Goal: Information Seeking & Learning: Learn about a topic

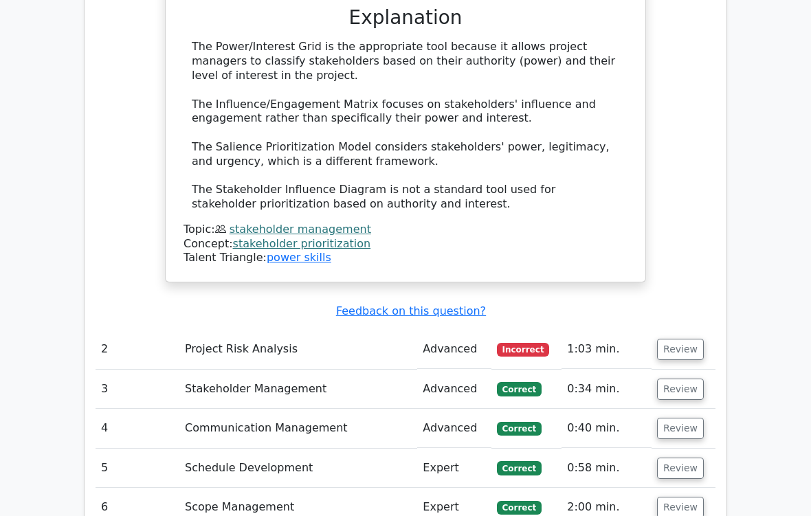
scroll to position [1635, 0]
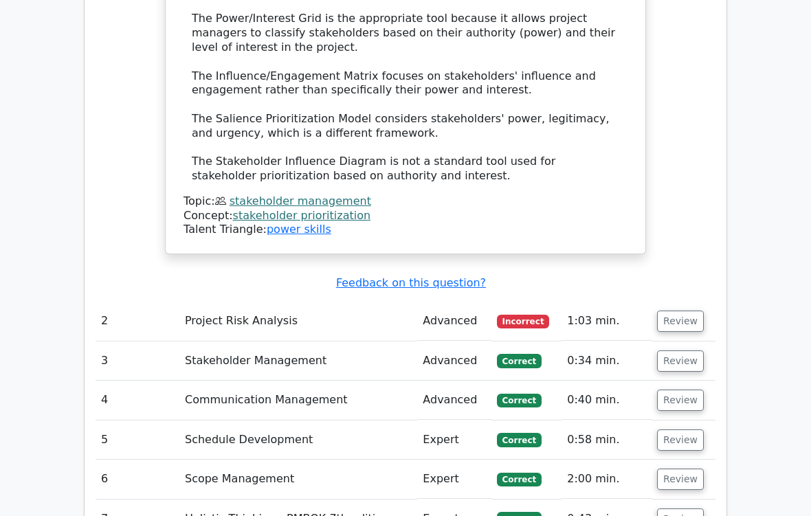
click at [693, 311] on button "Review" at bounding box center [680, 321] width 47 height 21
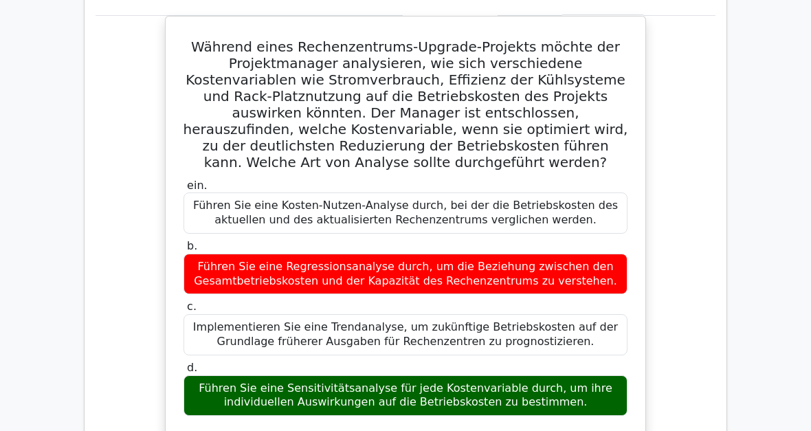
scroll to position [2016, 0]
click at [696, 405] on div "Während eines Rechenzentrums-Upgrade-Projekts möchte der Projektmanager analysi…" at bounding box center [406, 429] width 620 height 827
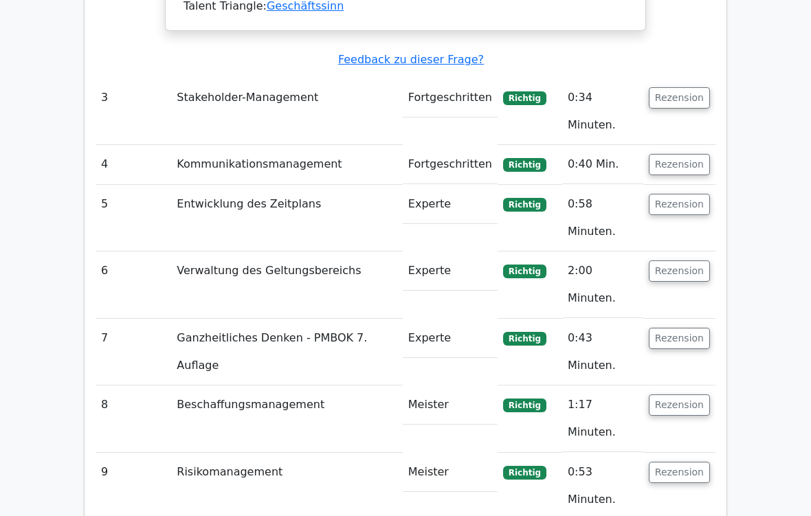
scroll to position [2859, 0]
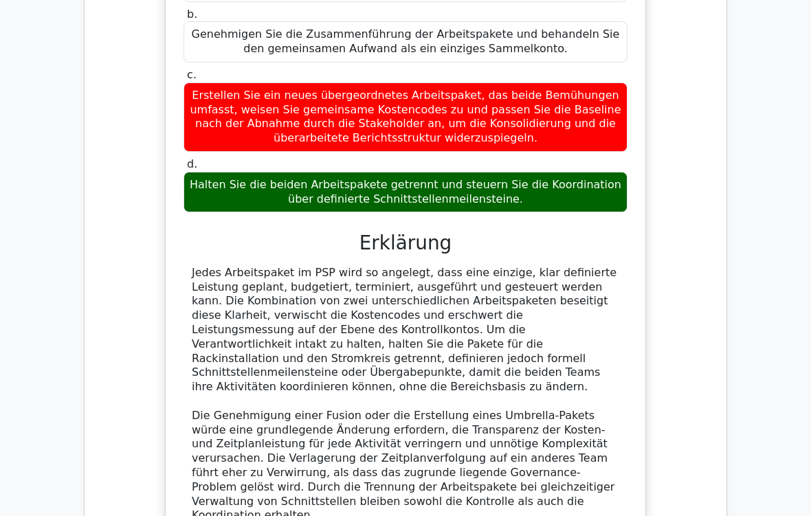
scroll to position [3897, 0]
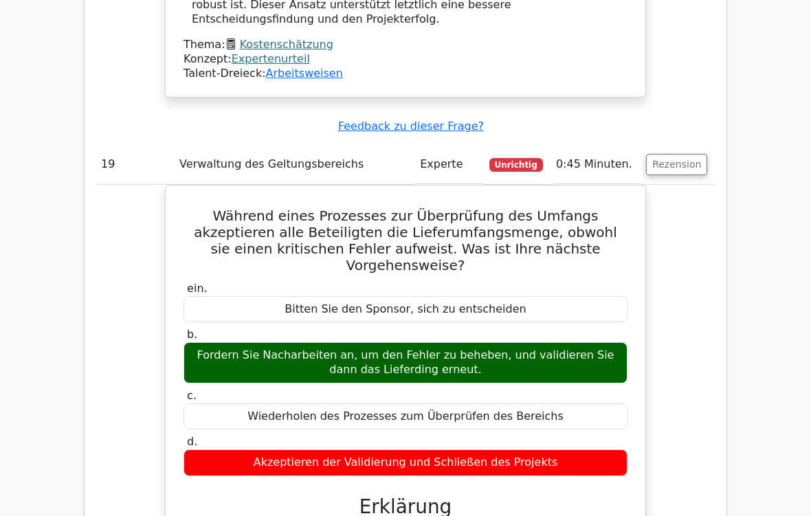
scroll to position [4664, 0]
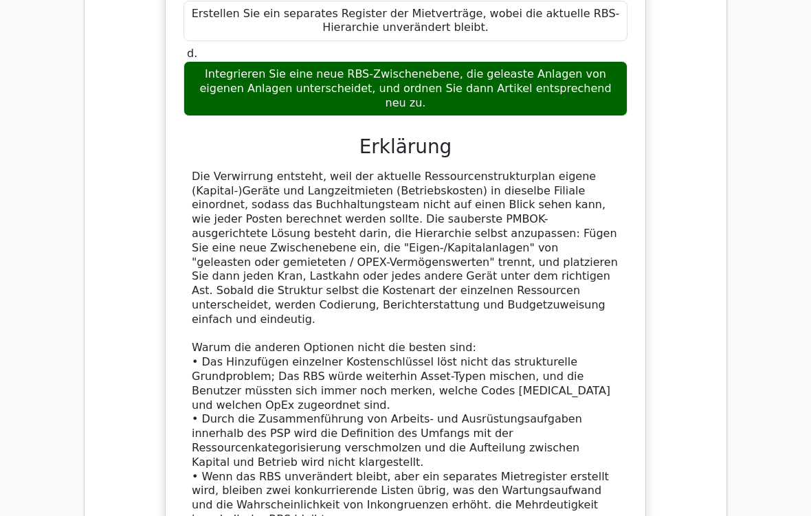
scroll to position [5876, 0]
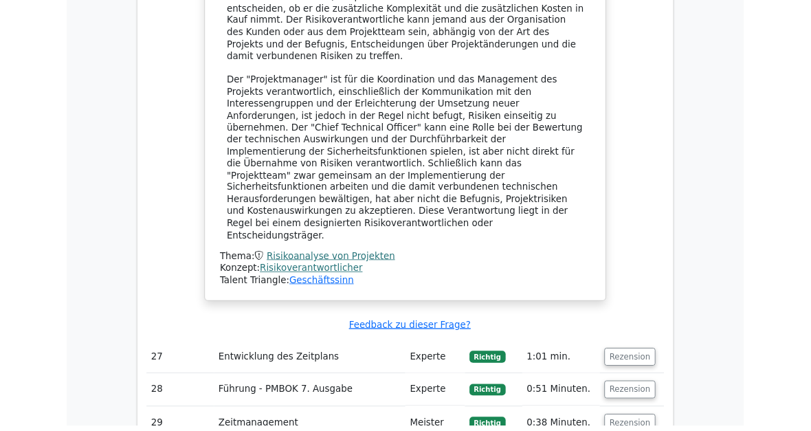
scroll to position [6961, 0]
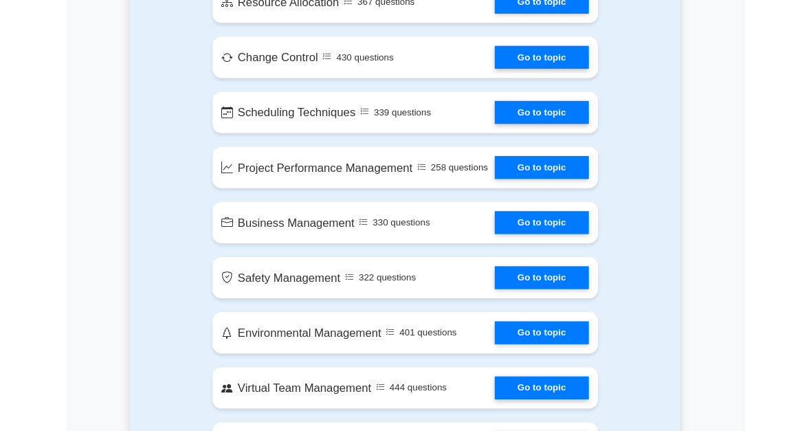
scroll to position [2337, 0]
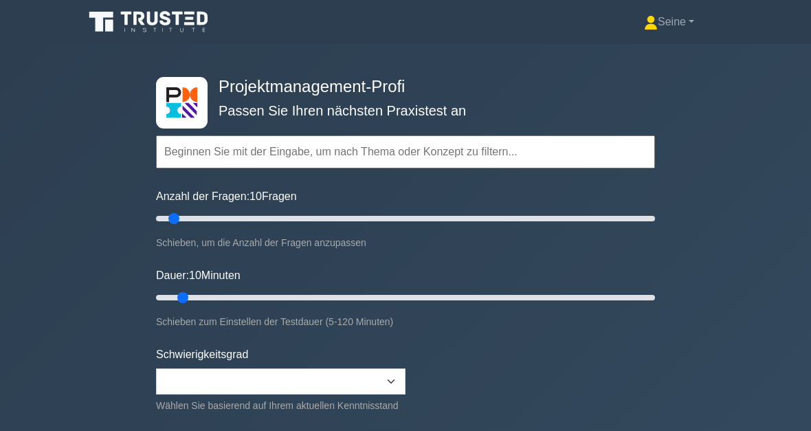
click at [674, 21] on font "Seine" at bounding box center [672, 22] width 28 height 12
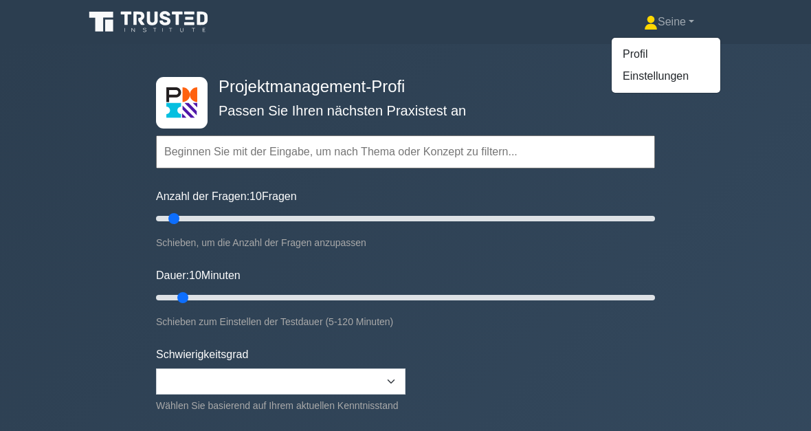
click at [641, 56] on link "Profil" at bounding box center [666, 54] width 109 height 22
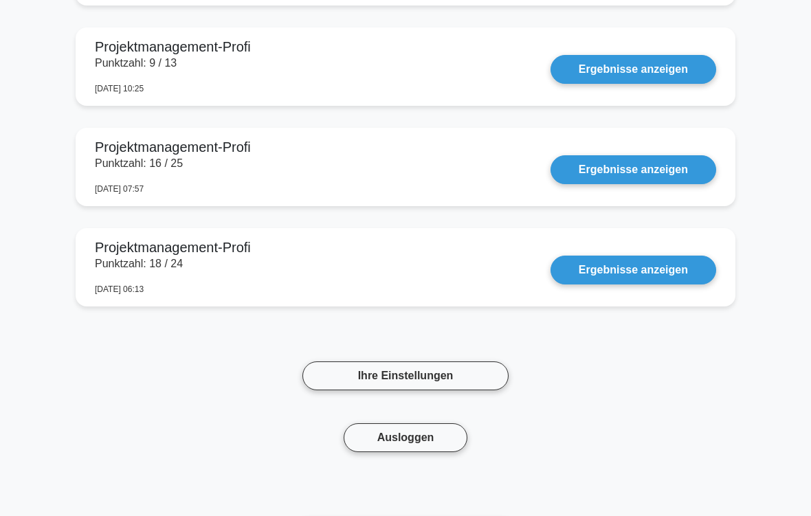
scroll to position [6021, 0]
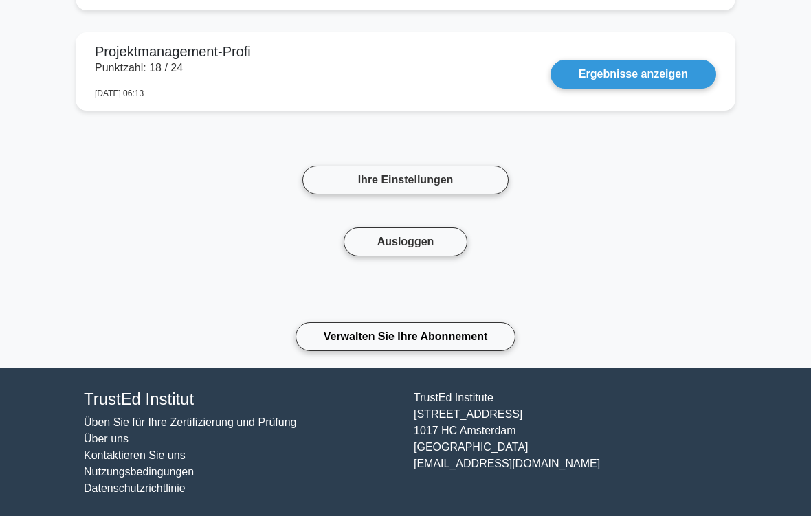
click at [428, 181] on link "Ihre Einstellungen" at bounding box center [405, 180] width 206 height 29
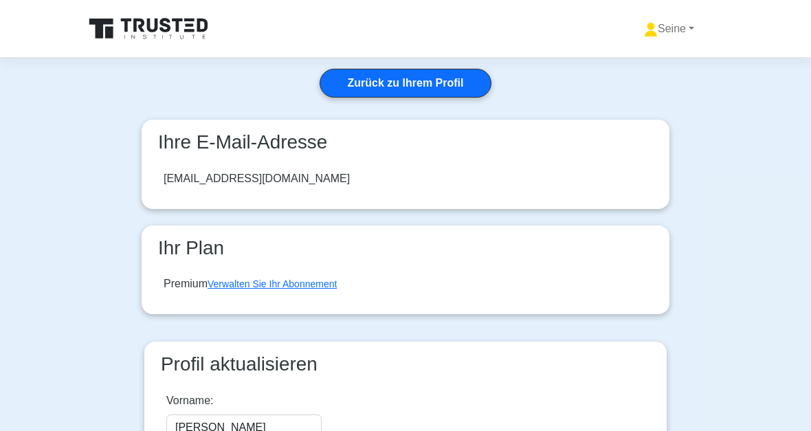
click at [426, 92] on link "Zurück zu Ihrem Profil" at bounding box center [406, 83] width 173 height 29
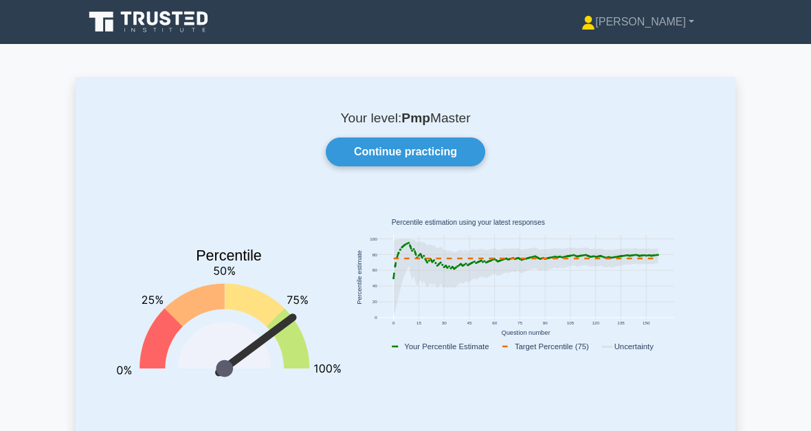
click at [436, 151] on link "Continue practicing" at bounding box center [405, 151] width 159 height 29
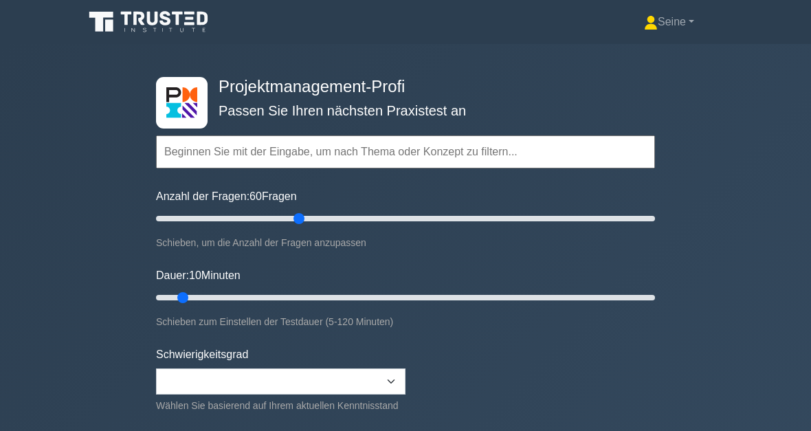
type input "60"
click at [788, 363] on div "Projektmanagement-Profi Passen Sie Ihren nächsten Praxistest an Topics Scope Ma…" at bounding box center [405, 297] width 811 height 507
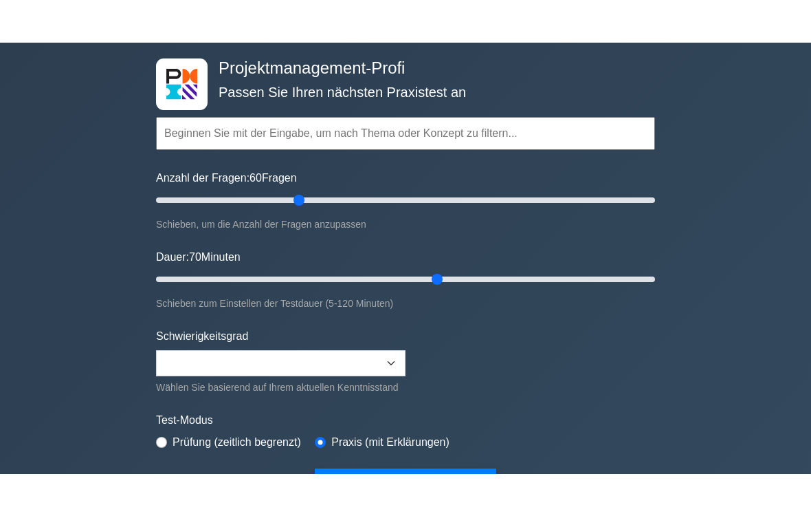
scroll to position [50, 0]
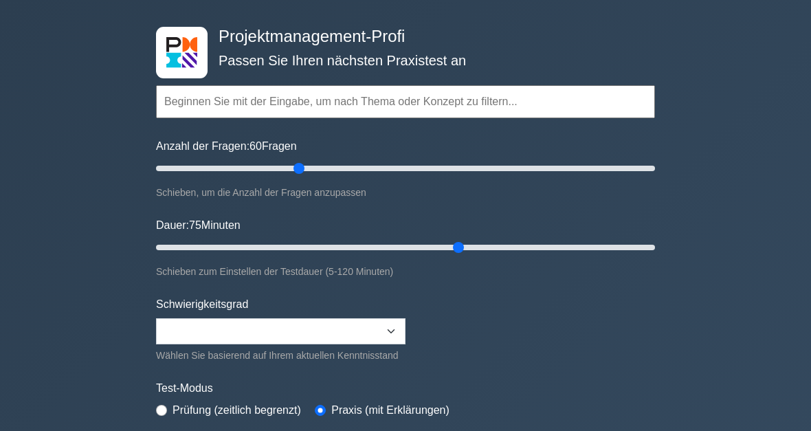
type input "75"
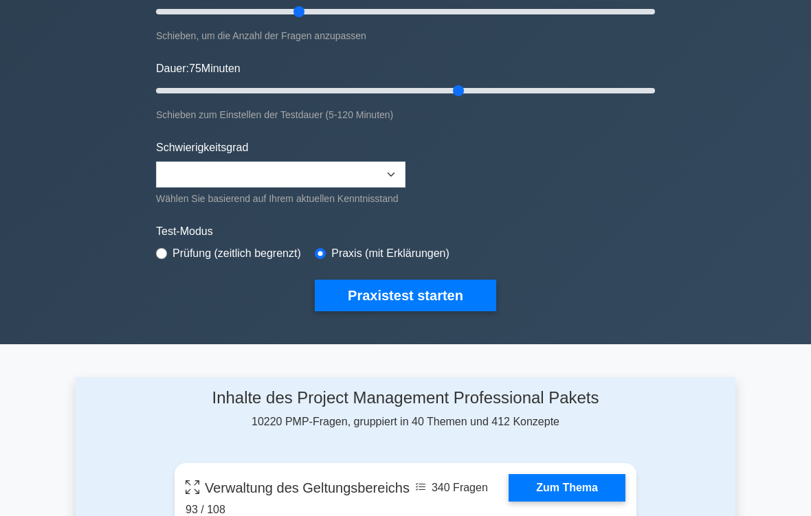
scroll to position [289, 0]
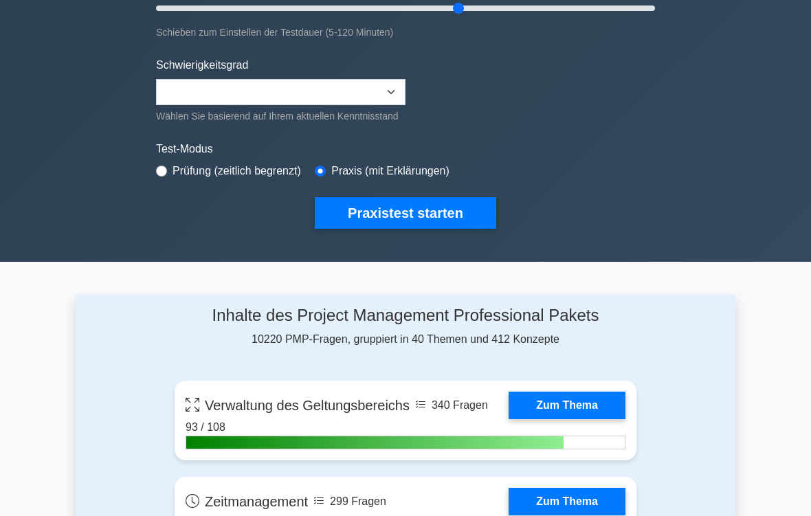
click at [419, 223] on button "Praxistest starten" at bounding box center [405, 213] width 181 height 32
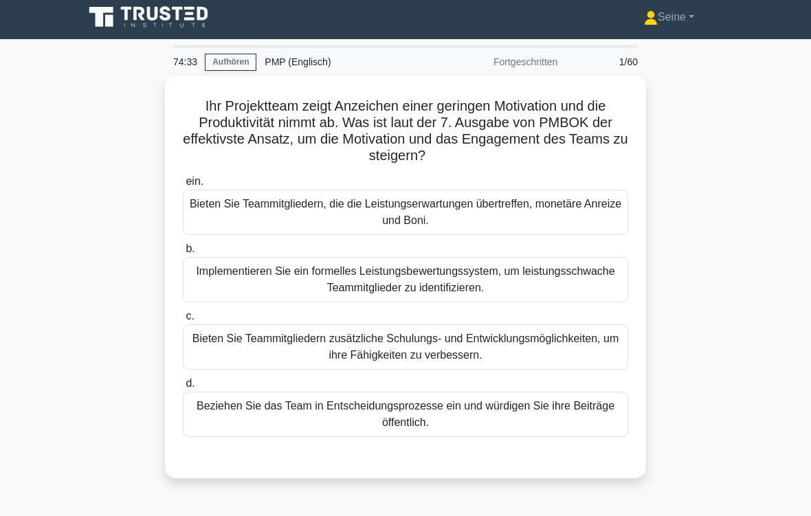
scroll to position [5, 0]
click at [421, 417] on div "Beziehen Sie das Team in Entscheidungsprozesse ein und würdigen Sie ihre Beiträ…" at bounding box center [405, 414] width 445 height 45
click at [183, 388] on input "d. Beziehen Sie das Team in Entscheidungsprozesse ein und würdigen Sie ihre Bei…" at bounding box center [183, 383] width 0 height 9
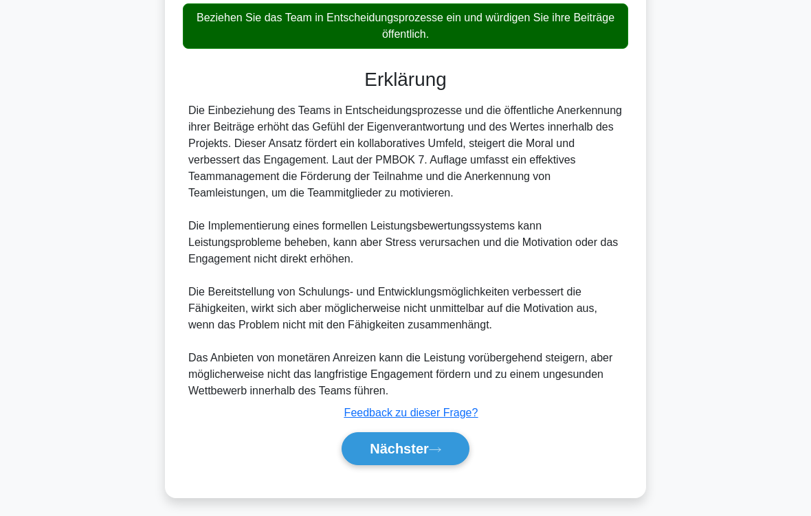
click at [451, 430] on button "Nächster" at bounding box center [406, 448] width 128 height 33
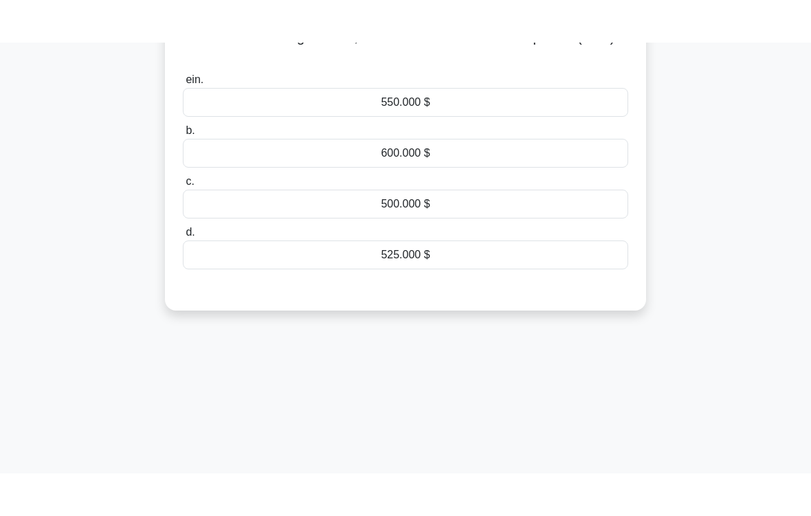
scroll to position [0, 0]
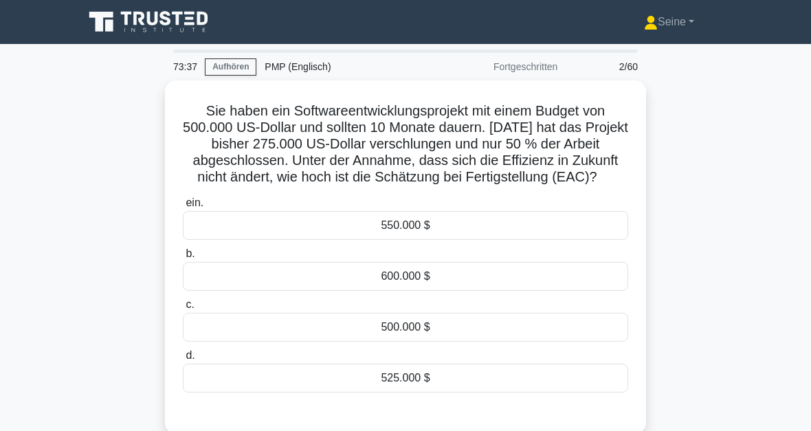
click at [414, 239] on div "550.000 $" at bounding box center [405, 225] width 445 height 29
click at [183, 208] on input "ein. 550.000 $" at bounding box center [183, 203] width 0 height 9
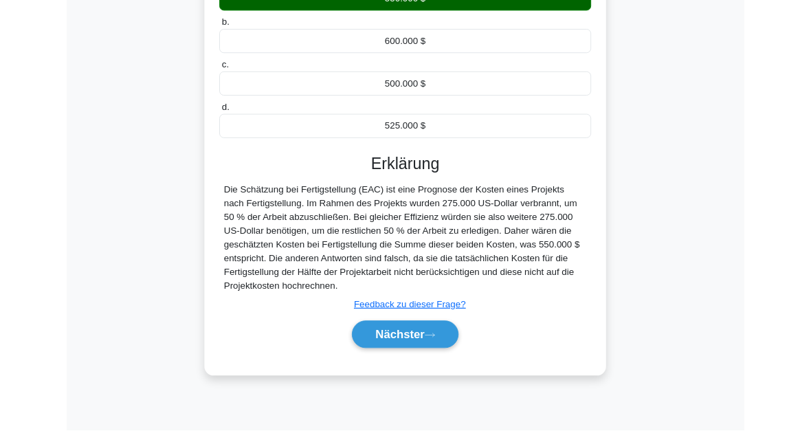
scroll to position [311, 0]
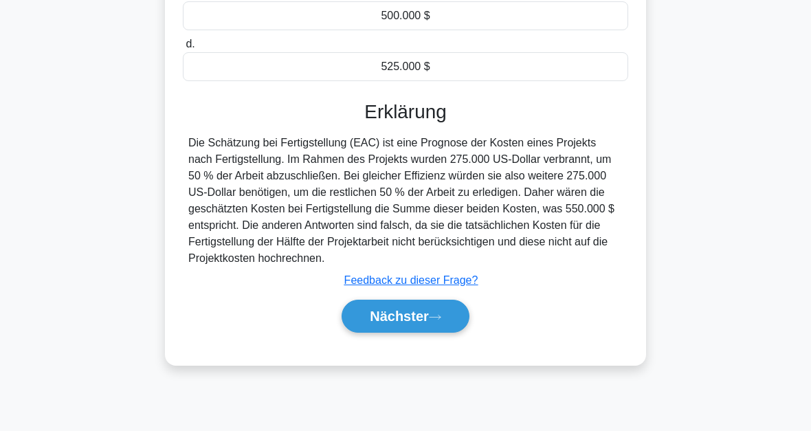
click at [423, 324] on font "Nächster" at bounding box center [399, 316] width 59 height 15
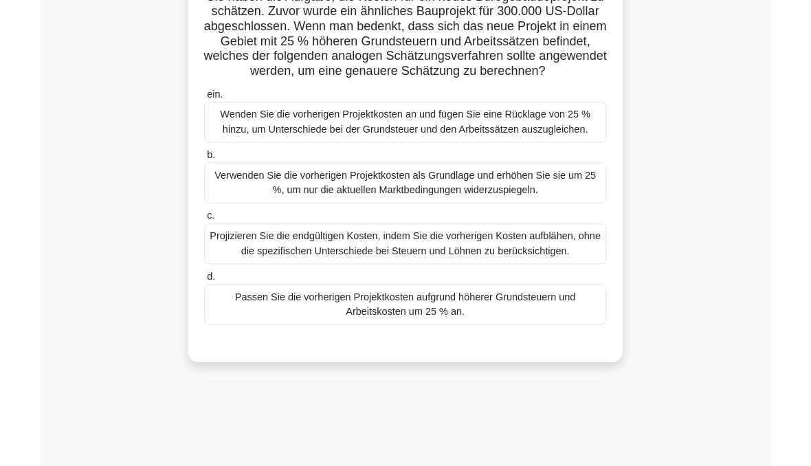
scroll to position [114, 0]
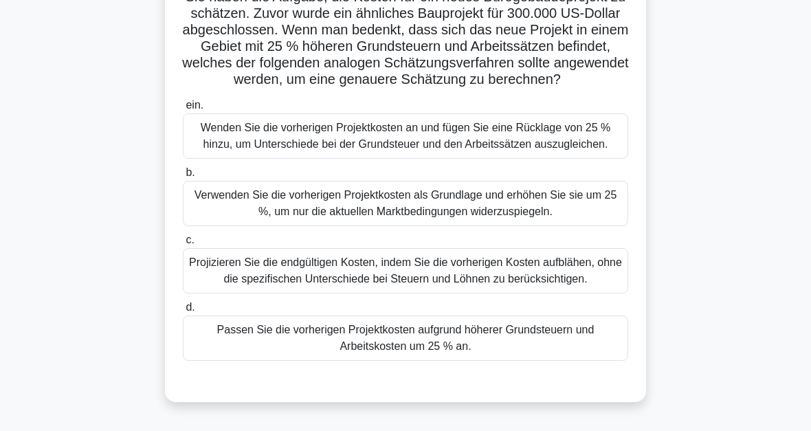
click at [438, 226] on div "Verwenden Sie die vorherigen Projektkosten als Grundlage und erhöhen Sie sie um…" at bounding box center [405, 203] width 445 height 45
click at [183, 177] on input "b. Verwenden Sie die vorherigen Projektkosten als Grundlage und erhöhen Sie sie…" at bounding box center [183, 172] width 0 height 9
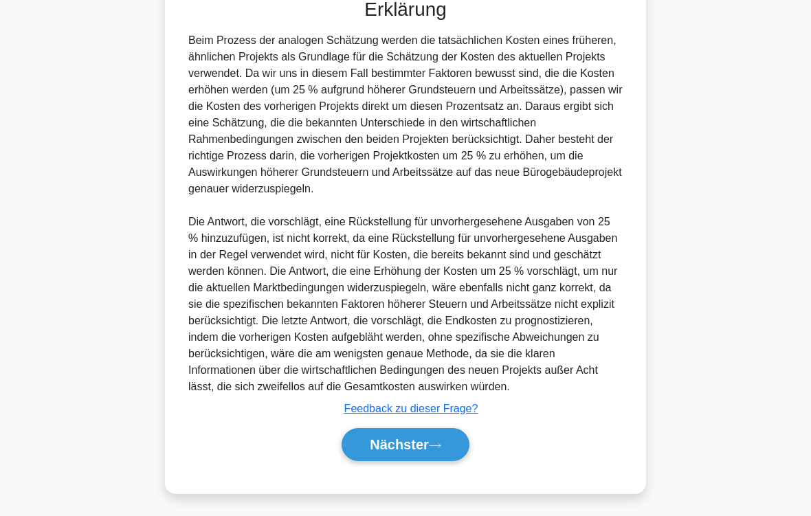
scroll to position [597, 0]
click at [432, 430] on button "Nächster" at bounding box center [406, 444] width 128 height 33
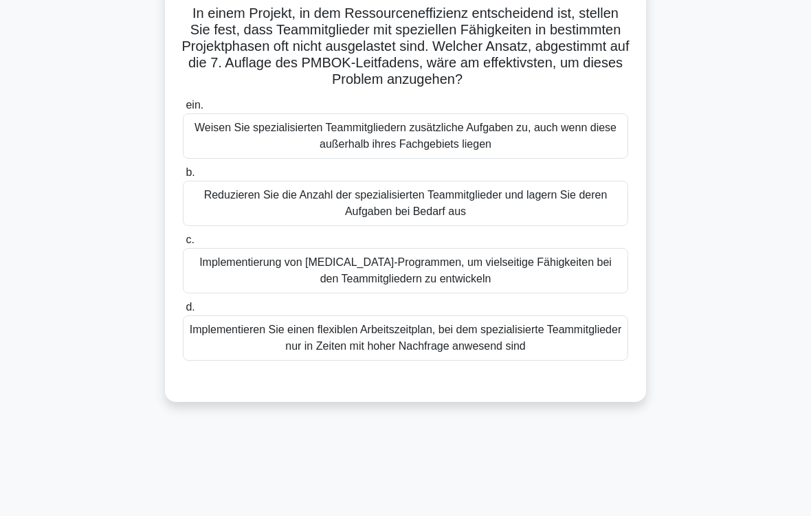
scroll to position [98, 0]
click at [428, 274] on div "Implementierung von Cross-Training-Programmen, um vielseitige Fähigkeiten bei d…" at bounding box center [405, 270] width 445 height 45
click at [183, 245] on input "c. Implementierung von Cross-Training-Programmen, um vielseitige Fähigkeiten be…" at bounding box center [183, 240] width 0 height 9
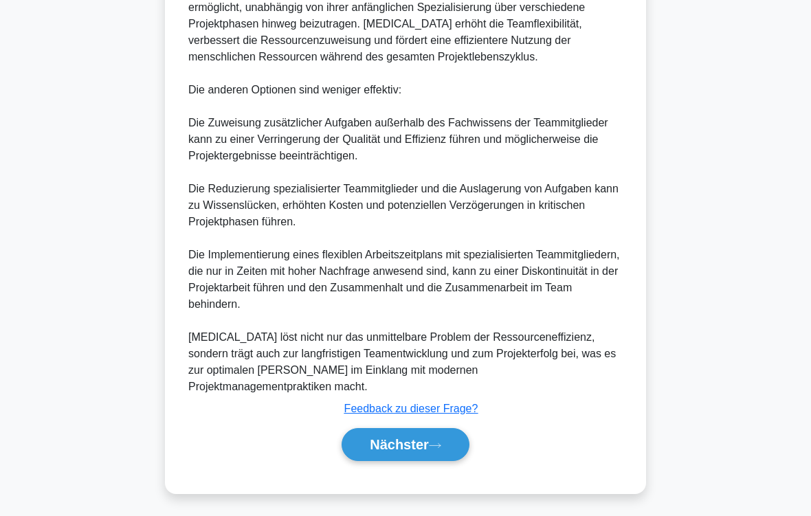
click at [434, 430] on icon at bounding box center [435, 446] width 12 height 8
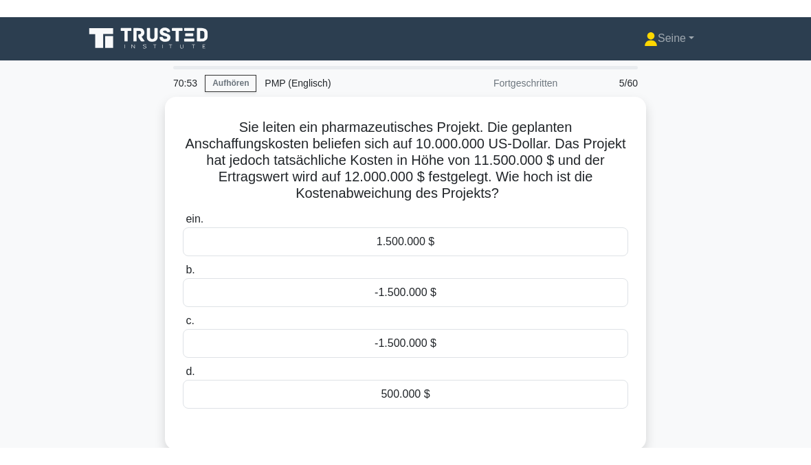
scroll to position [0, 0]
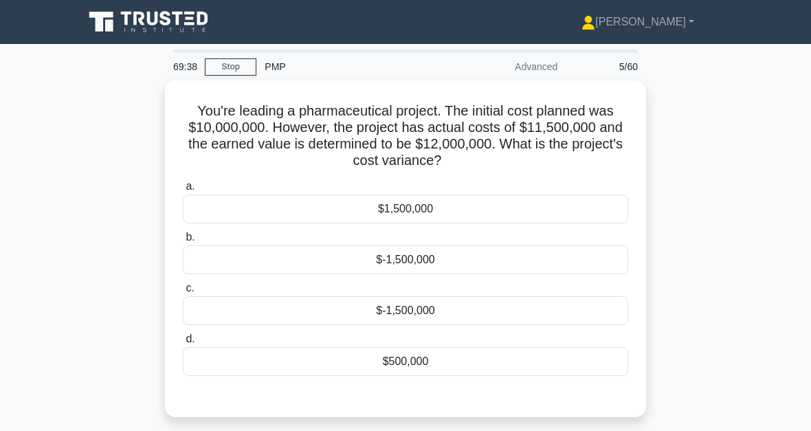
click at [410, 364] on div "$500,000" at bounding box center [405, 361] width 445 height 29
click at [183, 344] on input "d. $500,000" at bounding box center [183, 339] width 0 height 9
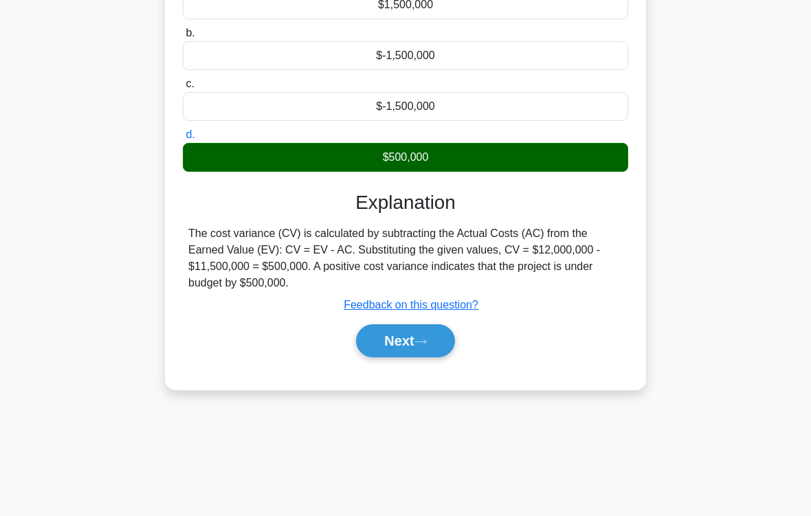
scroll to position [225, 0]
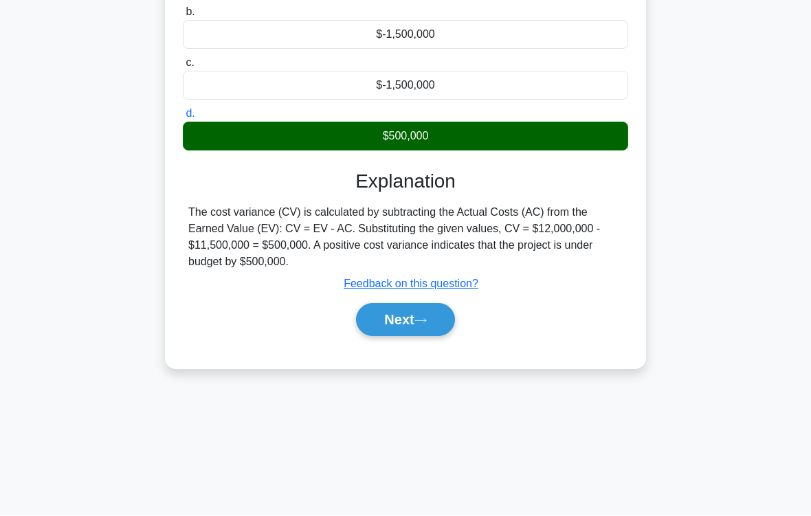
click at [425, 311] on button "Next" at bounding box center [405, 320] width 98 height 33
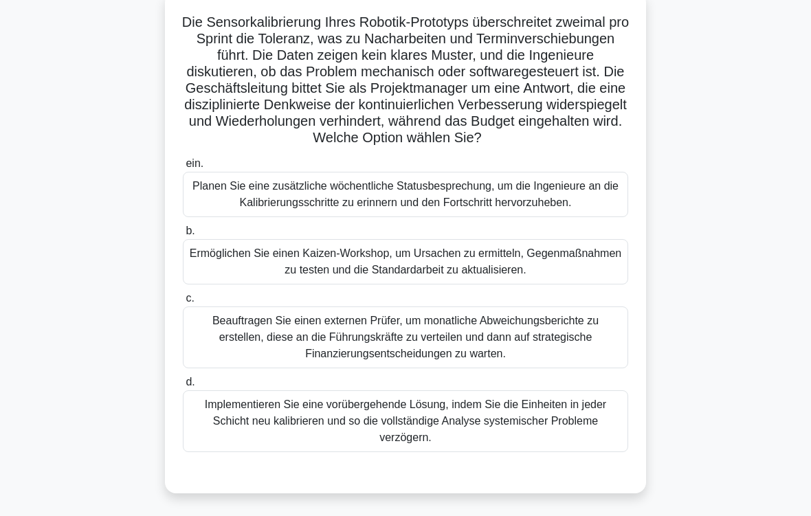
scroll to position [89, 0]
click at [521, 285] on div "Ermöglichen Sie einen Kaizen-Workshop, um Ursachen zu ermitteln, Gegenmaßnahmen…" at bounding box center [405, 261] width 445 height 45
click at [183, 236] on input "b. Ermöglichen Sie einen Kaizen-Workshop, um Ursachen zu ermitteln, Gegenmaßnah…" at bounding box center [183, 231] width 0 height 9
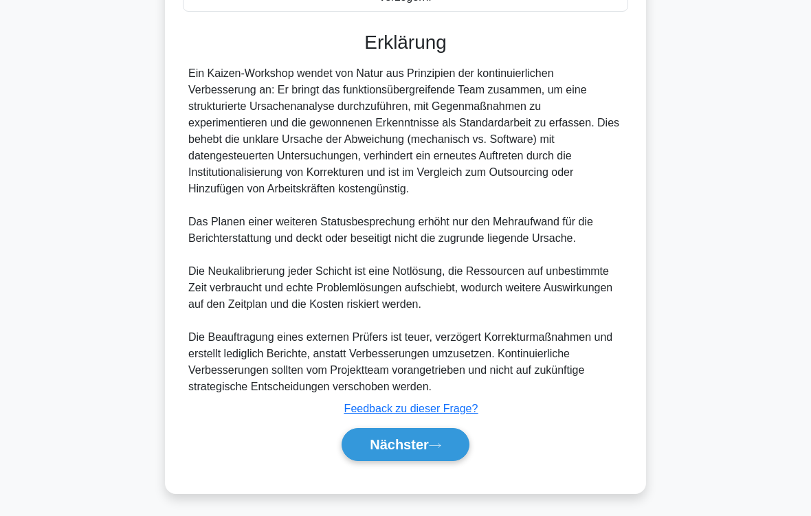
click at [440, 430] on icon at bounding box center [435, 446] width 12 height 8
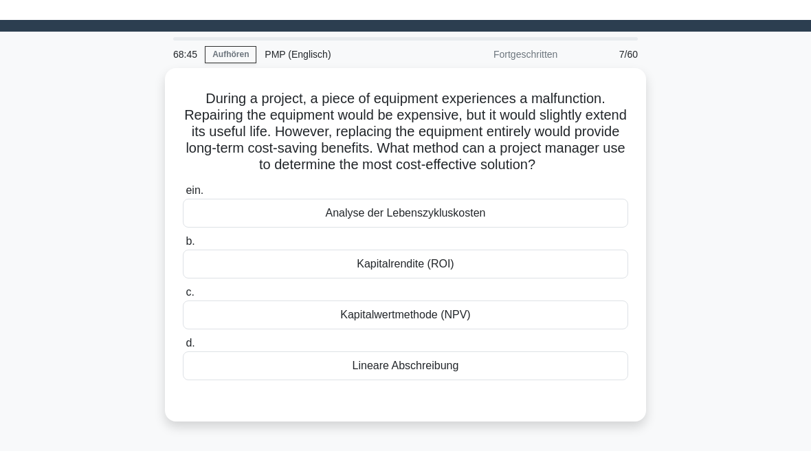
scroll to position [0, 0]
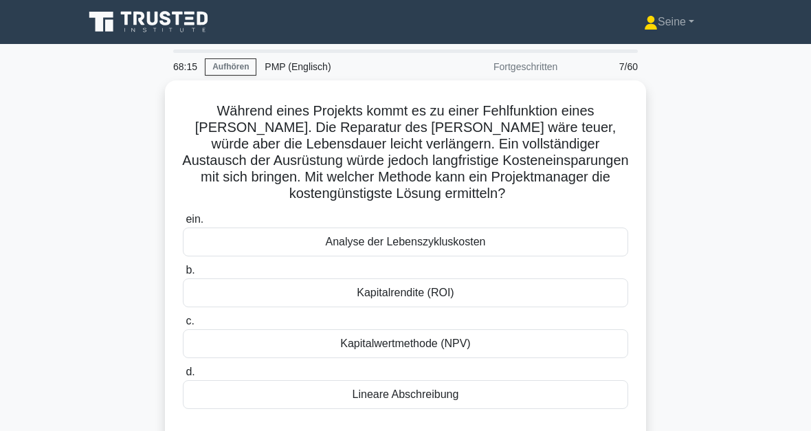
click at [437, 245] on div "Analyse der Lebenszykluskosten" at bounding box center [405, 242] width 445 height 29
click at [183, 224] on input "ein. Analyse der Lebenszykluskosten" at bounding box center [183, 219] width 0 height 9
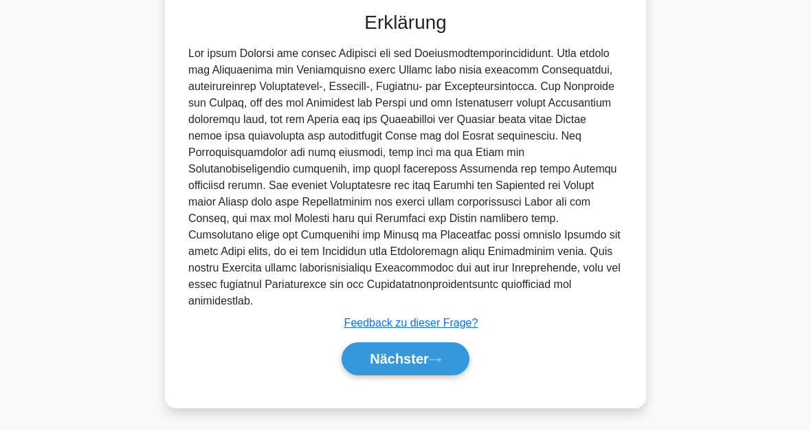
scroll to position [450, 0]
click at [426, 363] on font "Nächster" at bounding box center [399, 359] width 59 height 15
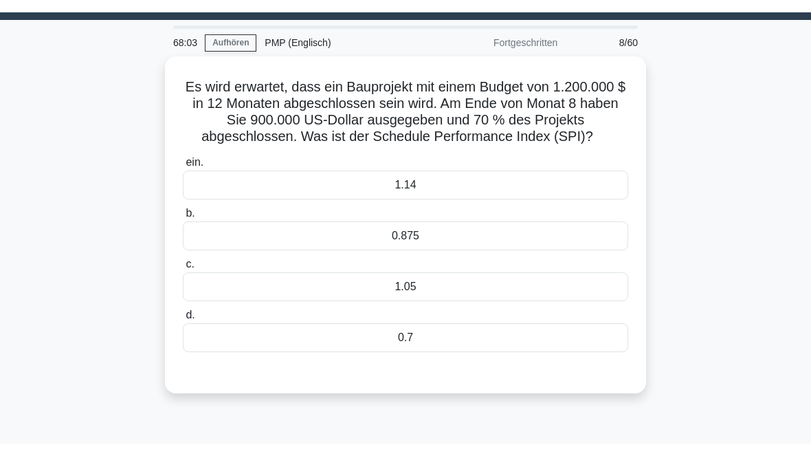
scroll to position [36, 0]
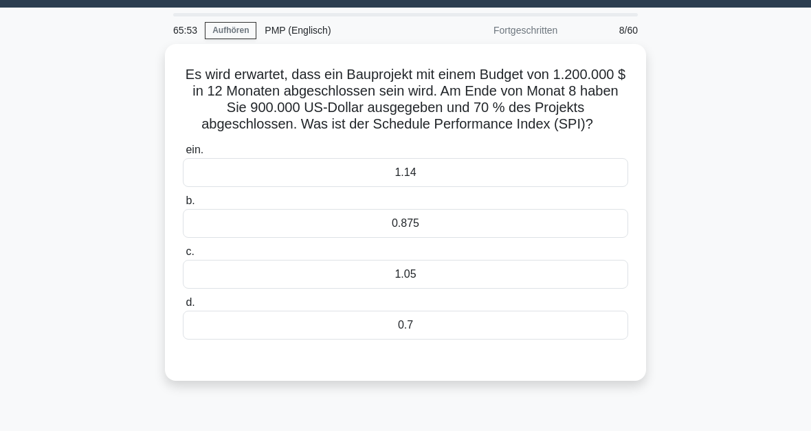
click at [734, 285] on div "Es wird erwartet, dass ein Bauprojekt mit einem Budget von 1.200.000 $ in 12 Mo…" at bounding box center [406, 220] width 660 height 353
click at [695, 296] on div "Es wird erwartet, dass ein Bauprojekt mit einem Budget von 1.200.000 $ in 12 Mo…" at bounding box center [406, 220] width 660 height 353
click at [613, 254] on div "ein. 1.14 b. 0.875" at bounding box center [406, 240] width 462 height 203
click at [450, 340] on div "0.7" at bounding box center [405, 325] width 445 height 29
click at [183, 307] on input "d. 0.7" at bounding box center [183, 302] width 0 height 9
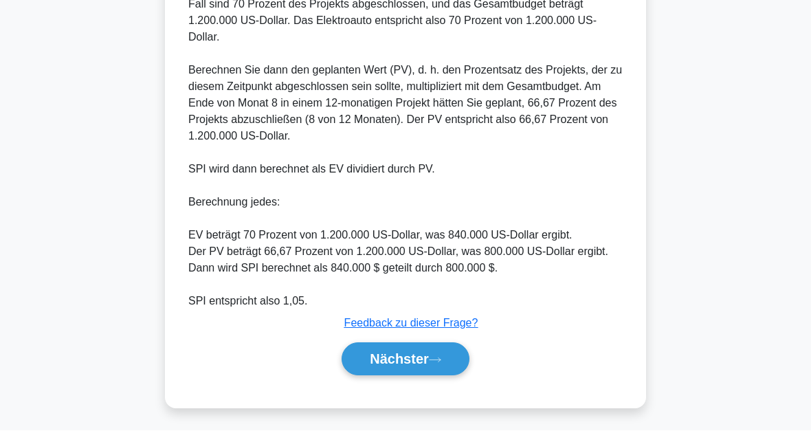
scroll to position [583, 0]
click at [419, 363] on font "Nächster" at bounding box center [399, 359] width 59 height 15
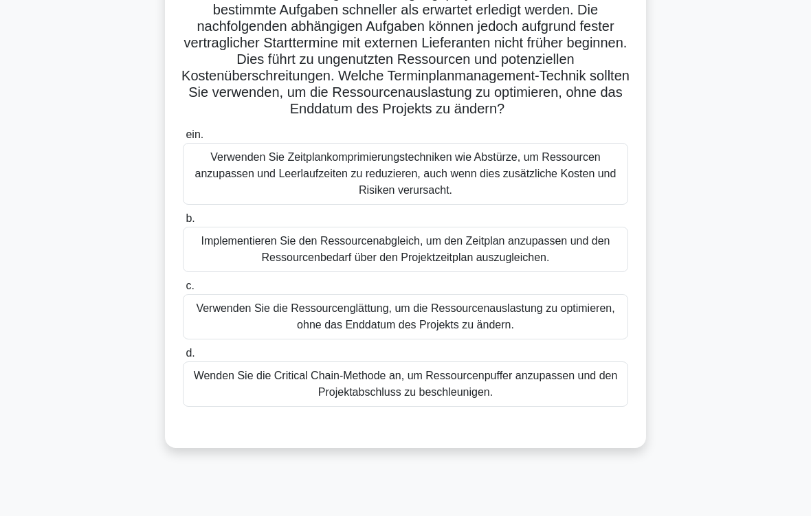
scroll to position [118, 0]
click at [411, 340] on div "Verwenden Sie die Ressourcenglättung, um die Ressourcenauslastung zu optimieren…" at bounding box center [405, 316] width 445 height 45
click at [183, 291] on input "c. Verwenden Sie die Ressourcenglättung, um die Ressourcenauslastung zu optimie…" at bounding box center [183, 286] width 0 height 9
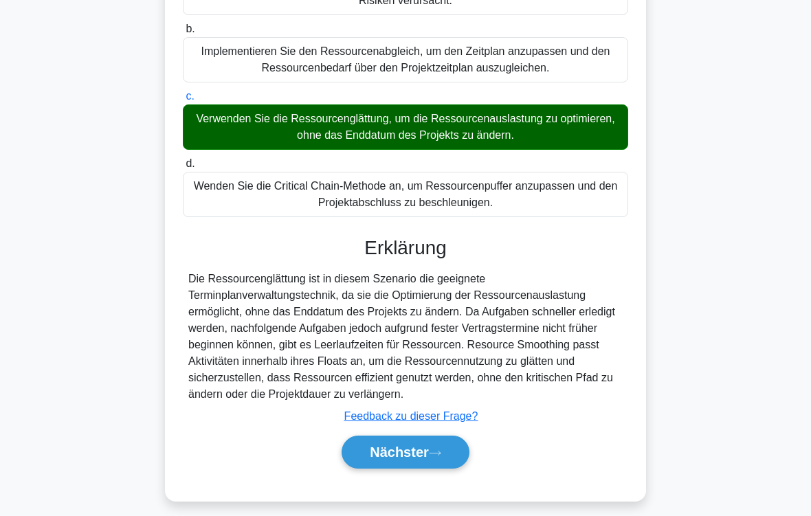
scroll to position [348, 0]
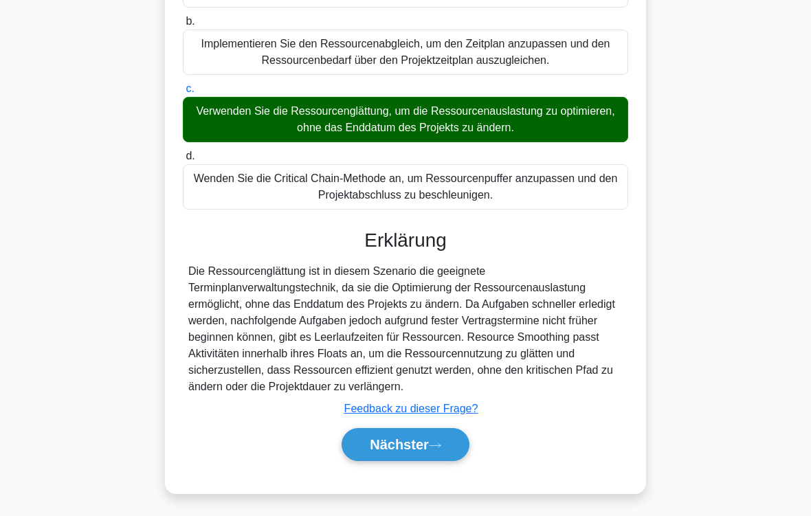
click at [437, 430] on icon at bounding box center [435, 446] width 12 height 8
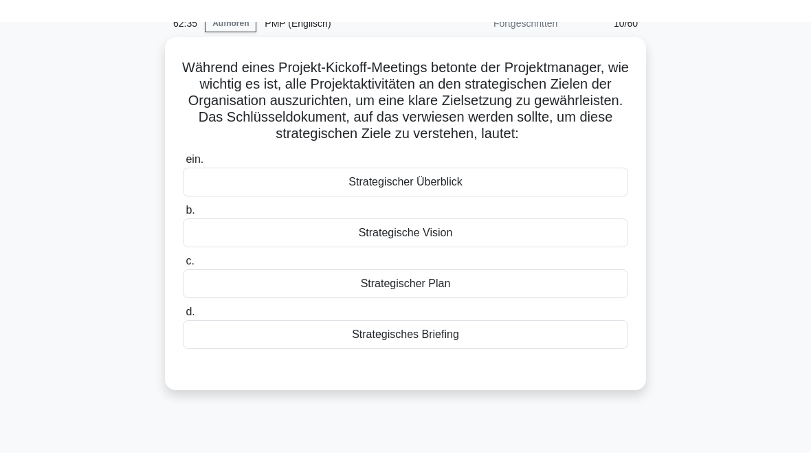
scroll to position [64, 0]
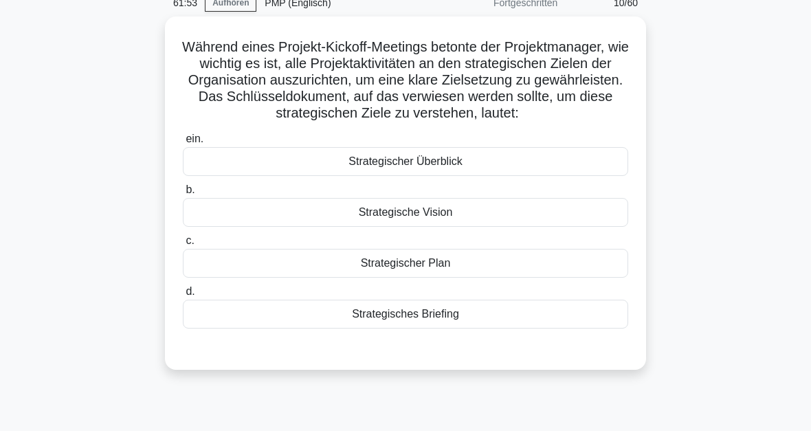
click at [436, 278] on div "Strategischer Plan" at bounding box center [405, 263] width 445 height 29
click at [183, 245] on input "c. Strategischer Plan" at bounding box center [183, 240] width 0 height 9
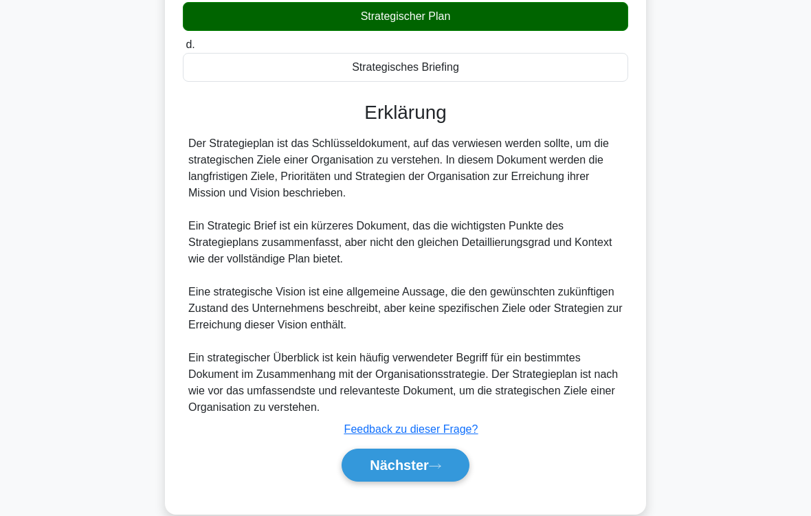
scroll to position [348, 0]
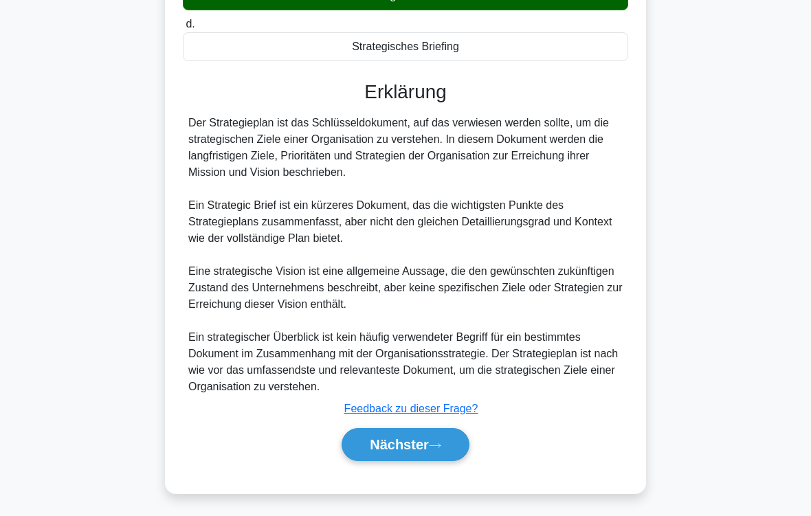
click at [435, 430] on button "Nächster" at bounding box center [406, 444] width 128 height 33
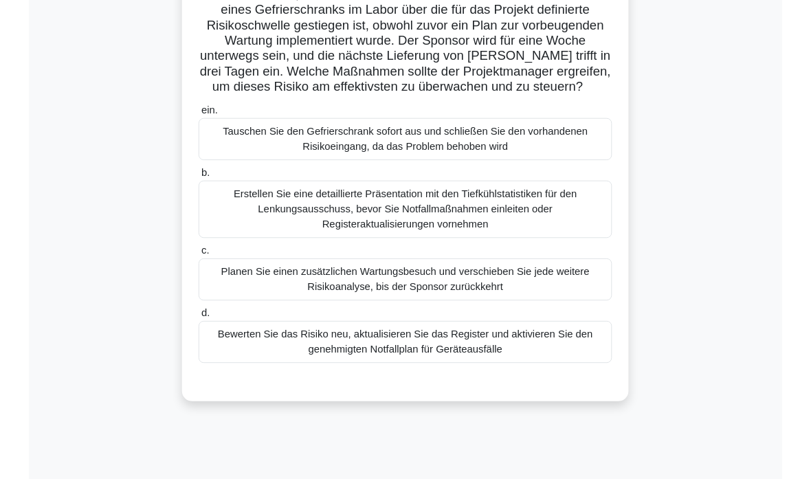
scroll to position [132, 0]
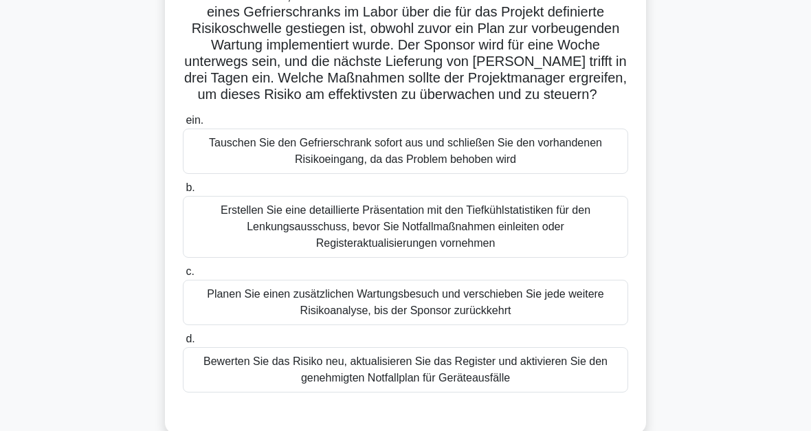
click at [422, 388] on div "Bewerten Sie das Risiko neu, aktualisieren Sie das Register und aktivieren Sie …" at bounding box center [405, 369] width 445 height 45
click at [183, 344] on input "d. Bewerten Sie das Risiko neu, aktualisieren Sie das Register und aktivieren S…" at bounding box center [183, 339] width 0 height 9
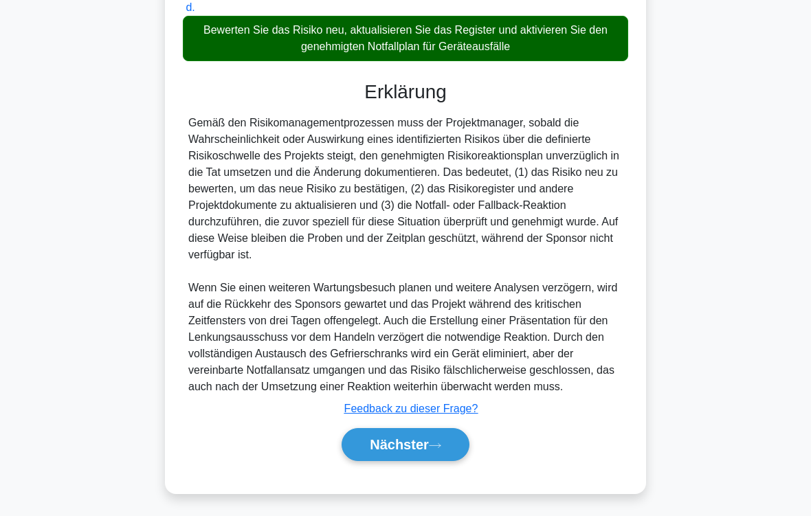
scroll to position [513, 0]
click at [435, 430] on icon at bounding box center [435, 446] width 12 height 8
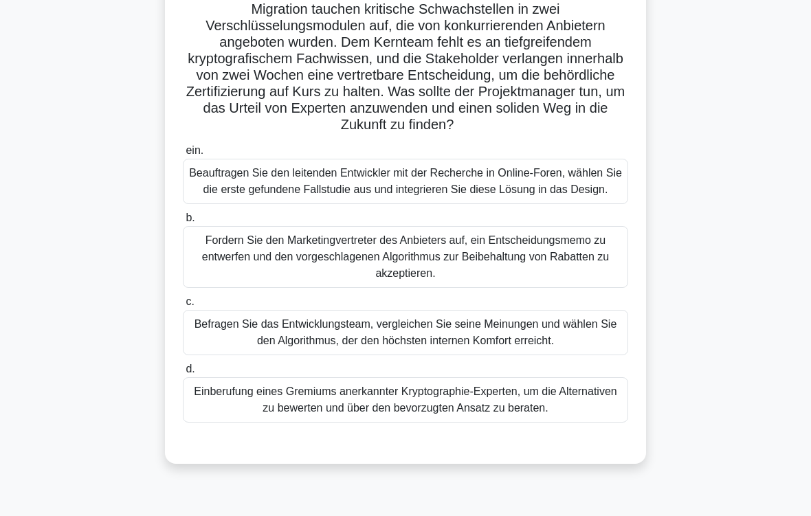
scroll to position [118, 0]
click at [530, 421] on div "Einberufung eines Gremiums anerkannter Kryptographie-Experten, um die Alternati…" at bounding box center [405, 399] width 445 height 45
click at [183, 374] on input "d. Einberufung eines Gremiums anerkannter Kryptographie-Experten, um die Altern…" at bounding box center [183, 369] width 0 height 9
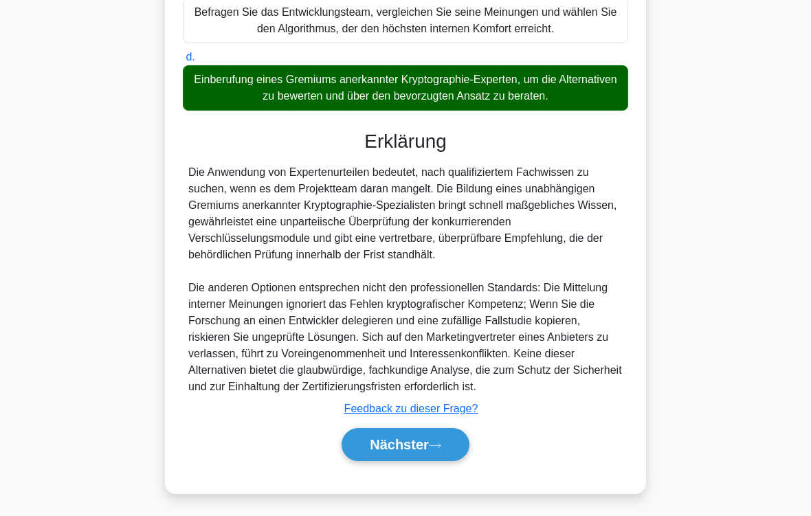
click at [439, 430] on icon at bounding box center [435, 446] width 12 height 8
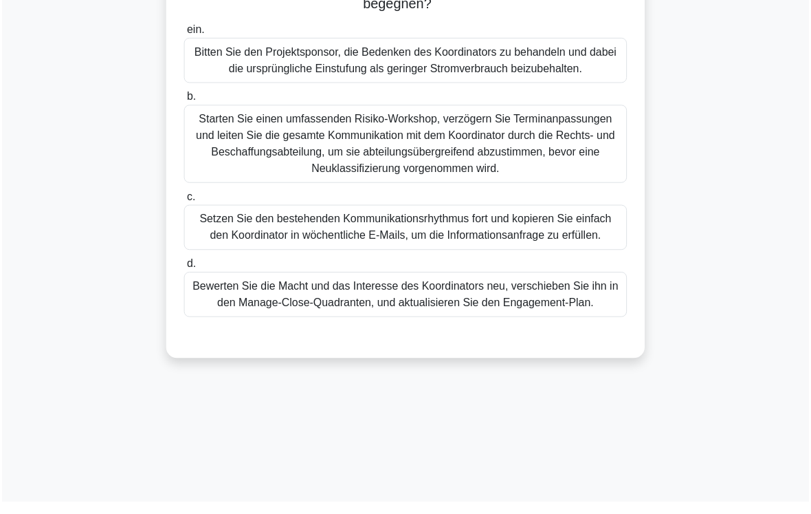
scroll to position [311, 0]
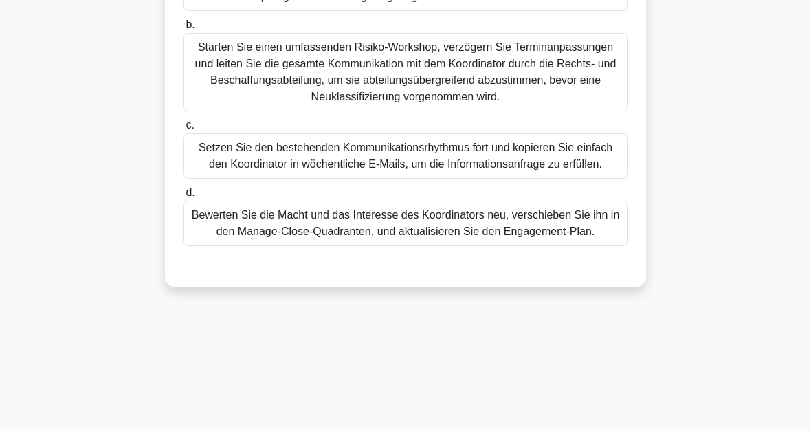
click at [424, 246] on div "Bewerten Sie die Macht und das Interesse des Koordinators neu, verschieben Sie …" at bounding box center [405, 223] width 445 height 45
click at [183, 197] on input "d. Bewerten Sie die Macht und das Interesse des Koordinators neu, verschieben S…" at bounding box center [183, 192] width 0 height 9
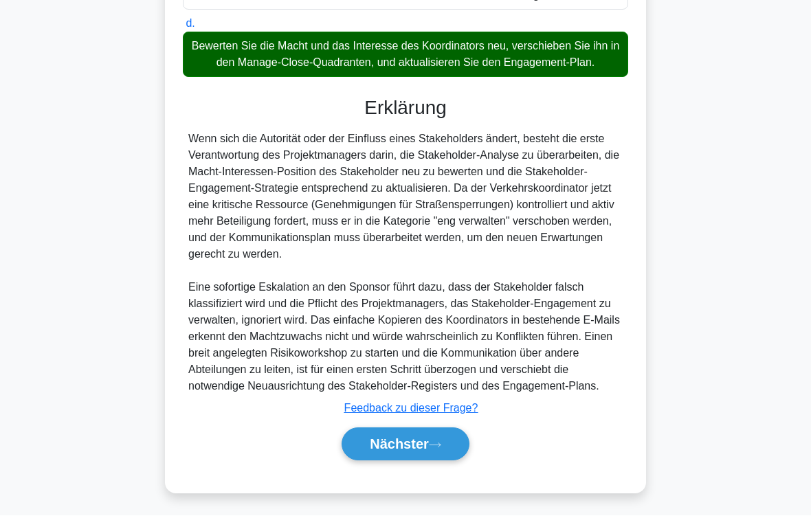
scroll to position [628, 0]
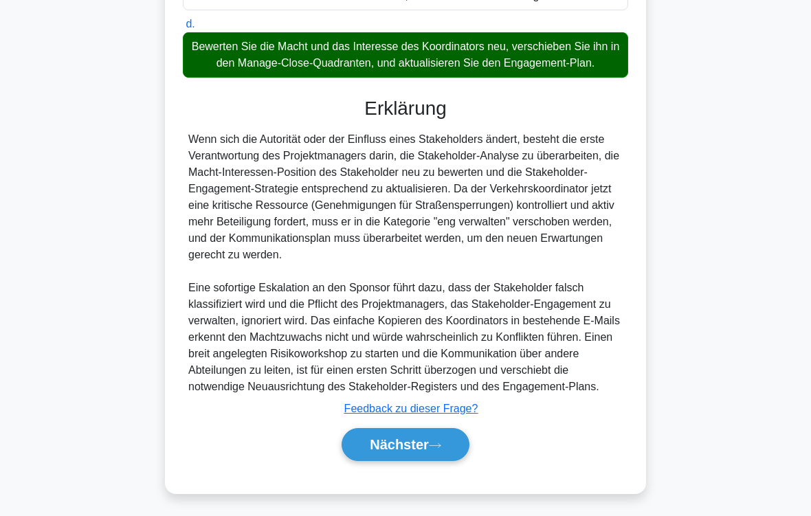
click at [433, 430] on icon at bounding box center [435, 446] width 12 height 8
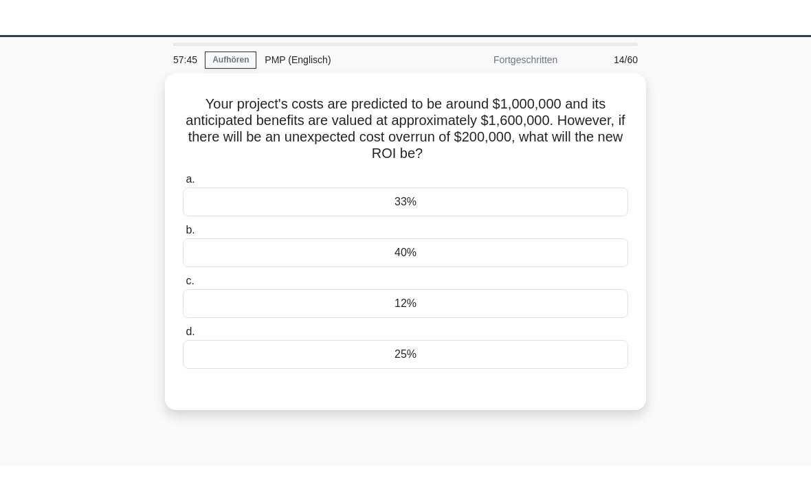
scroll to position [31, 0]
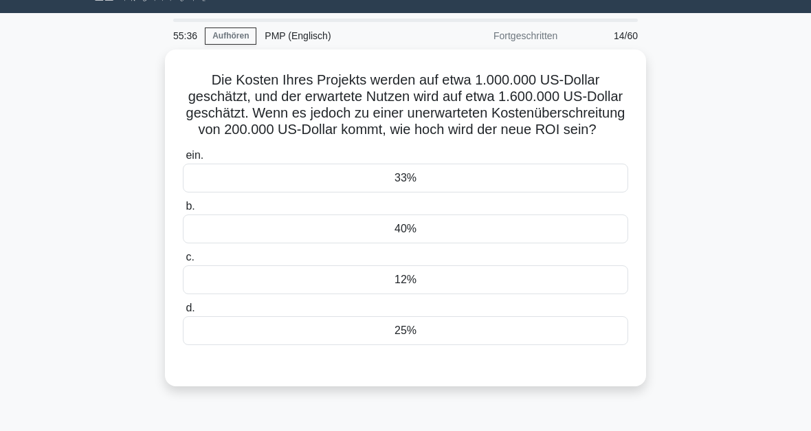
click at [426, 192] on div "33%" at bounding box center [405, 178] width 445 height 29
click at [183, 160] on input "ein. 33%" at bounding box center [183, 155] width 0 height 9
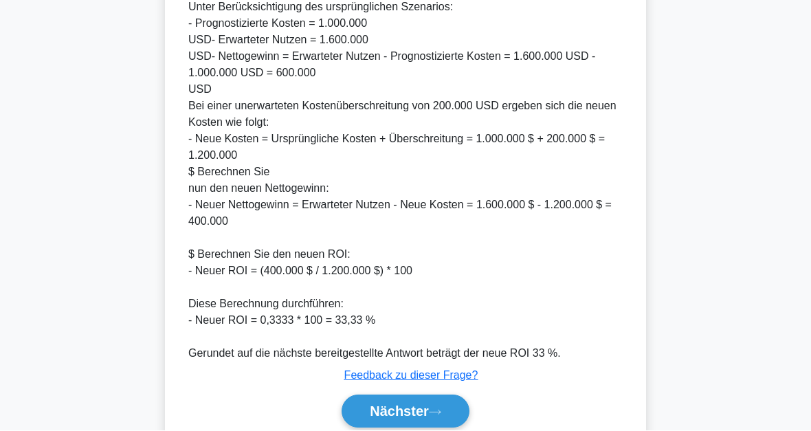
scroll to position [582, 0]
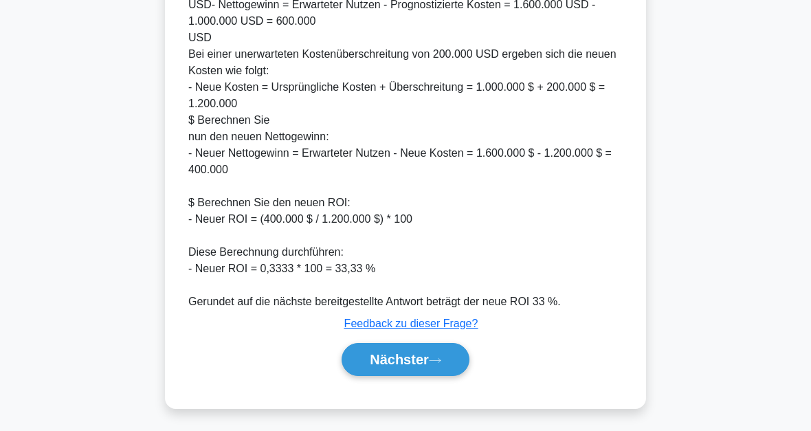
click at [432, 357] on icon at bounding box center [435, 361] width 12 height 8
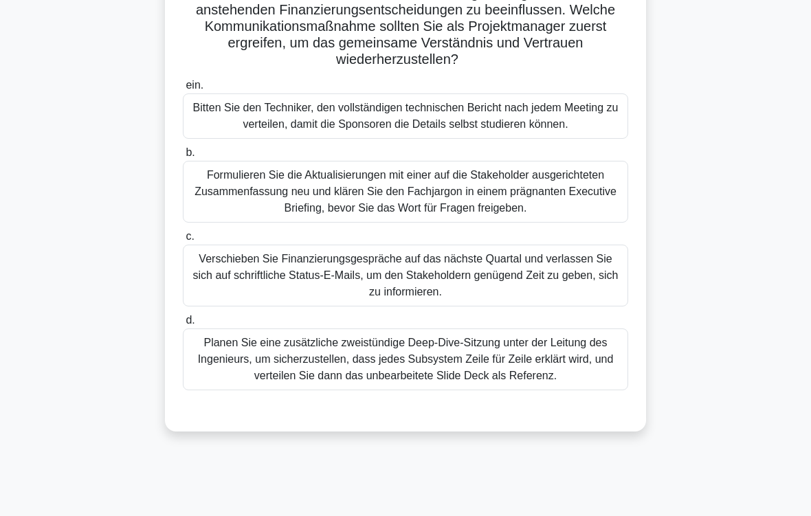
scroll to position [184, 0]
click at [478, 223] on div "Formulieren Sie die Aktualisierungen mit einer auf die Stakeholder ausgerichtet…" at bounding box center [405, 192] width 445 height 62
click at [183, 157] on input "b. Formulieren Sie die Aktualisierungen mit einer auf die Stakeholder ausgerich…" at bounding box center [183, 152] width 0 height 9
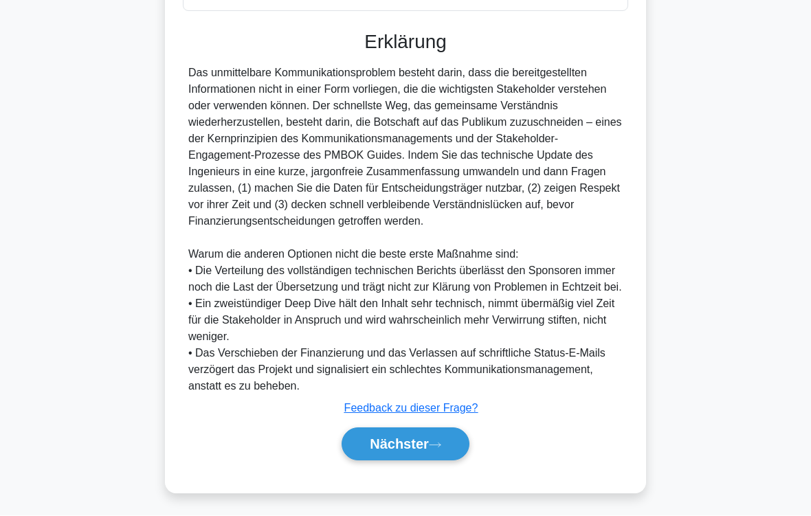
click at [419, 430] on font "Nächster" at bounding box center [399, 444] width 59 height 15
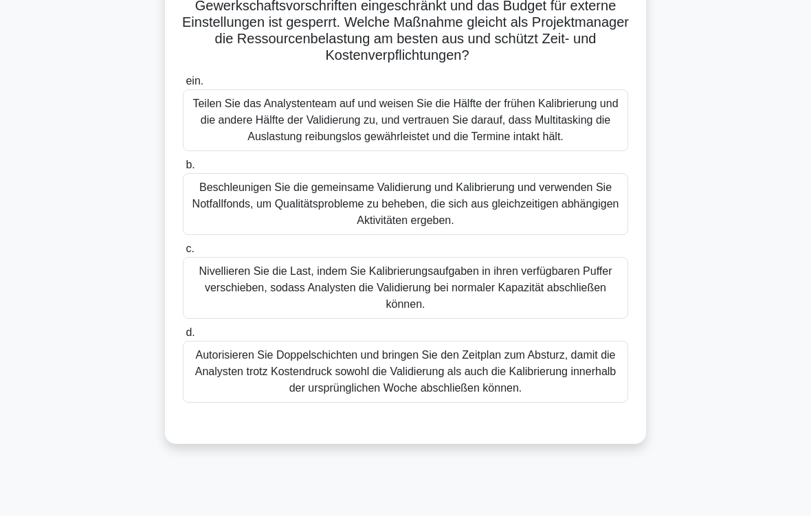
scroll to position [226, 0]
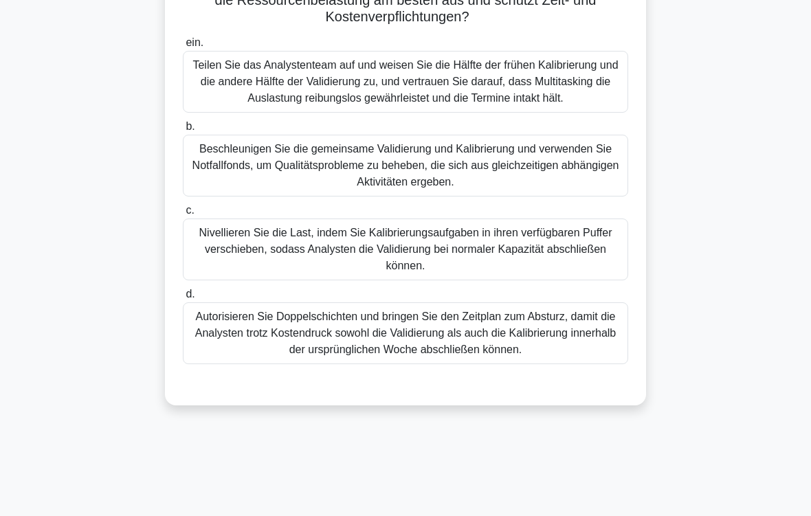
click at [459, 280] on div "Nivellieren Sie die Last, indem Sie Kalibrierungsaufgaben in ihren verfügbaren …" at bounding box center [405, 250] width 445 height 62
click at [183, 215] on input "c. Nivellieren Sie die Last, indem Sie Kalibrierungsaufgaben in ihren verfügbar…" at bounding box center [183, 210] width 0 height 9
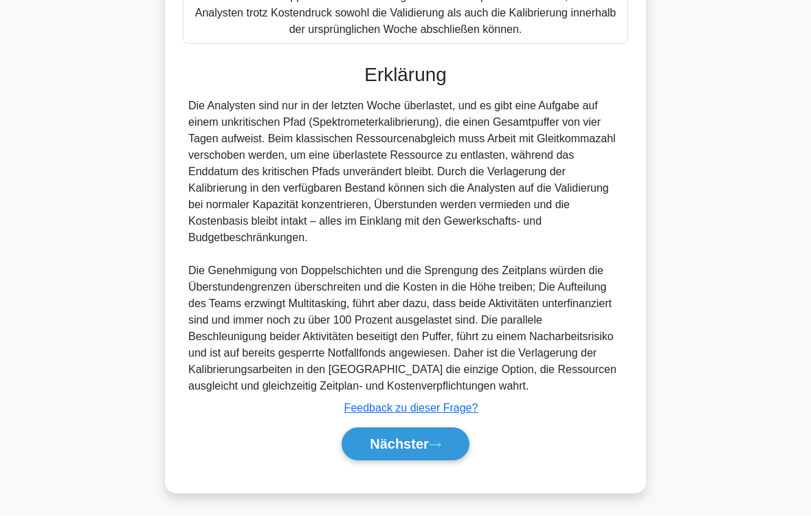
scroll to position [612, 0]
click at [431, 430] on icon at bounding box center [435, 446] width 12 height 8
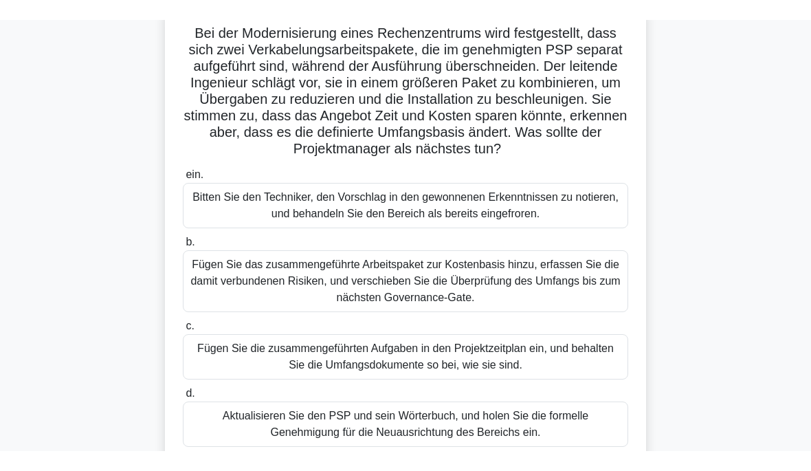
scroll to position [98, 0]
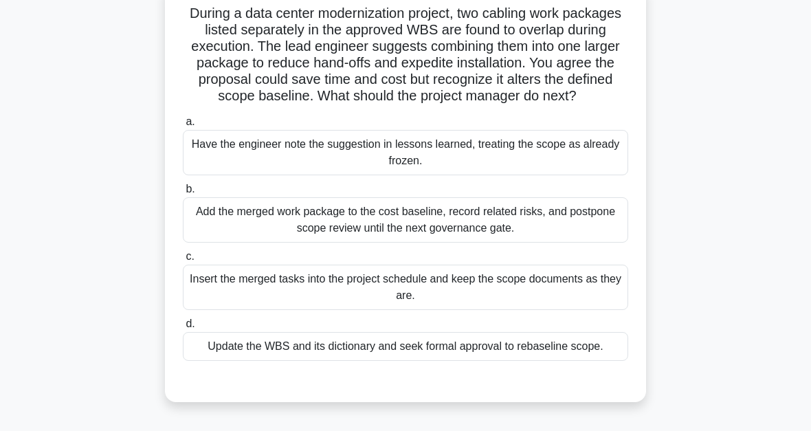
click at [417, 361] on div "Update the WBS and its dictionary and seek formal approval to rebaseline scope." at bounding box center [405, 346] width 445 height 29
click at [183, 329] on input "d. Update the WBS and its dictionary and seek formal approval to rebaseline sco…" at bounding box center [183, 324] width 0 height 9
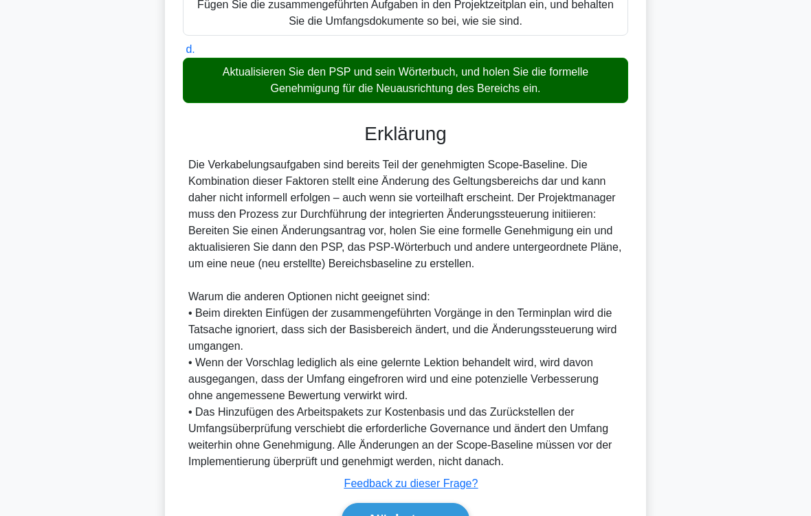
scroll to position [562, 0]
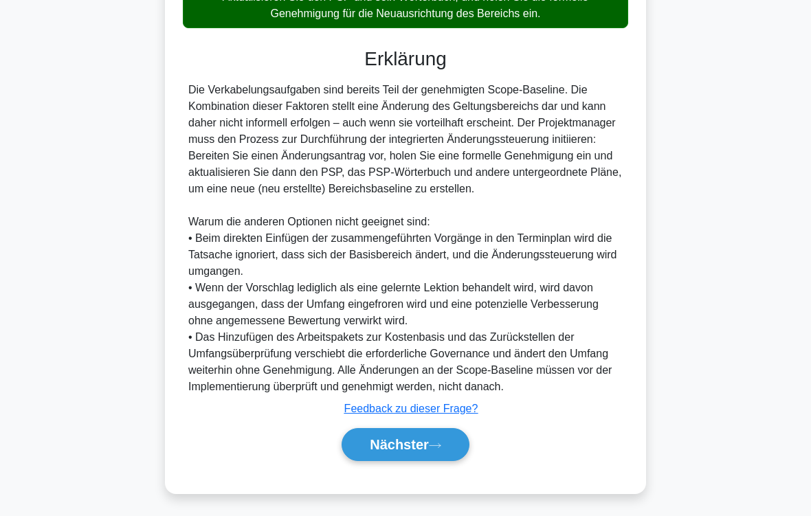
click at [423, 430] on font "Nächster" at bounding box center [399, 444] width 59 height 15
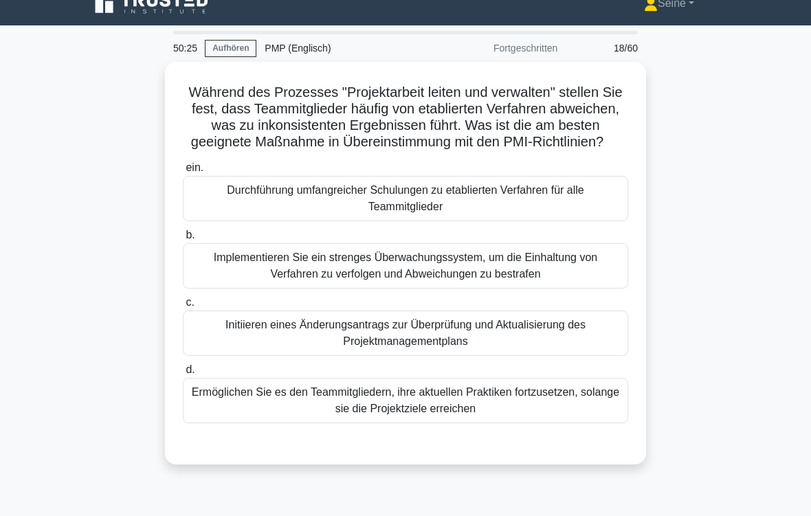
scroll to position [19, 0]
click at [449, 423] on div "Ermöglichen Sie es den Teammitgliedern, ihre aktuellen Praktiken fortzusetzen, …" at bounding box center [405, 400] width 445 height 45
click at [183, 375] on input "d. Ermöglichen Sie es den Teammitgliedern, ihre aktuellen Praktiken fortzusetze…" at bounding box center [183, 370] width 0 height 9
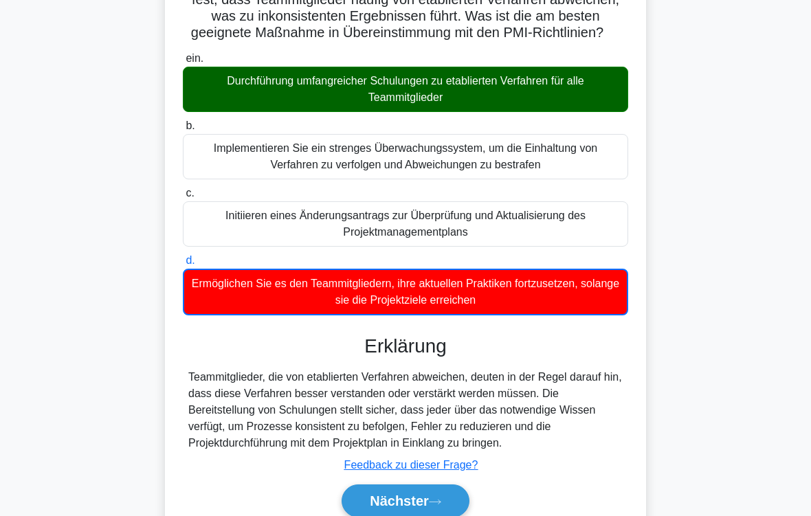
scroll to position [226, 0]
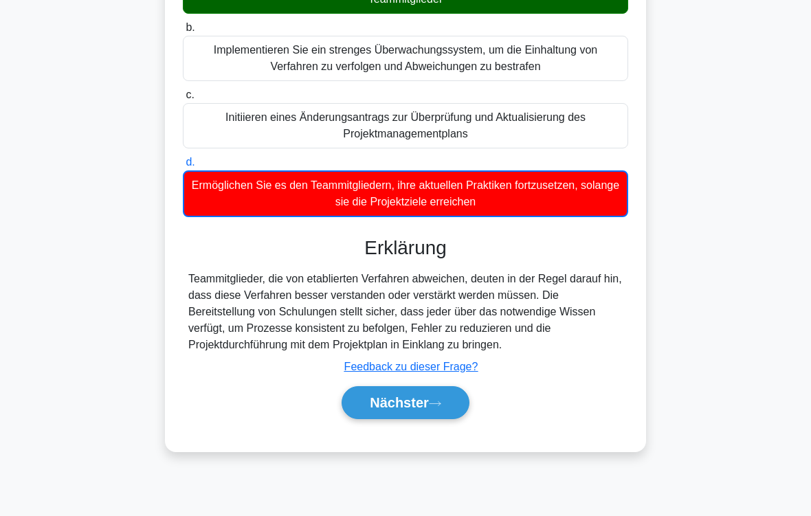
click at [421, 410] on font "Nächster" at bounding box center [399, 402] width 59 height 15
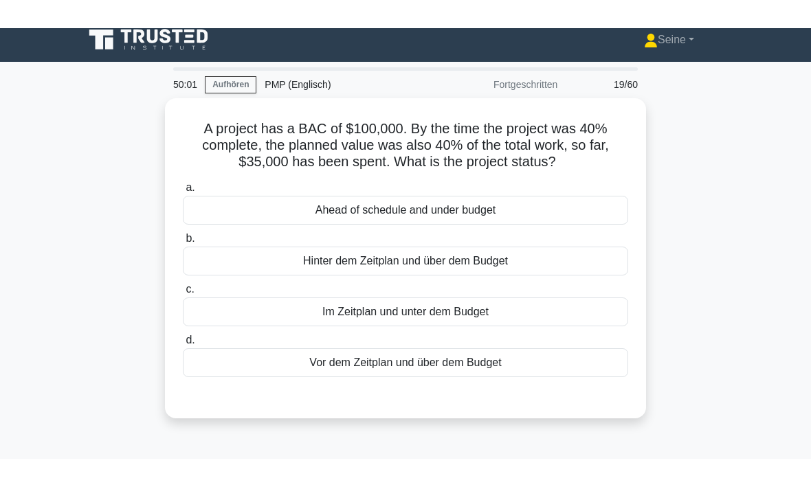
scroll to position [0, 0]
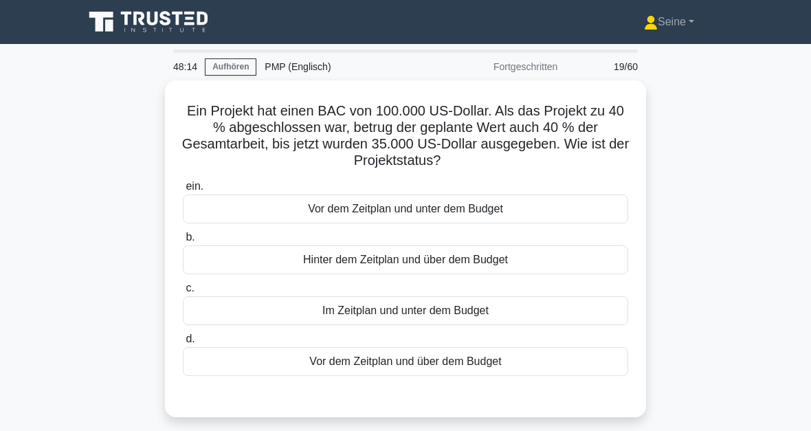
click at [443, 311] on div "Im Zeitplan und unter dem Budget" at bounding box center [405, 310] width 445 height 29
click at [183, 293] on input "c. Im Zeitplan und unter dem Budget" at bounding box center [183, 288] width 0 height 9
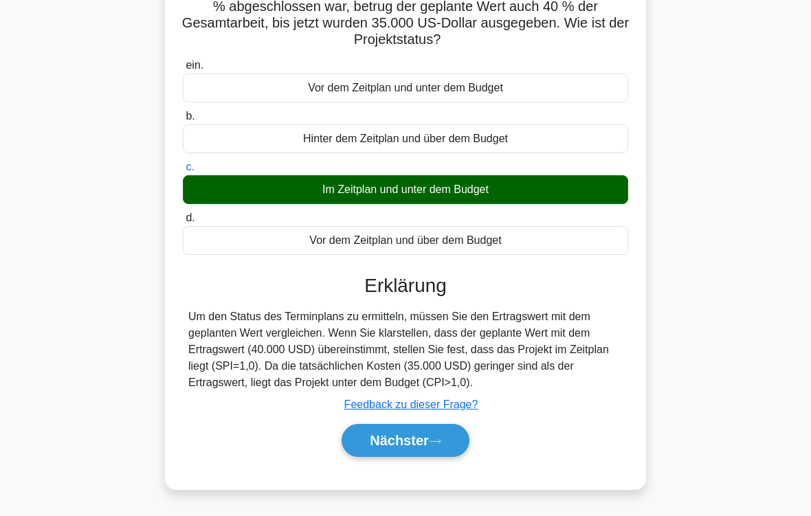
scroll to position [226, 0]
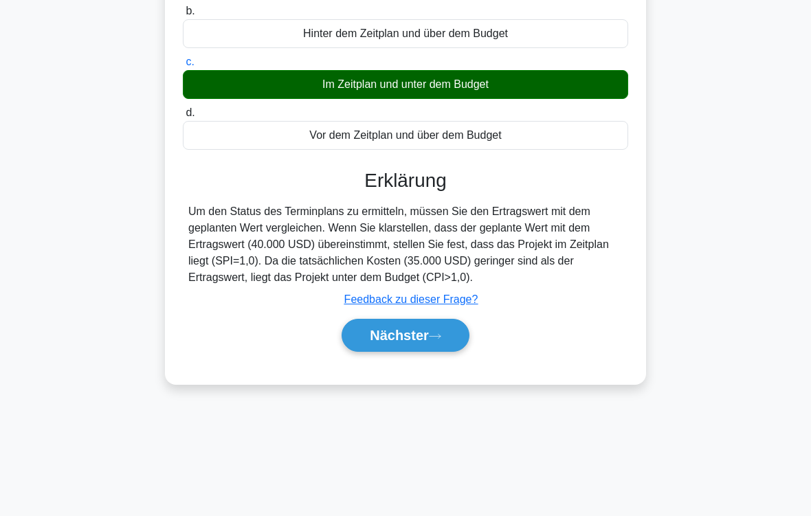
click at [423, 343] on font "Nächster" at bounding box center [399, 335] width 59 height 15
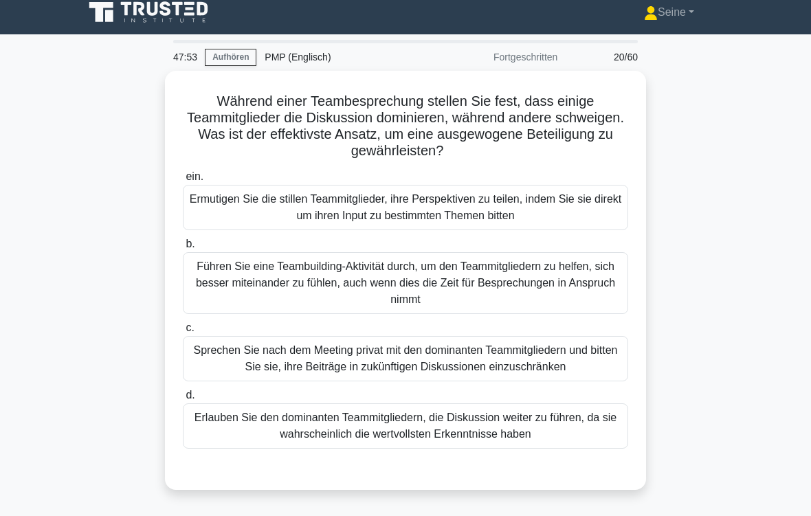
scroll to position [11, 0]
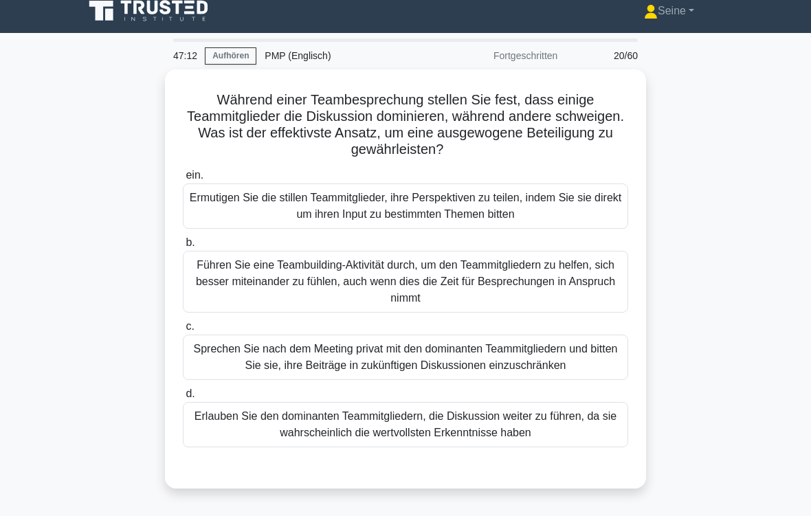
click at [437, 213] on div "Ermutigen Sie die stillen Teammitglieder, ihre Perspektiven zu teilen, indem Si…" at bounding box center [405, 206] width 445 height 45
click at [183, 180] on input "ein. Ermutigen Sie die stillen Teammitglieder, ihre Perspektiven zu teilen, ind…" at bounding box center [183, 175] width 0 height 9
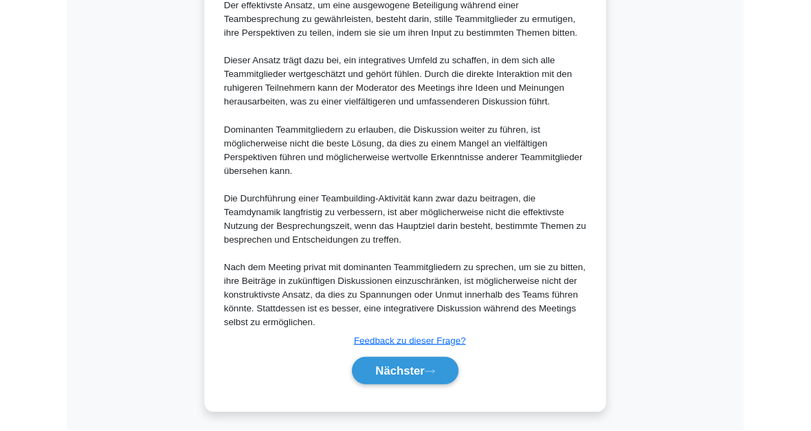
scroll to position [631, 0]
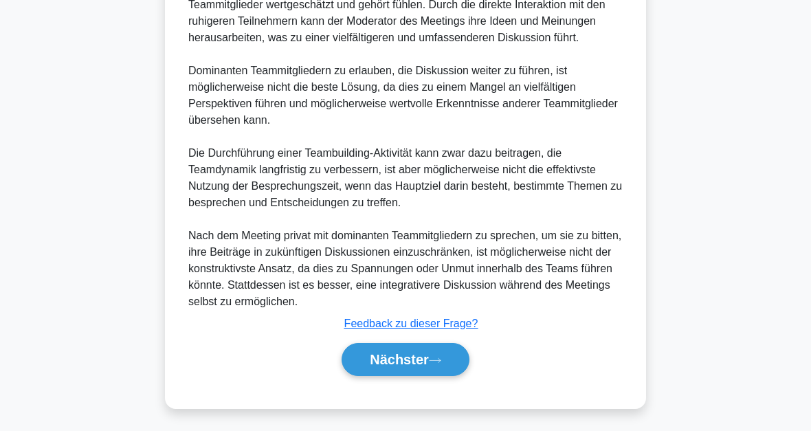
click at [417, 357] on font "Nächster" at bounding box center [399, 359] width 59 height 15
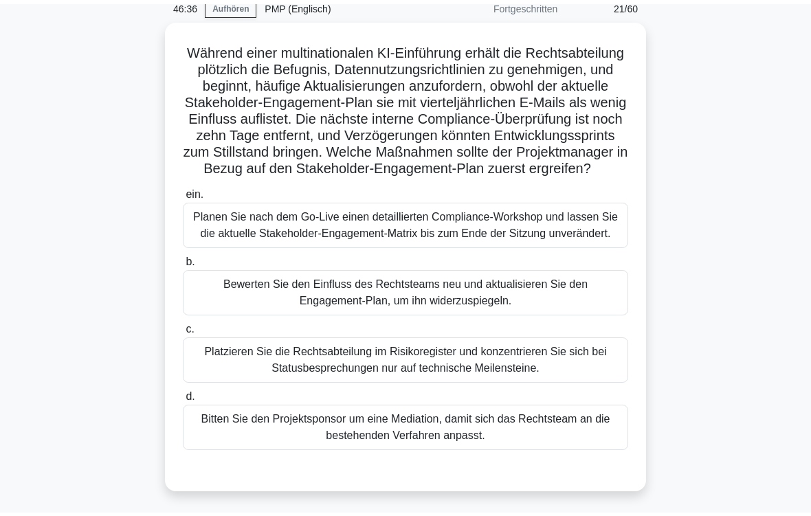
scroll to position [80, 0]
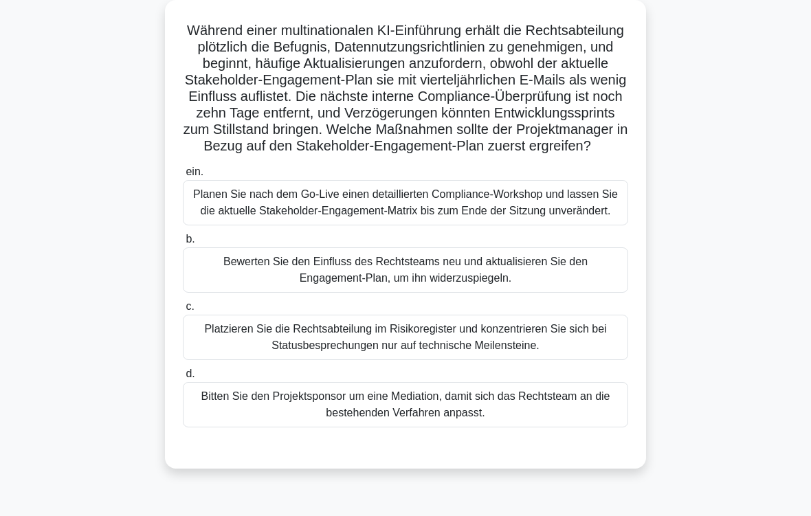
click at [478, 293] on div "Bewerten Sie den Einfluss des Rechtsteams neu und aktualisieren Sie den Engagem…" at bounding box center [405, 269] width 445 height 45
click at [183, 244] on input "b. Bewerten Sie den Einfluss des Rechtsteams neu und aktualisieren Sie den Enga…" at bounding box center [183, 239] width 0 height 9
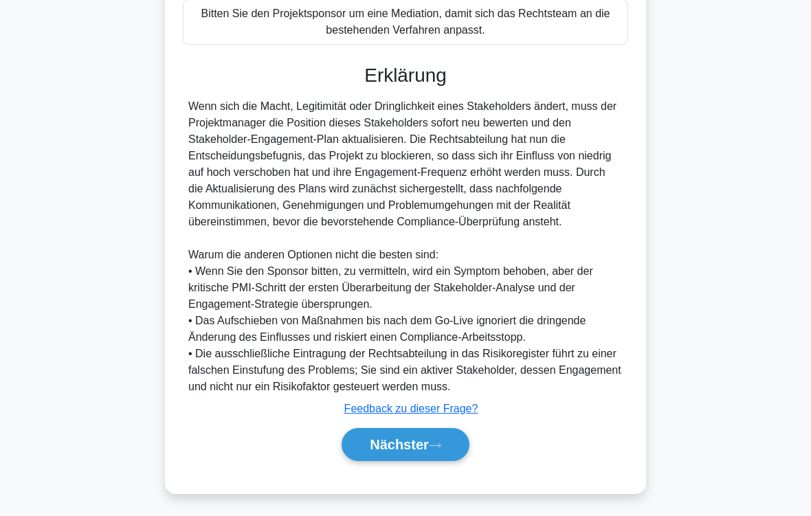
click at [428, 430] on font "Nächster" at bounding box center [399, 444] width 59 height 15
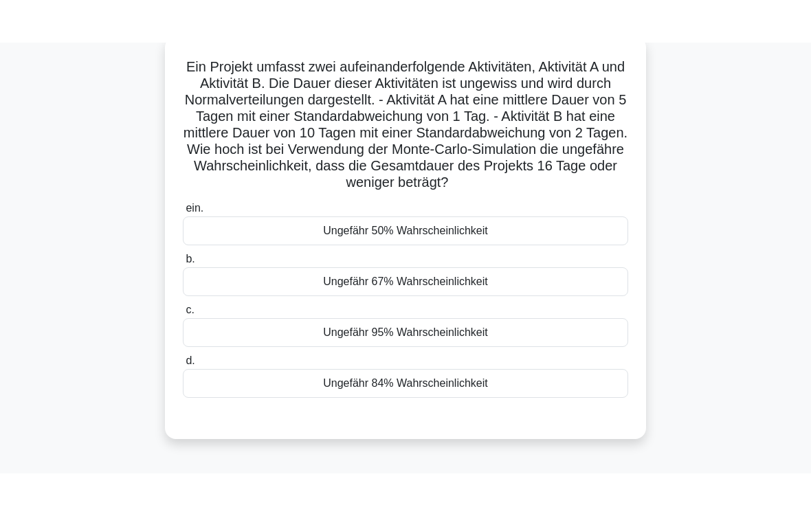
scroll to position [87, 0]
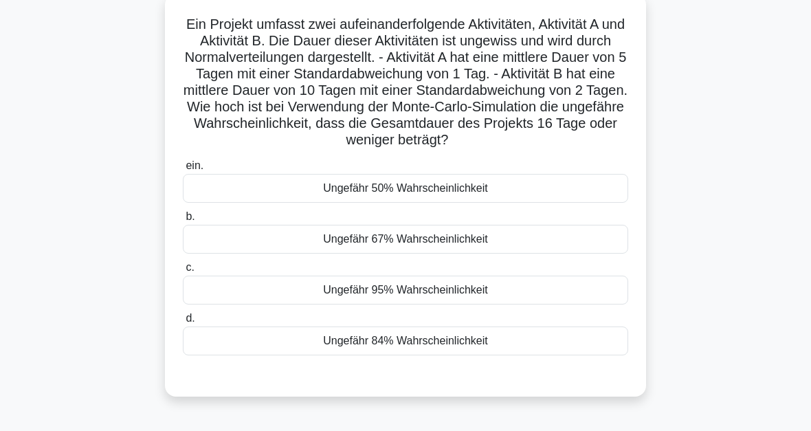
click at [426, 203] on div "Ungefähr 50% Wahrscheinlichkeit" at bounding box center [405, 188] width 445 height 29
click at [183, 170] on input "ein. Ungefähr 50% Wahrscheinlichkeit" at bounding box center [183, 166] width 0 height 9
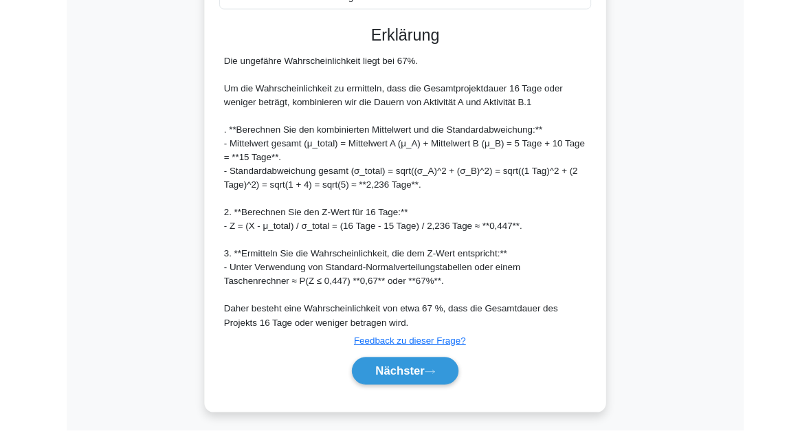
scroll to position [583, 0]
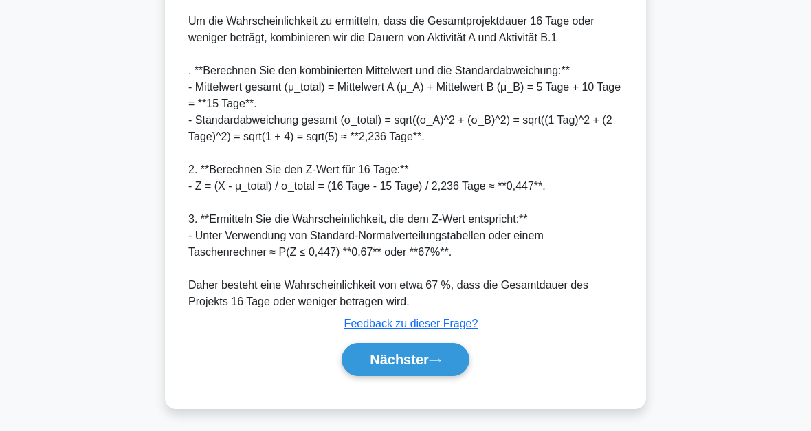
click at [421, 360] on font "Nächster" at bounding box center [399, 359] width 59 height 15
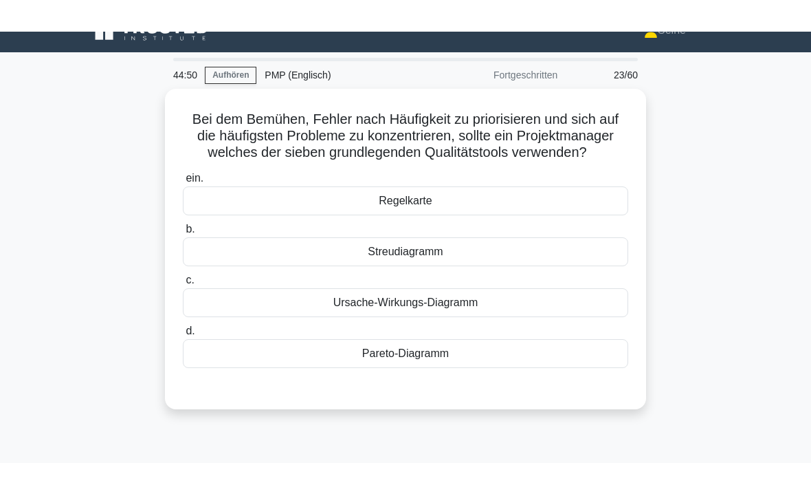
scroll to position [23, 0]
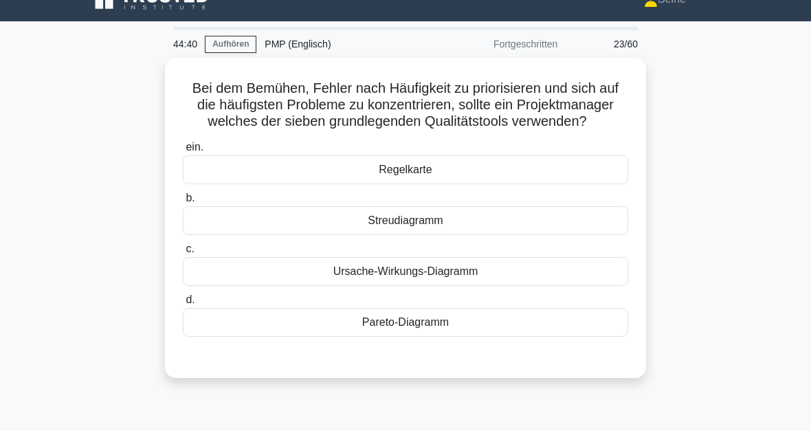
click at [442, 337] on div "Pareto-Diagramm" at bounding box center [405, 322] width 445 height 29
click at [183, 305] on input "d. Pareto-Diagramm" at bounding box center [183, 300] width 0 height 9
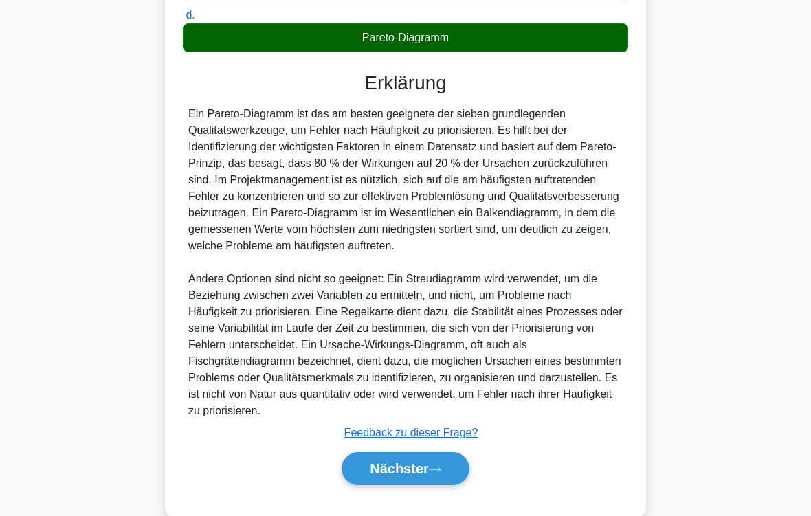
scroll to position [381, 0]
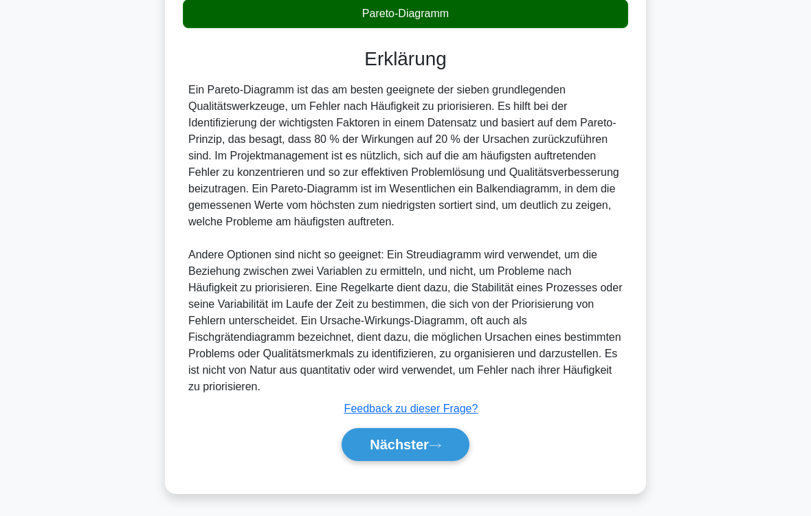
click at [423, 430] on font "Nächster" at bounding box center [399, 444] width 59 height 15
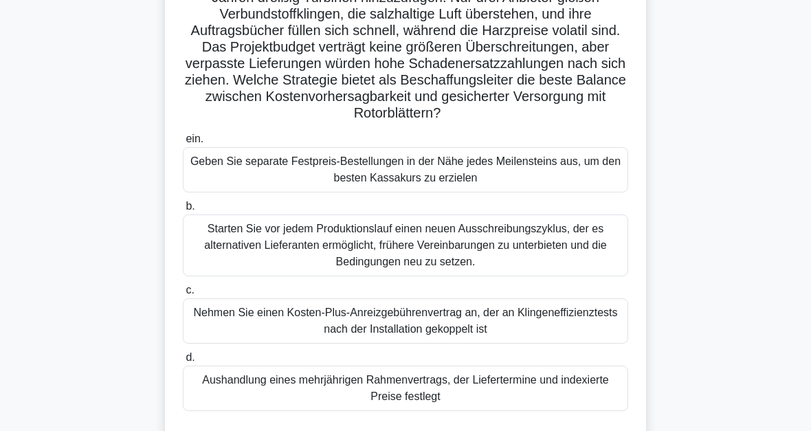
scroll to position [130, 0]
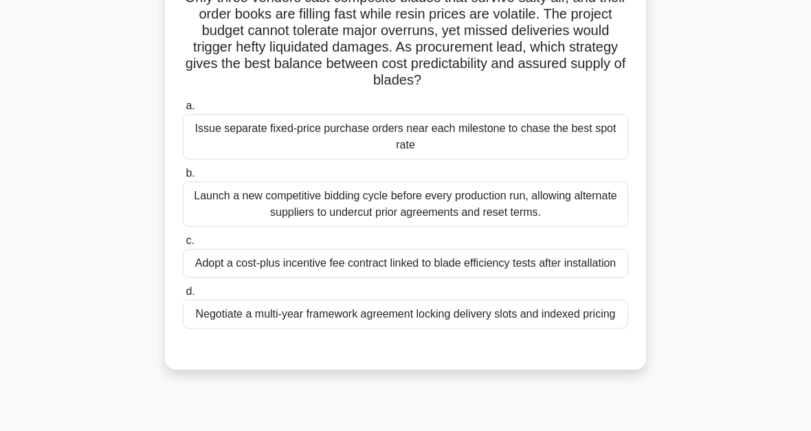
click at [432, 329] on div "Negotiate a multi-year framework agreement locking delivery slots and indexed p…" at bounding box center [405, 314] width 445 height 29
click at [183, 296] on input "d. Negotiate a multi-year framework agreement locking delivery slots and indexe…" at bounding box center [183, 291] width 0 height 9
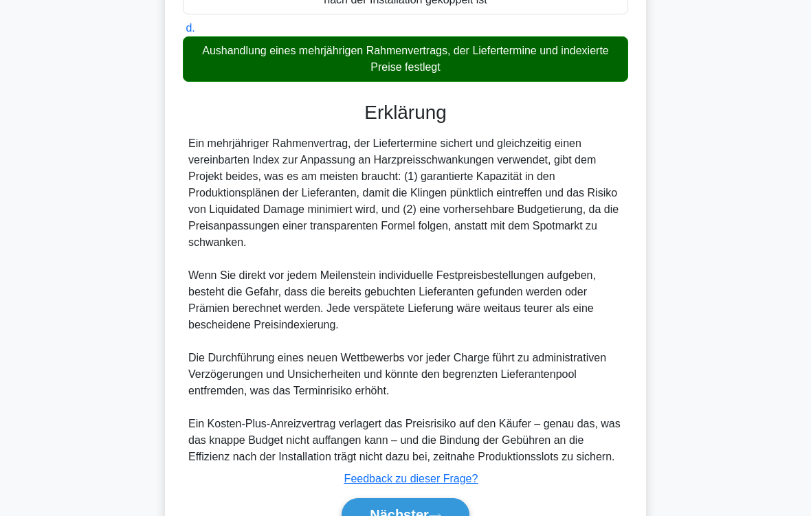
scroll to position [562, 0]
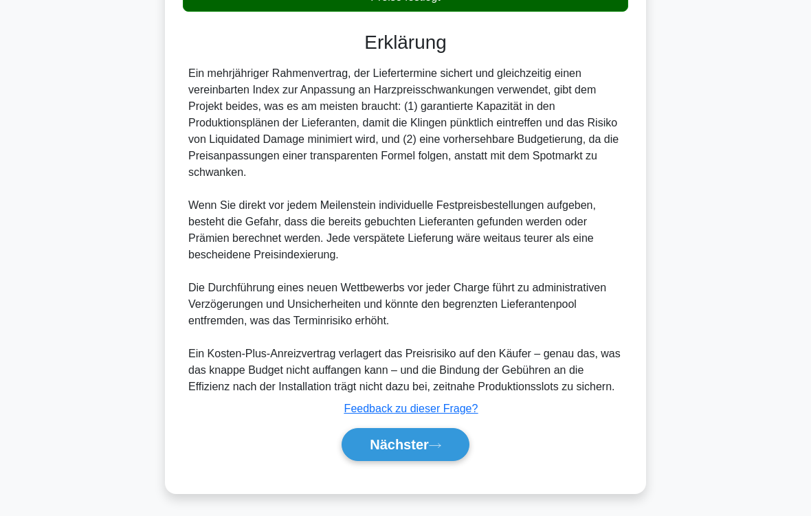
click at [433, 430] on icon at bounding box center [435, 445] width 11 height 4
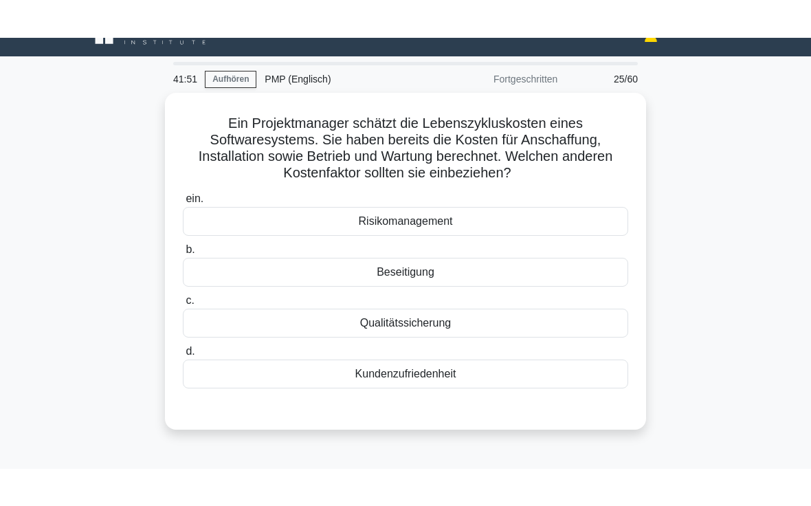
scroll to position [26, 0]
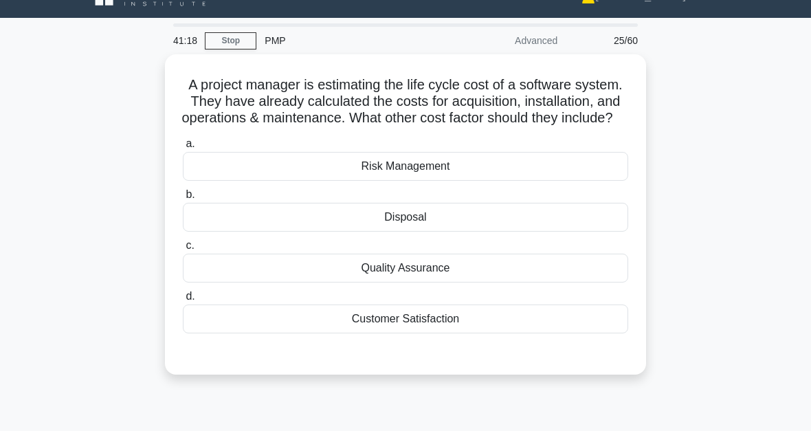
click at [428, 232] on div "Disposal" at bounding box center [405, 217] width 445 height 29
click at [183, 199] on input "b. Disposal" at bounding box center [183, 194] width 0 height 9
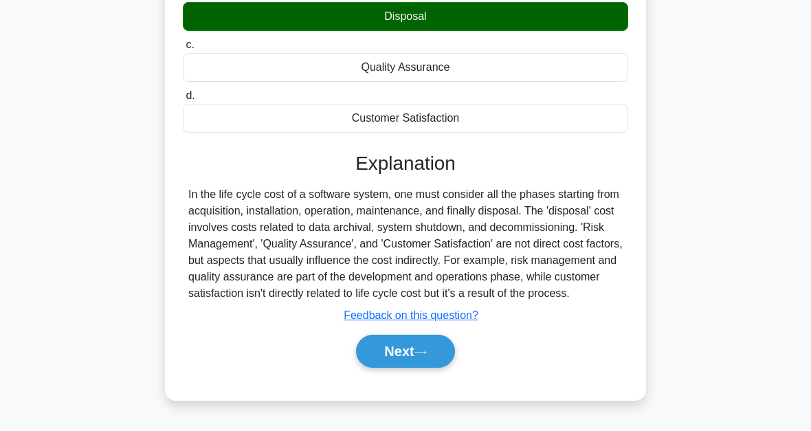
scroll to position [311, 0]
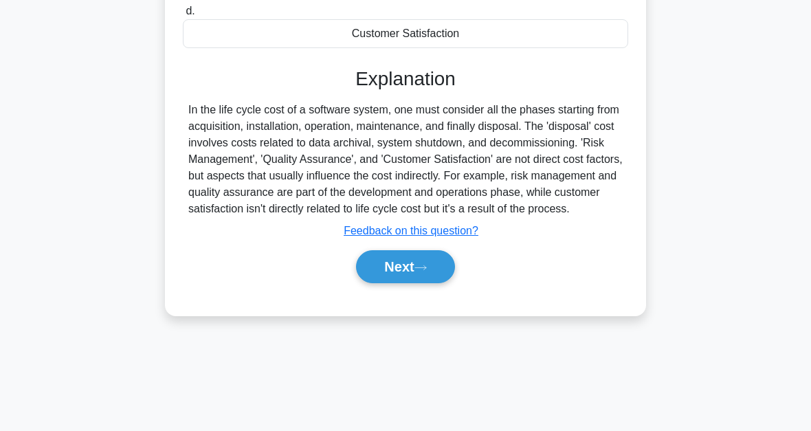
click at [396, 283] on button "Next" at bounding box center [405, 266] width 98 height 33
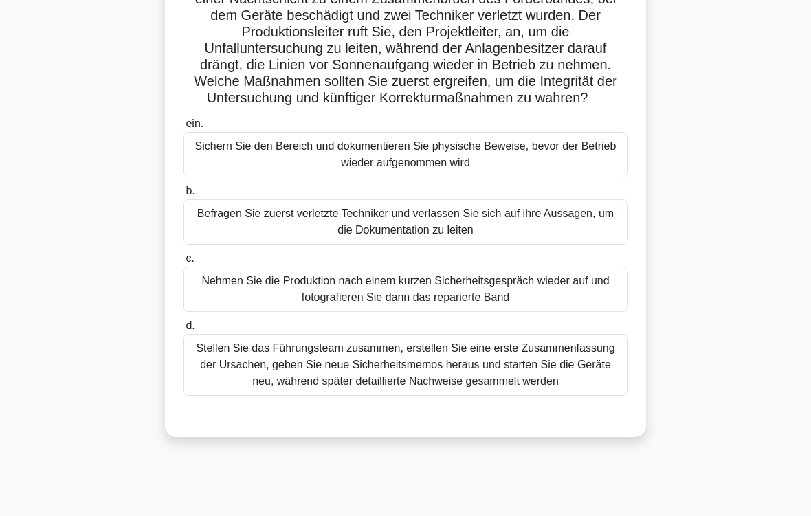
scroll to position [129, 0]
click at [384, 175] on div "Sichern Sie den Bereich und dokumentieren Sie physische Beweise, bevor der Betr…" at bounding box center [405, 154] width 445 height 45
click at [183, 129] on input "ein. Sichern Sie den Bereich und dokumentieren Sie physische Beweise, bevor der…" at bounding box center [183, 124] width 0 height 9
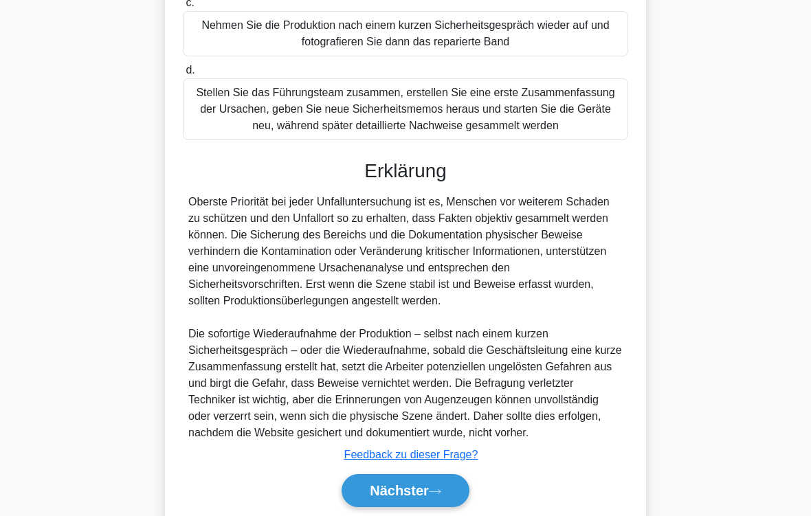
scroll to position [496, 0]
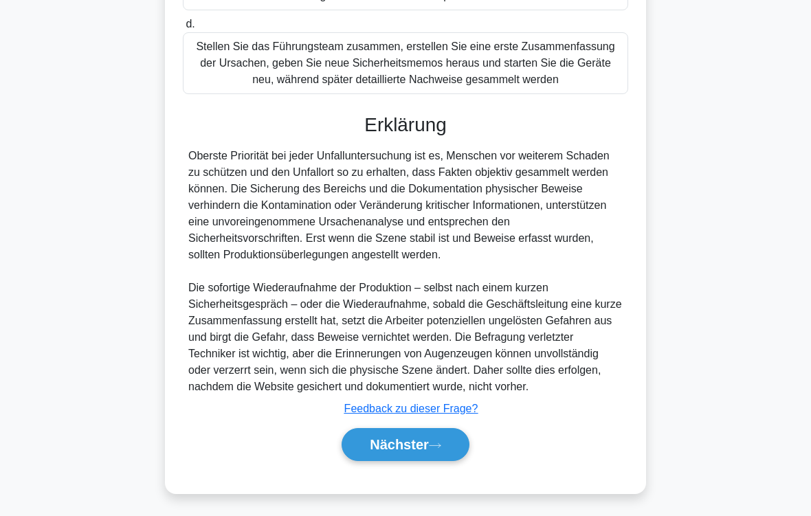
click at [439, 430] on icon at bounding box center [435, 446] width 12 height 8
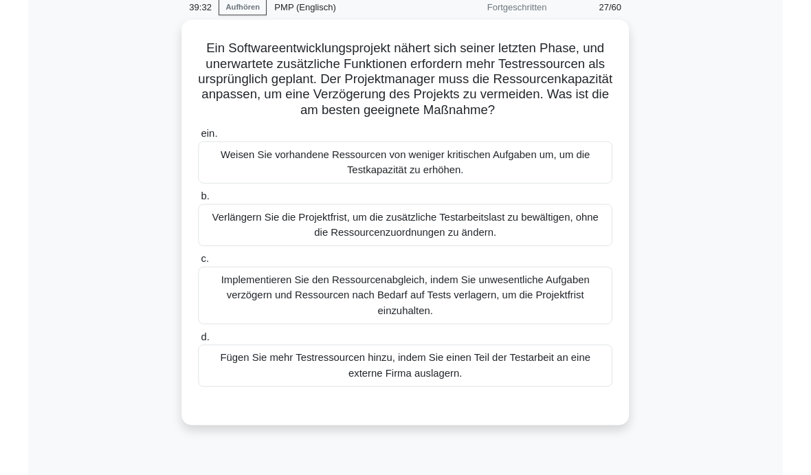
scroll to position [58, 0]
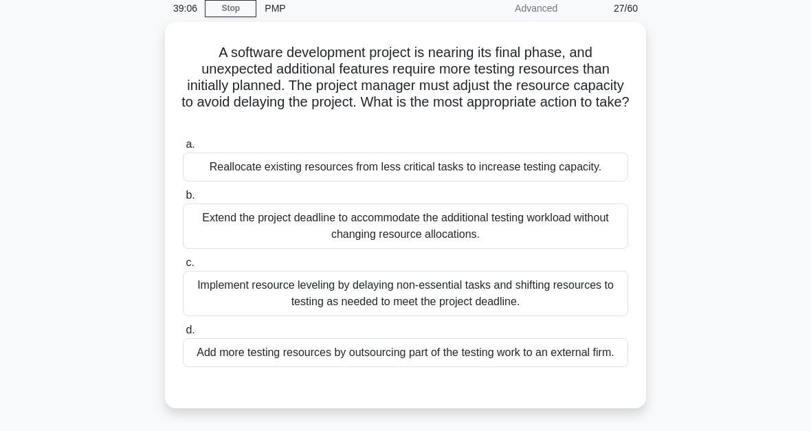
click at [455, 316] on div "Implement resource leveling by delaying non-essential tasks and shifting resour…" at bounding box center [405, 293] width 445 height 45
click at [183, 267] on input "c. Implement resource leveling by delaying non-essential tasks and shifting res…" at bounding box center [183, 262] width 0 height 9
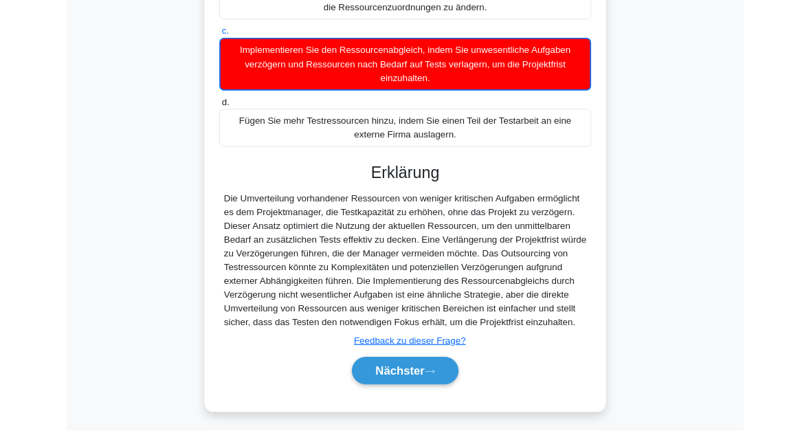
scroll to position [434, 0]
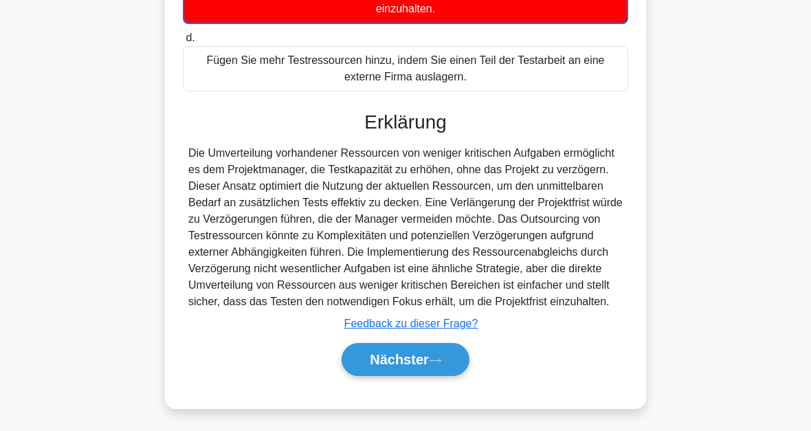
click at [412, 359] on font "Nächster" at bounding box center [399, 359] width 59 height 15
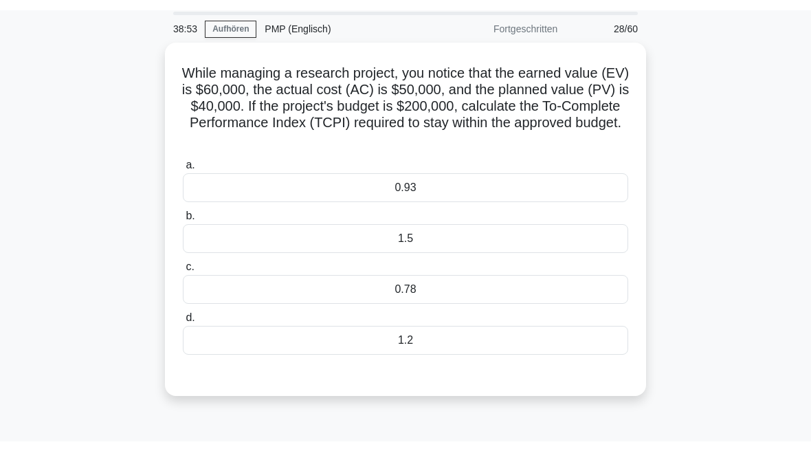
scroll to position [40, 0]
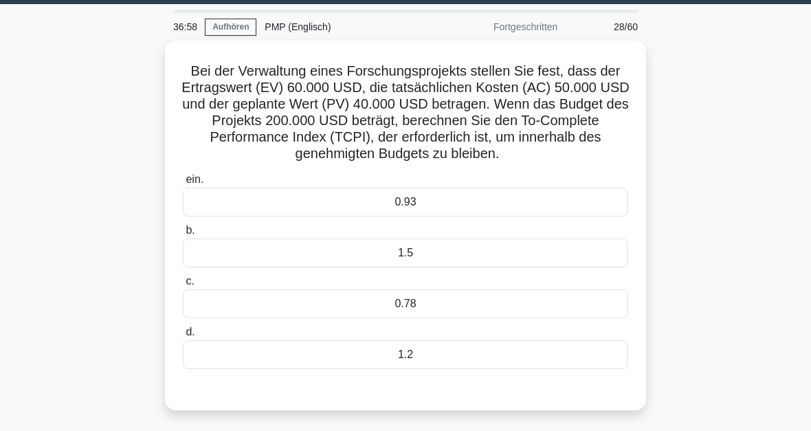
click at [422, 217] on div "0.93" at bounding box center [405, 202] width 445 height 29
click at [183, 184] on input "ein. 0.93" at bounding box center [183, 179] width 0 height 9
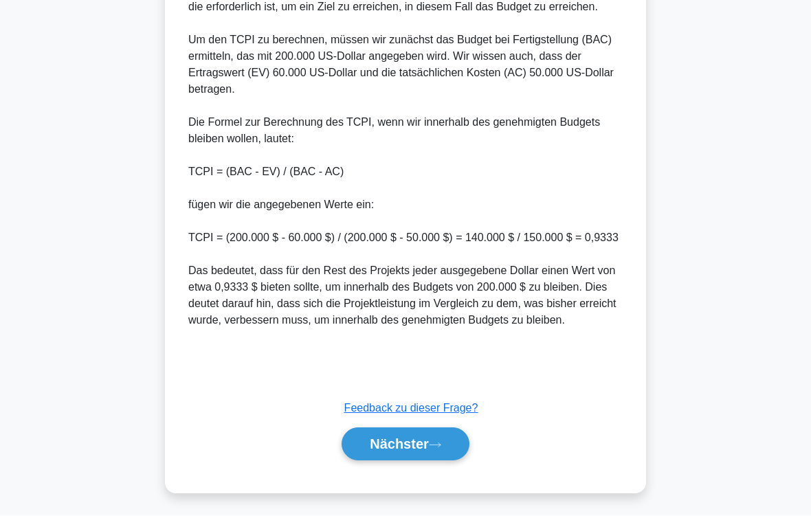
scroll to position [546, 0]
click at [441, 430] on button "Nächster" at bounding box center [406, 444] width 128 height 33
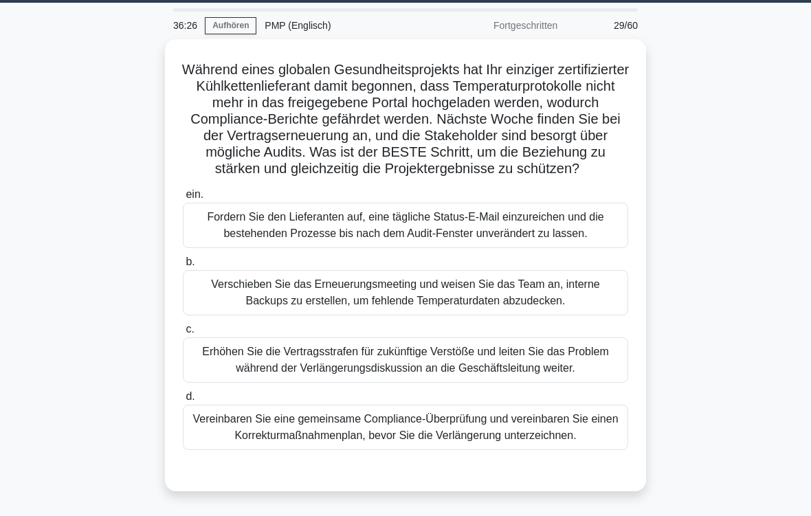
scroll to position [41, 0]
click at [434, 430] on div "Vereinbaren Sie eine gemeinsame Compliance-Überprüfung und vereinbaren Sie eine…" at bounding box center [405, 427] width 445 height 45
click at [183, 401] on input "d. Vereinbaren Sie eine gemeinsame Compliance-Überprüfung und vereinbaren Sie e…" at bounding box center [183, 397] width 0 height 9
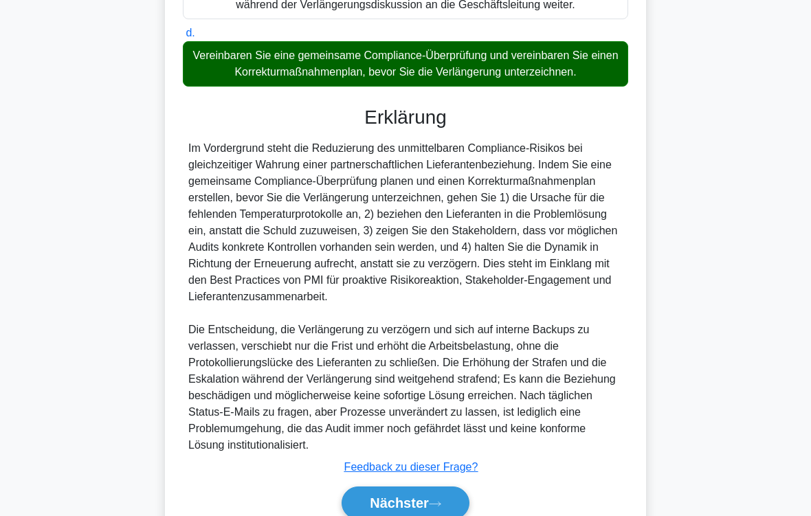
scroll to position [546, 0]
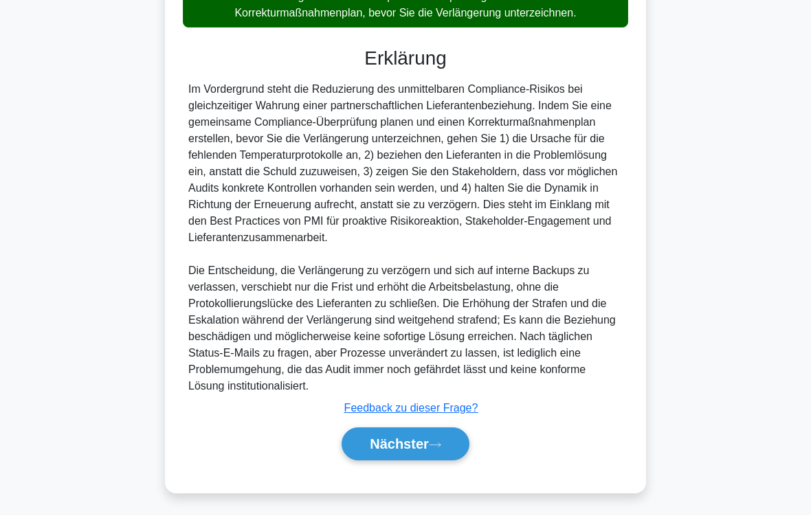
click at [422, 430] on font "Nächster" at bounding box center [399, 444] width 59 height 15
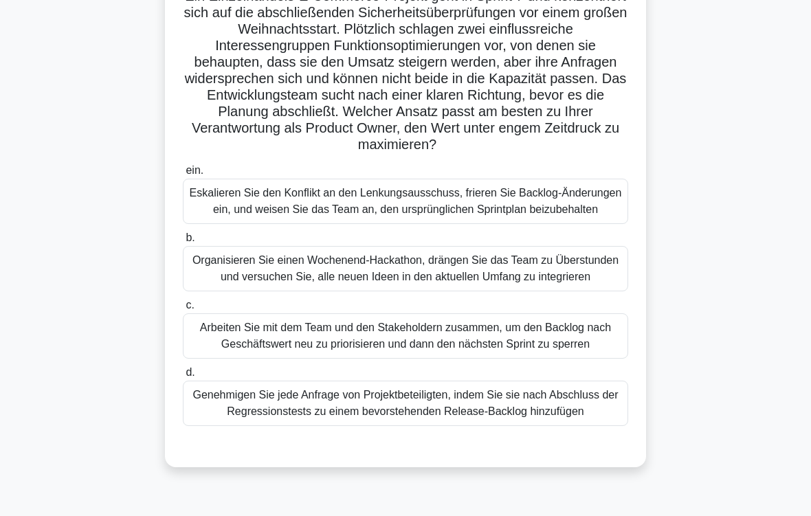
scroll to position [131, 0]
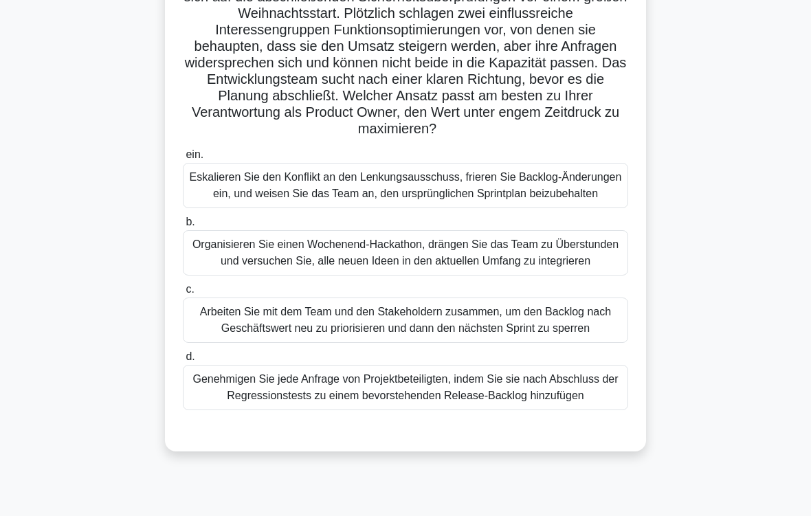
click at [459, 343] on div "Arbeiten Sie mit dem Team und den Stakeholdern zusammen, um den Backlog nach Ge…" at bounding box center [405, 320] width 445 height 45
click at [183, 294] on input "c. Arbeiten Sie mit dem Team und den Stakeholdern zusammen, um den Backlog nach…" at bounding box center [183, 289] width 0 height 9
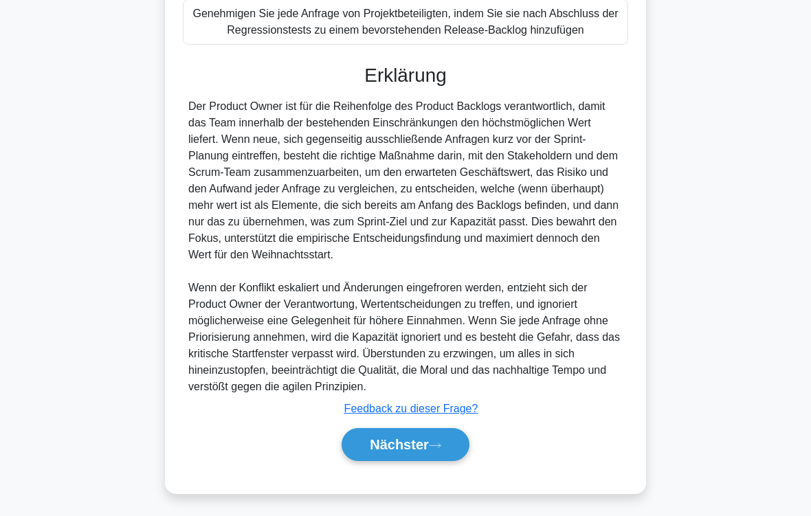
click at [423, 430] on font "Nächster" at bounding box center [399, 444] width 59 height 15
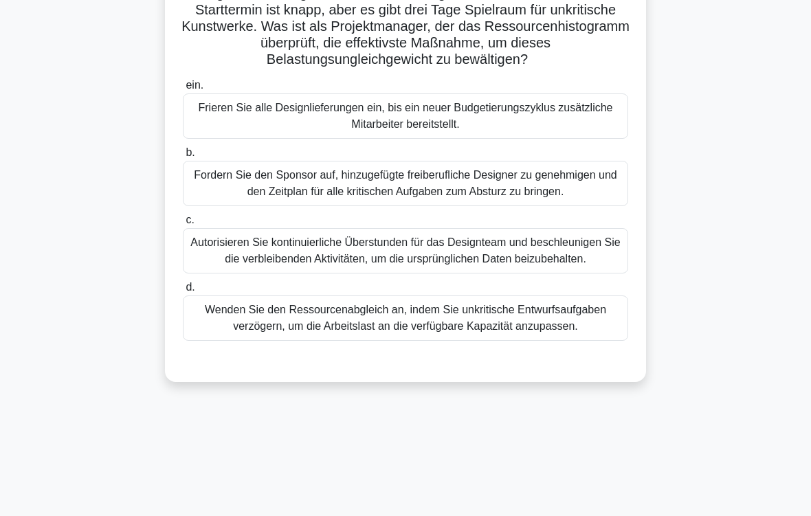
scroll to position [178, 0]
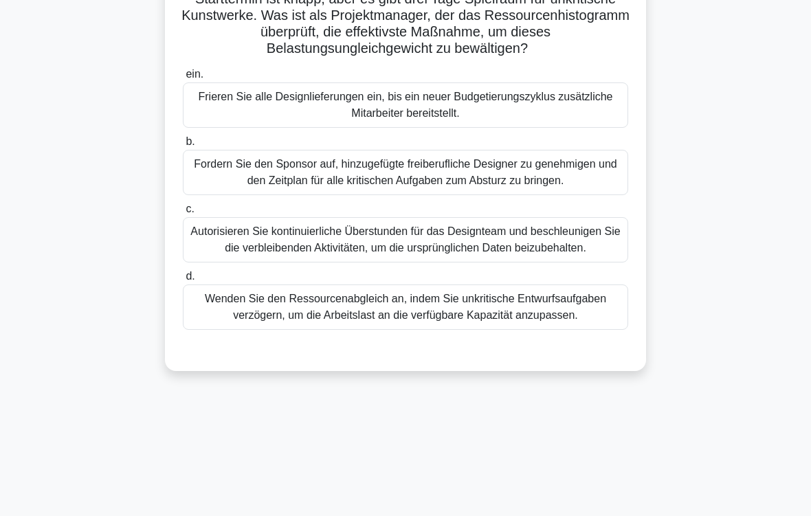
click at [434, 330] on div "Wenden Sie den Ressourcenabgleich an, indem Sie unkritische Entwurfsaufgaben ve…" at bounding box center [405, 307] width 445 height 45
click at [183, 281] on input "d. Wenden Sie den Ressourcenabgleich an, indem Sie unkritische Entwurfsaufgaben…" at bounding box center [183, 276] width 0 height 9
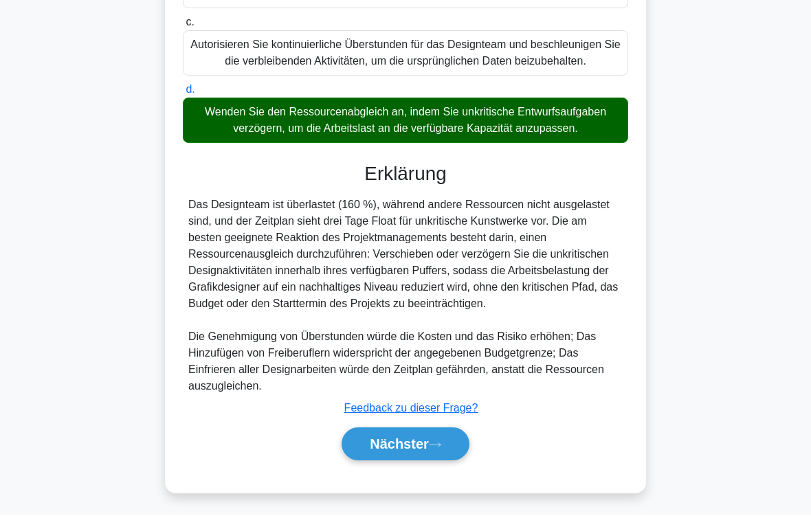
scroll to position [447, 0]
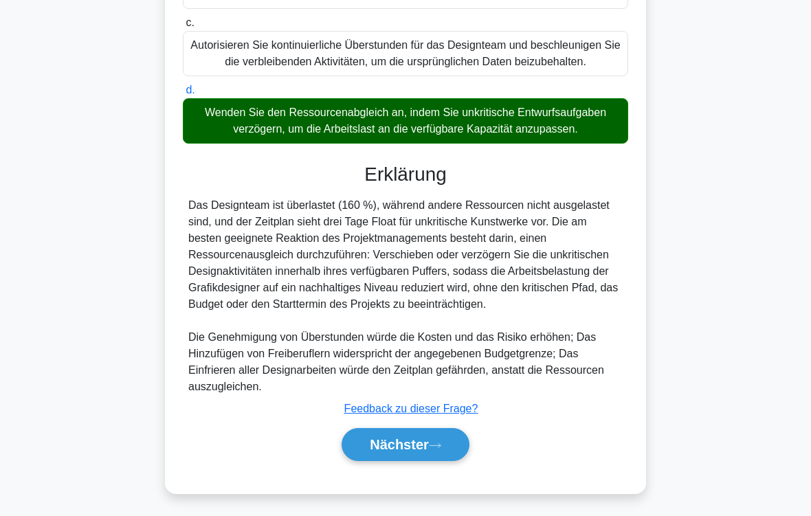
click at [423, 430] on font "Nächster" at bounding box center [399, 444] width 59 height 15
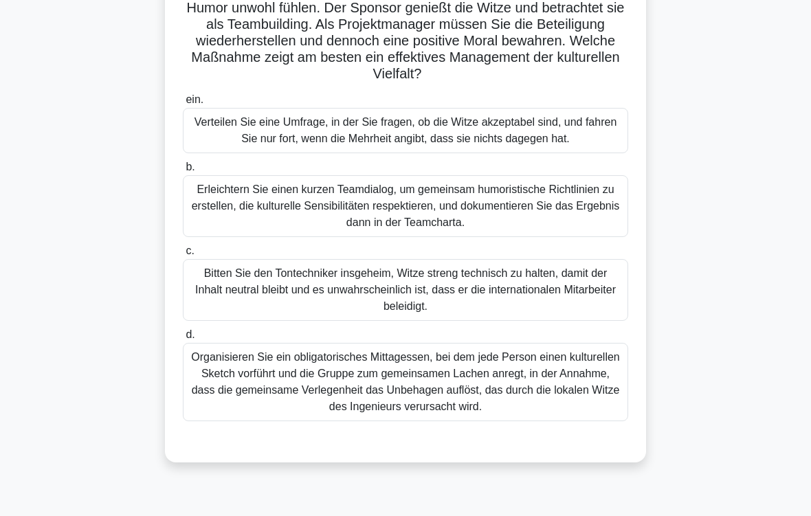
scroll to position [169, 0]
click at [366, 237] on div "Erleichtern Sie einen kurzen Teamdialog, um gemeinsam humoristische Richtlinien…" at bounding box center [405, 206] width 445 height 62
click at [183, 172] on input "b. Erleichtern Sie einen kurzen Teamdialog, um gemeinsam humoristische Richtlin…" at bounding box center [183, 167] width 0 height 9
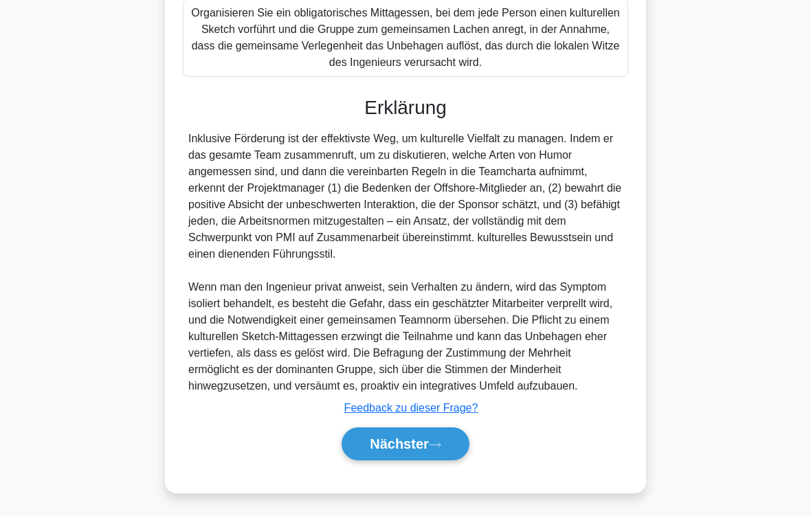
scroll to position [579, 0]
click at [417, 430] on font "Nächster" at bounding box center [399, 444] width 59 height 15
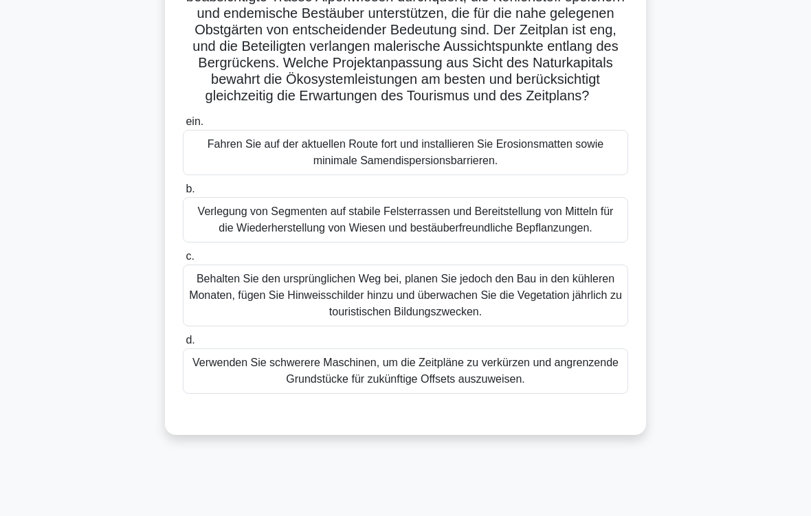
scroll to position [147, 0]
click at [404, 243] on div "Verlegung von Segmenten auf stabile Felsterrassen und Bereitstellung von Mittel…" at bounding box center [405, 219] width 445 height 45
click at [183, 194] on input "b. Verlegung von Segmenten auf stabile Felsterrassen und Bereitstellung von Mit…" at bounding box center [183, 189] width 0 height 9
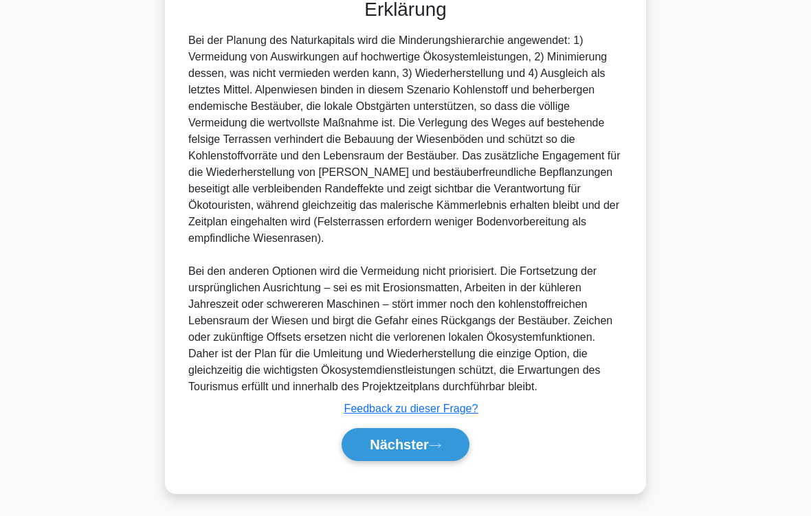
click at [421, 430] on font "Nächster" at bounding box center [399, 444] width 59 height 15
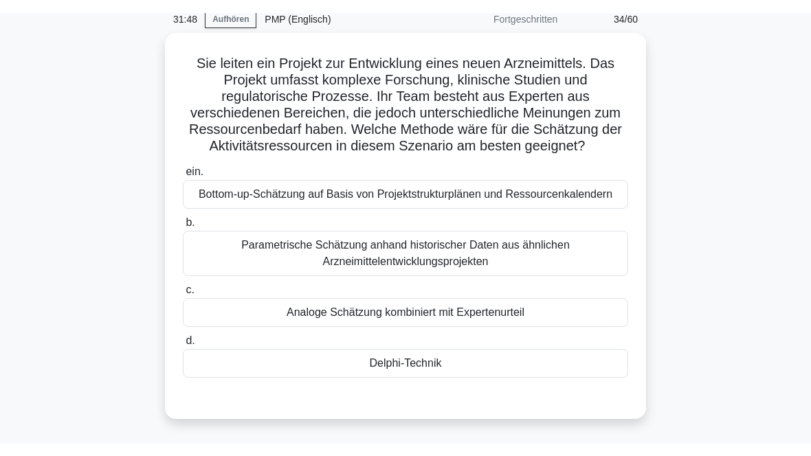
scroll to position [59, 0]
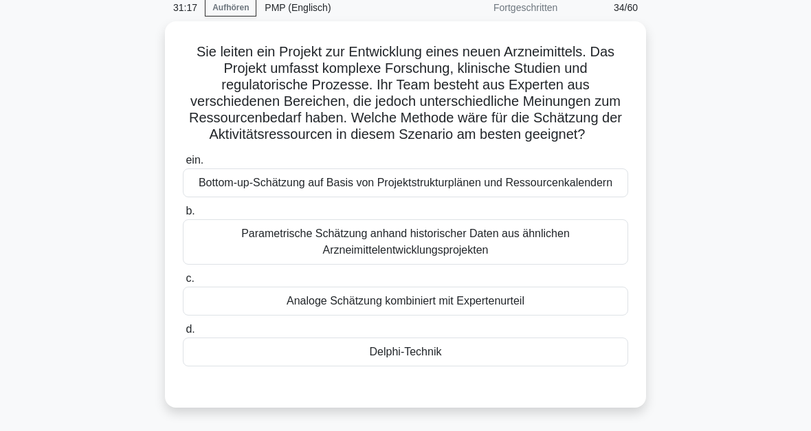
click at [412, 366] on div "Delphi-Technik" at bounding box center [405, 352] width 445 height 29
click at [183, 334] on input "d. Delphi-Technik" at bounding box center [183, 329] width 0 height 9
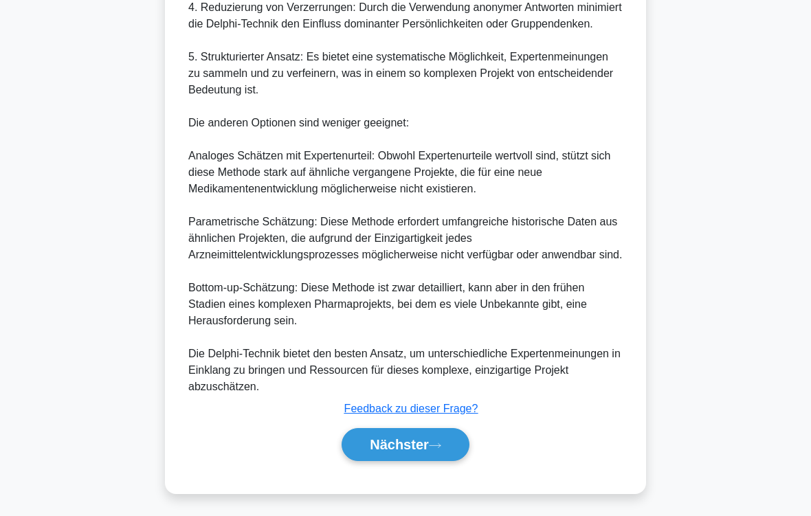
click at [425, 430] on font "Nächster" at bounding box center [399, 444] width 59 height 15
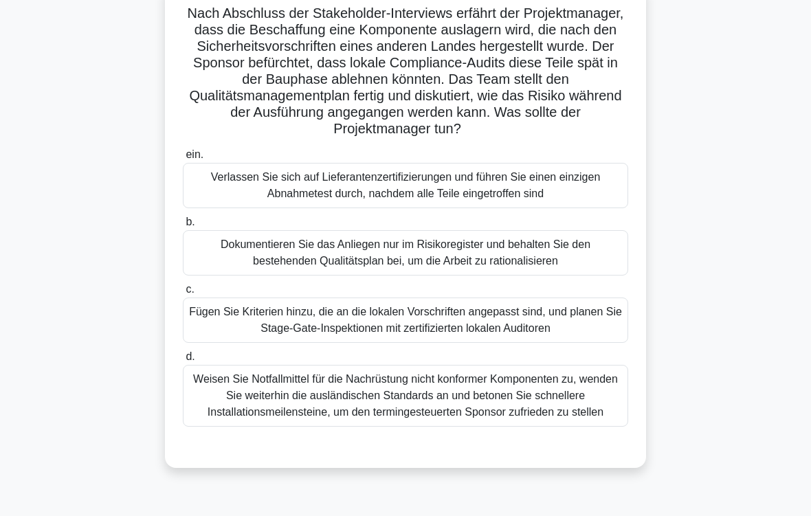
scroll to position [98, 0]
click at [404, 340] on div "Fügen Sie Kriterien hinzu, die an die lokalen Vorschriften angepasst sind, und …" at bounding box center [405, 320] width 445 height 45
click at [183, 294] on input "c. Fügen Sie Kriterien hinzu, die an die lokalen Vorschriften angepasst sind, u…" at bounding box center [183, 289] width 0 height 9
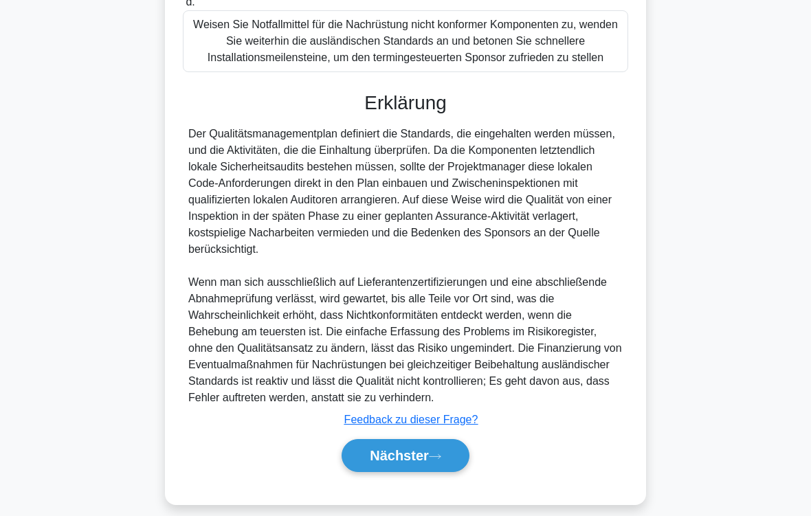
scroll to position [529, 0]
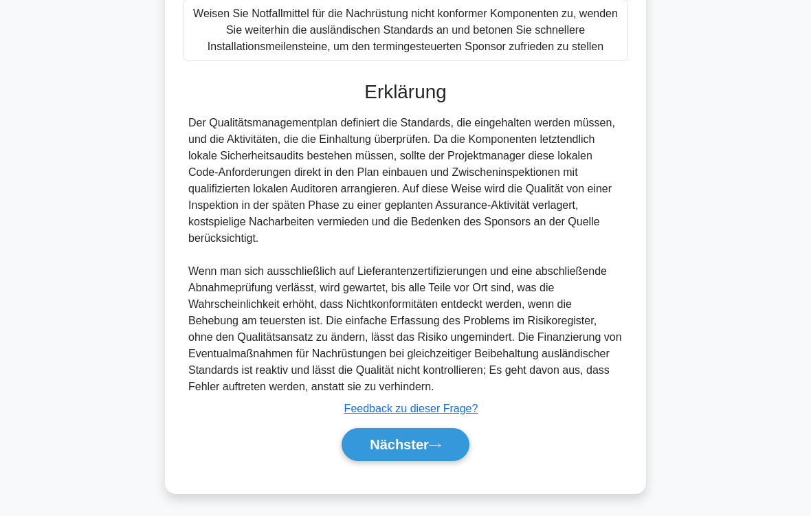
click at [429, 430] on font "Nächster" at bounding box center [399, 444] width 59 height 15
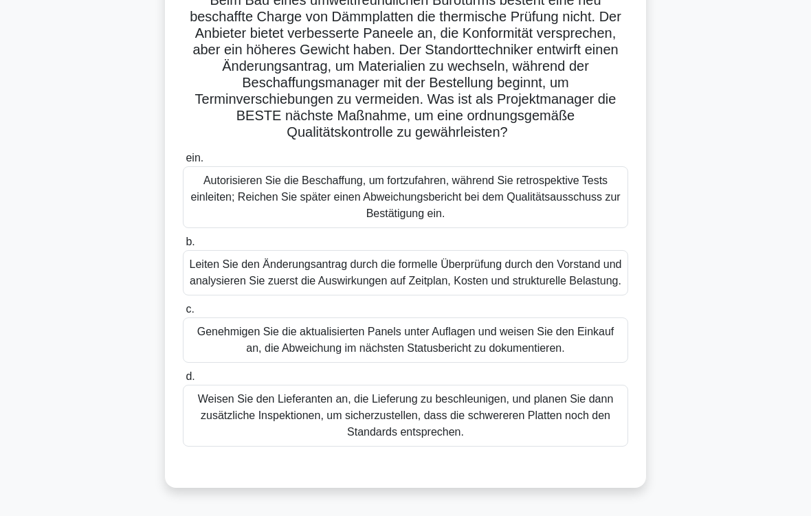
scroll to position [111, 0]
click at [549, 295] on div "Leiten Sie den Änderungsantrag durch die formelle Überprüfung durch den Vorstan…" at bounding box center [405, 272] width 445 height 45
click at [183, 247] on input "b. Leiten Sie den Änderungsantrag durch die formelle Überprüfung durch den Vors…" at bounding box center [183, 242] width 0 height 9
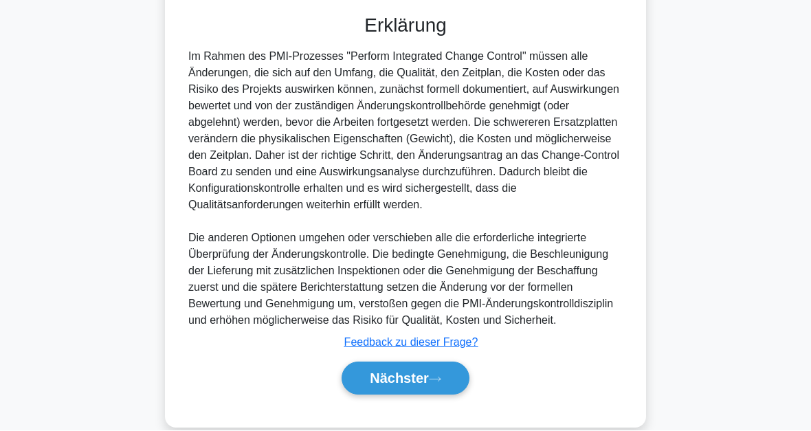
scroll to position [648, 0]
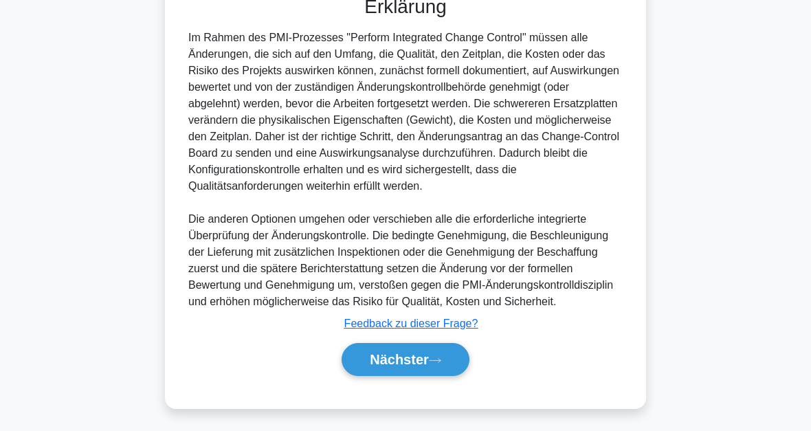
click at [419, 361] on font "Nächster" at bounding box center [399, 359] width 59 height 15
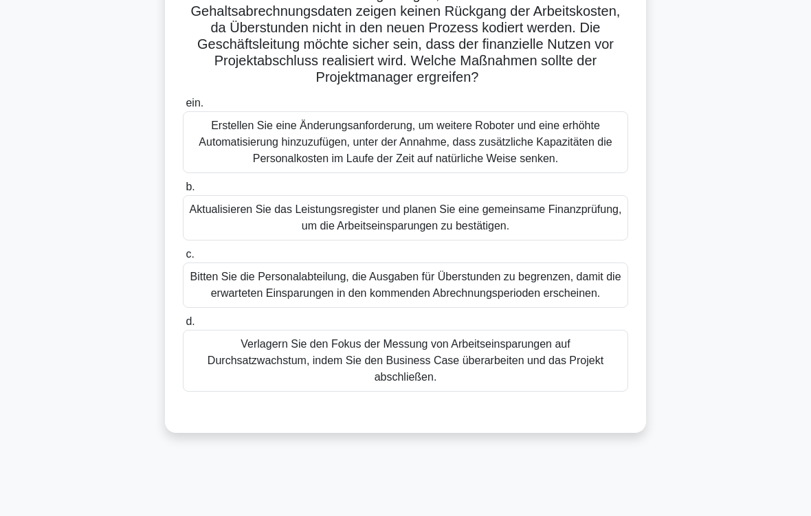
scroll to position [149, 0]
click at [360, 241] on div "Aktualisieren Sie das Leistungsregister und planen Sie eine gemeinsame Finanzpr…" at bounding box center [405, 217] width 445 height 45
click at [183, 192] on input "b. Aktualisieren Sie das Leistungsregister und planen Sie eine gemeinsame Finan…" at bounding box center [183, 187] width 0 height 9
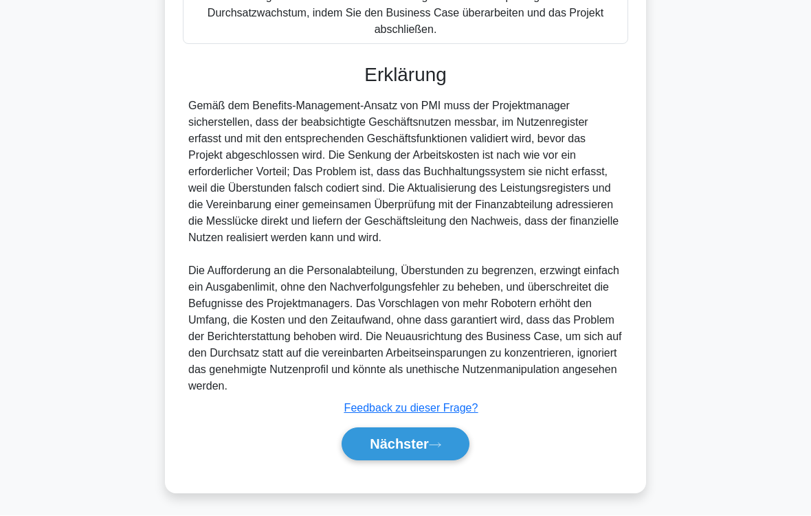
scroll to position [562, 0]
click at [429, 430] on font "Nächster" at bounding box center [399, 444] width 59 height 15
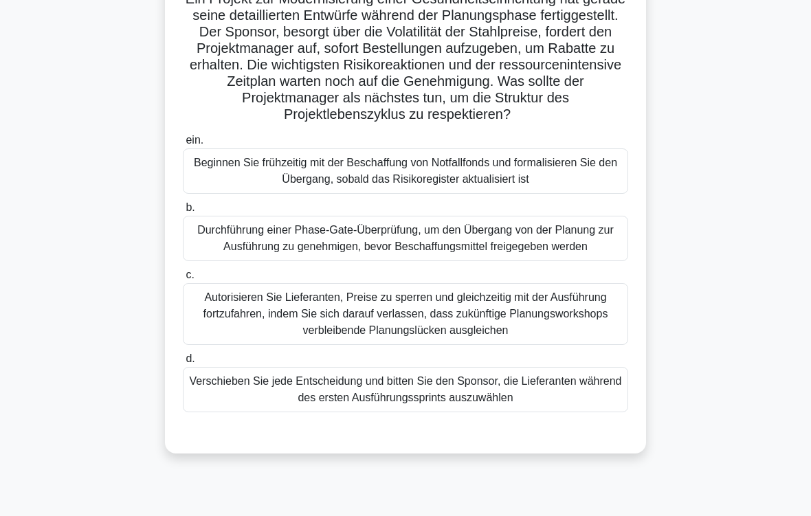
scroll to position [113, 0]
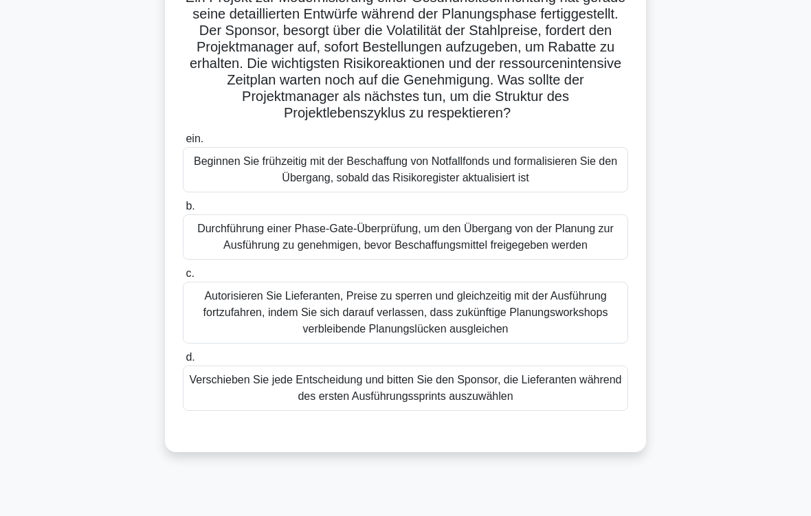
click at [436, 260] on div "Durchführung einer Phase-Gate-Überprüfung, um den Übergang von der Planung zur …" at bounding box center [405, 236] width 445 height 45
click at [183, 211] on input "b. Durchführung einer Phase-Gate-Überprüfung, um den Übergang von der Planung z…" at bounding box center [183, 206] width 0 height 9
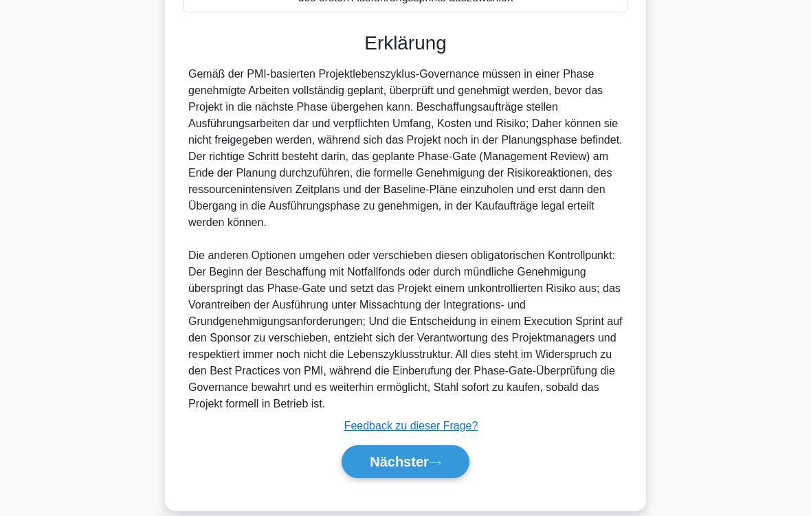
scroll to position [595, 0]
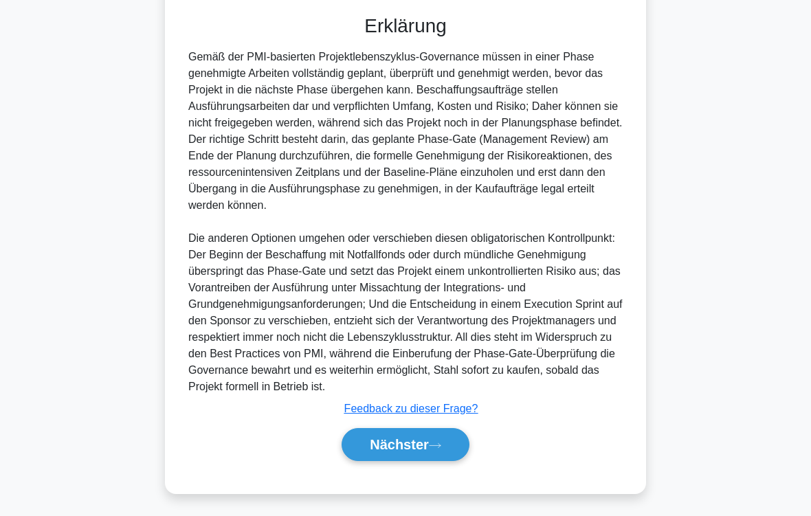
click at [443, 430] on button "Nächster" at bounding box center [406, 444] width 128 height 33
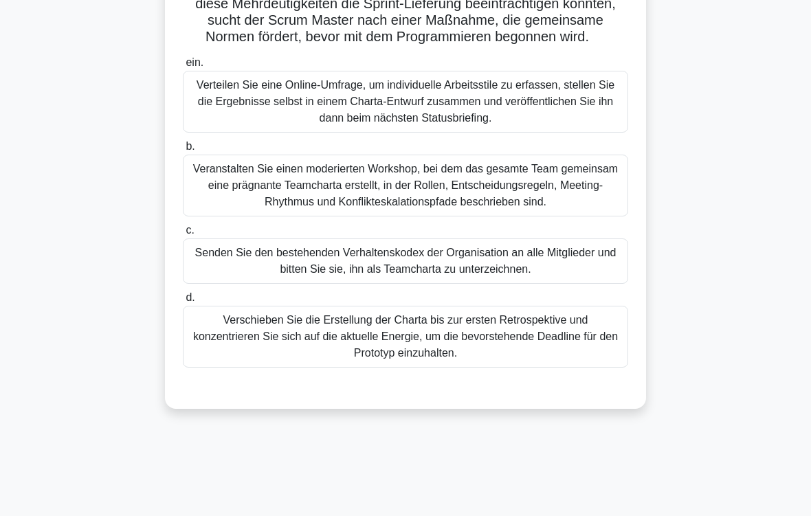
scroll to position [190, 0]
click at [404, 216] on div "Veranstalten Sie einen moderierten Workshop, bei dem das gesamte Team gemeinsam…" at bounding box center [405, 186] width 445 height 62
click at [183, 151] on input "b. Veranstalten Sie einen moderierten Workshop, bei dem das gesamte Team gemein…" at bounding box center [183, 146] width 0 height 9
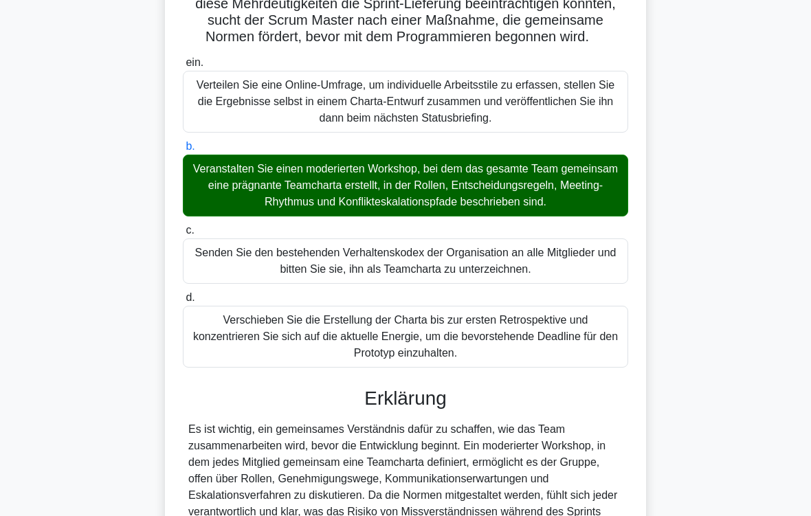
click at [734, 429] on div "Auf halbem Weg zur Verfeinerung des Backlogs stellt ein neu zusammengestelltes …" at bounding box center [406, 354] width 660 height 926
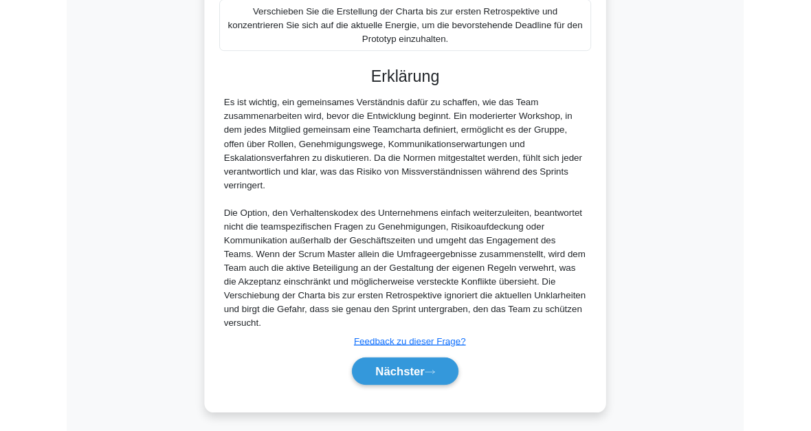
scroll to position [631, 0]
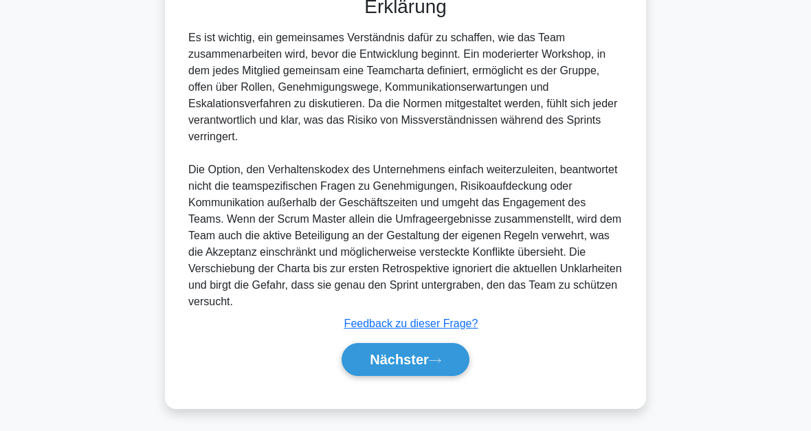
click at [412, 364] on font "Nächster" at bounding box center [399, 359] width 59 height 15
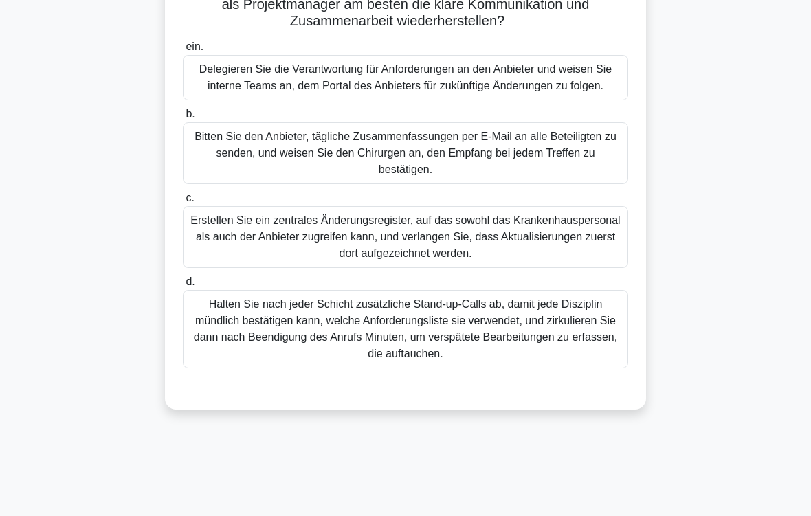
scroll to position [189, 0]
click at [436, 268] on div "Erstellen Sie ein zentrales Änderungsregister, auf das sowohl das Krankenhauspe…" at bounding box center [405, 237] width 445 height 62
click at [183, 203] on input "c. Erstellen Sie ein zentrales Änderungsregister, auf das sowohl das Krankenhau…" at bounding box center [183, 198] width 0 height 9
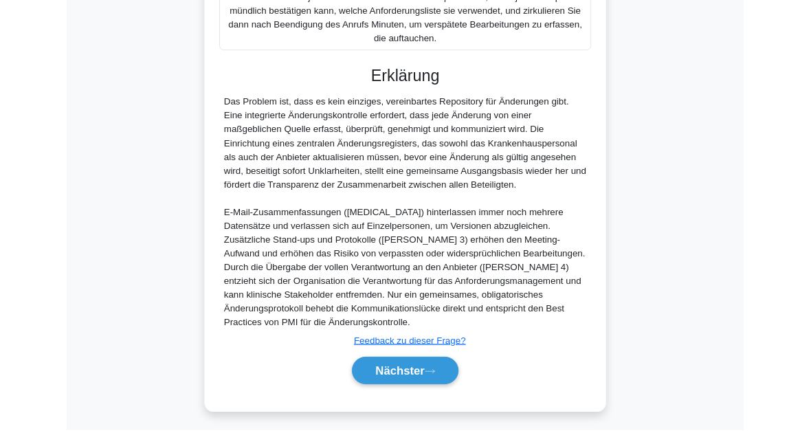
scroll to position [648, 0]
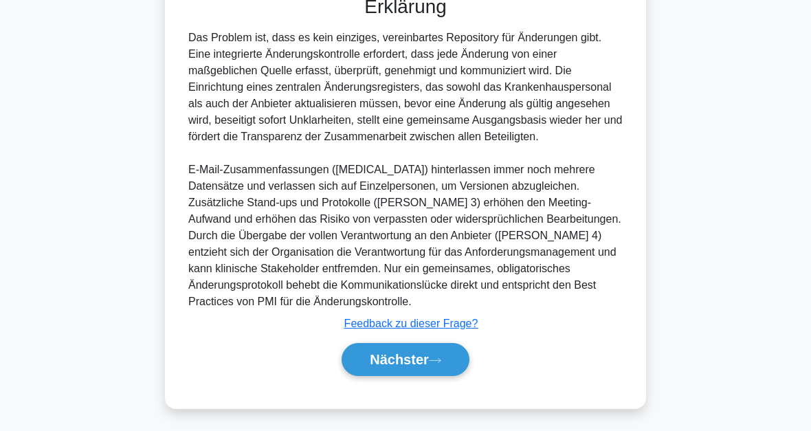
click at [426, 368] on button "Nächster" at bounding box center [406, 359] width 128 height 33
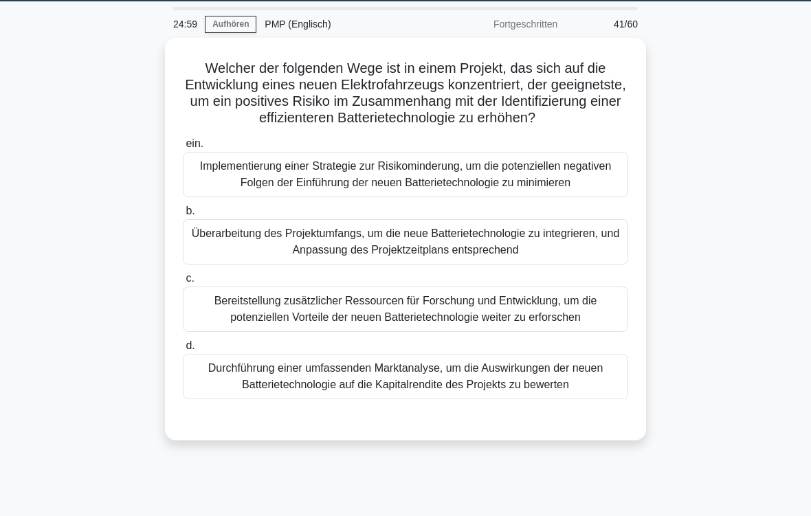
scroll to position [45, 0]
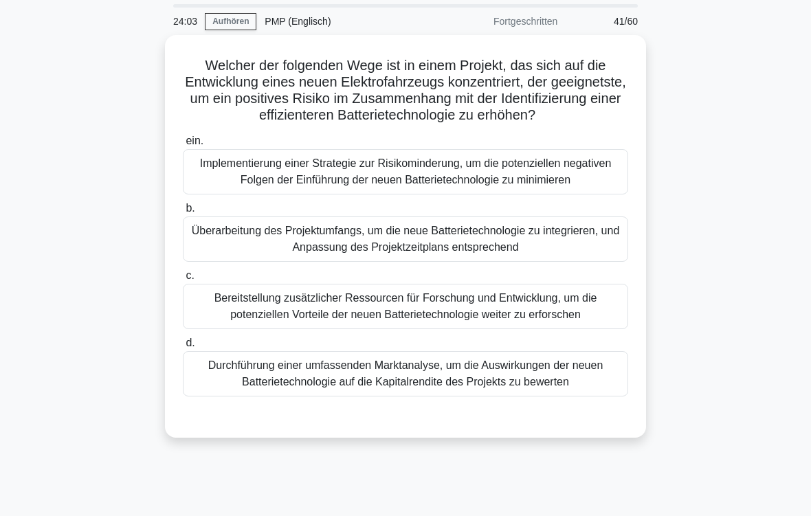
click at [535, 262] on div "Überarbeitung des Projektumfangs, um die neue Batterietechnologie zu integriere…" at bounding box center [405, 239] width 445 height 45
click at [183, 213] on input "b. Überarbeitung des Projektumfangs, um die neue Batterietechnologie zu integri…" at bounding box center [183, 208] width 0 height 9
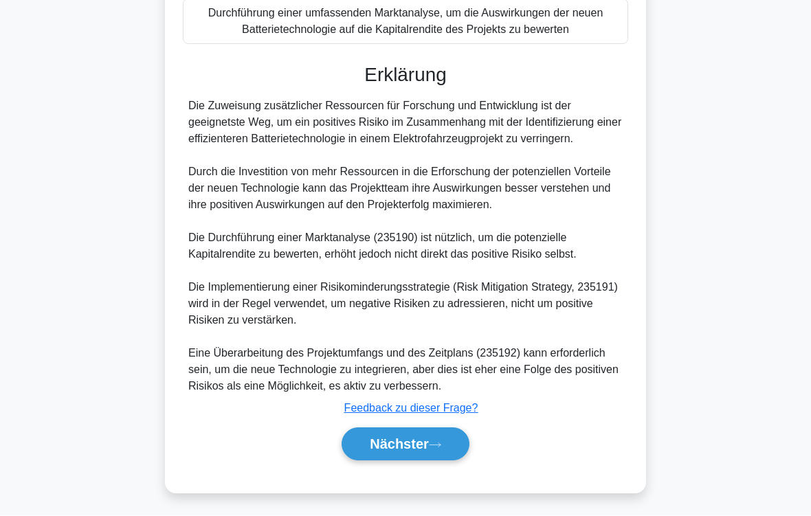
scroll to position [481, 0]
click at [426, 430] on font "Nächster" at bounding box center [399, 444] width 59 height 15
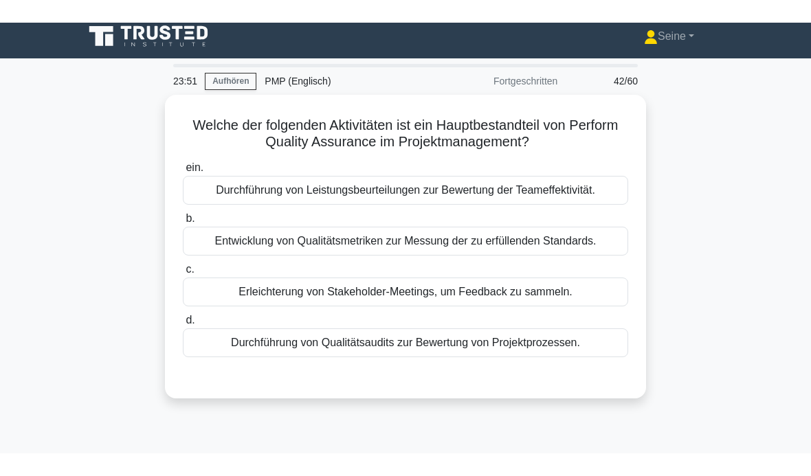
scroll to position [9, 0]
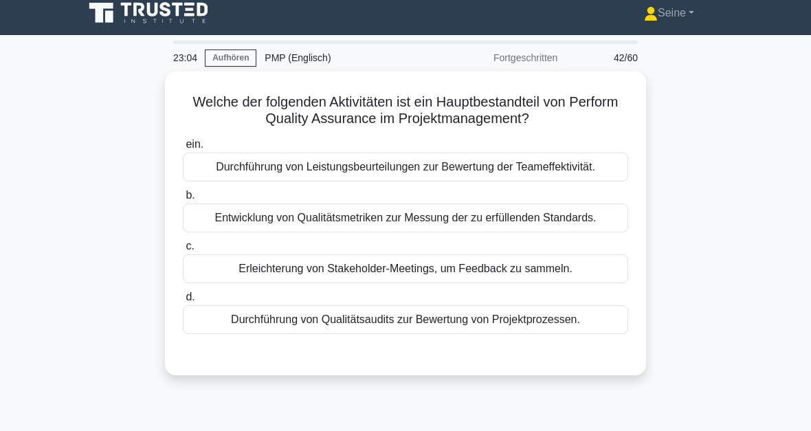
click at [386, 334] on div "Durchführung von Qualitätsaudits zur Bewertung von Projektprozessen." at bounding box center [405, 319] width 445 height 29
click at [183, 302] on input "d. Durchführung von Qualitätsaudits zur Bewertung von Projektprozessen." at bounding box center [183, 297] width 0 height 9
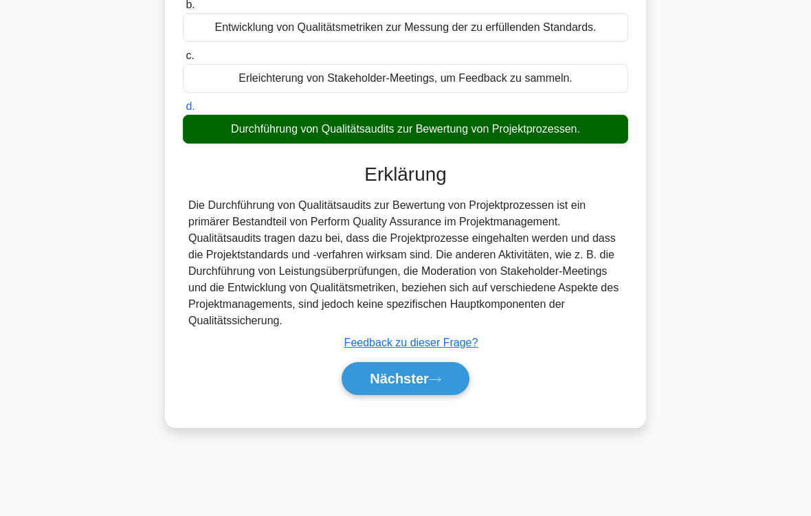
scroll to position [226, 0]
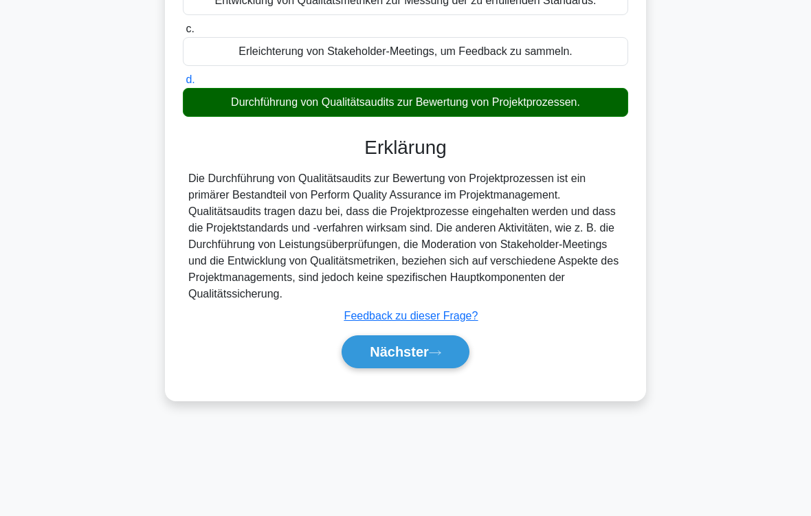
click at [427, 360] on font "Nächster" at bounding box center [399, 351] width 59 height 15
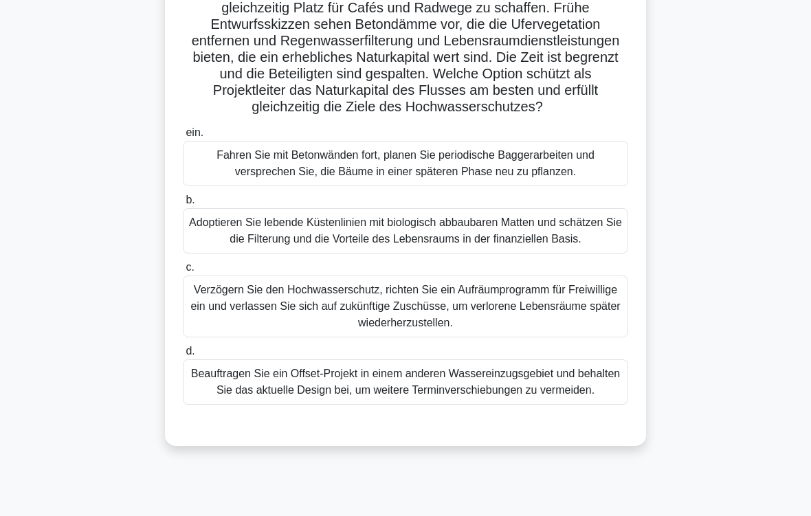
scroll to position [136, 0]
click at [410, 254] on div "Adoptieren Sie lebende Küstenlinien mit biologisch abbaubaren Matten und schätz…" at bounding box center [405, 230] width 445 height 45
click at [183, 205] on input "b. Adoptieren Sie lebende Küstenlinien mit biologisch abbaubaren Matten und sch…" at bounding box center [183, 200] width 0 height 9
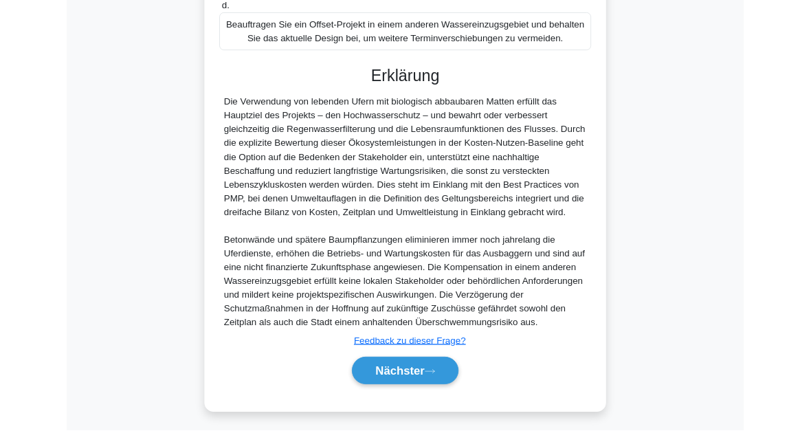
scroll to position [664, 0]
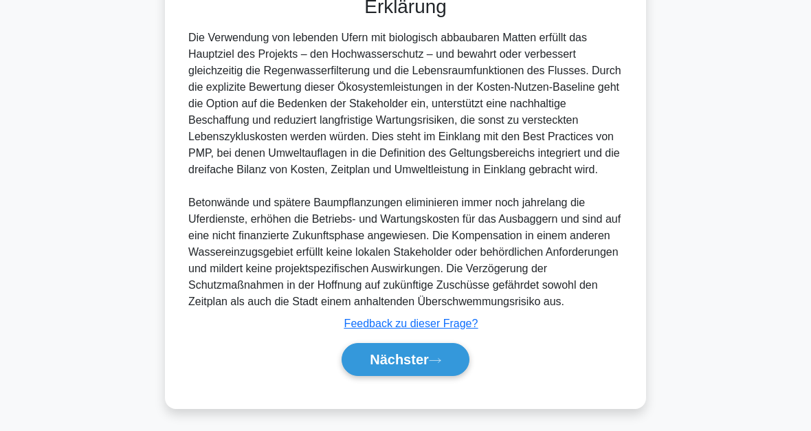
click at [416, 365] on button "Nächster" at bounding box center [406, 359] width 128 height 33
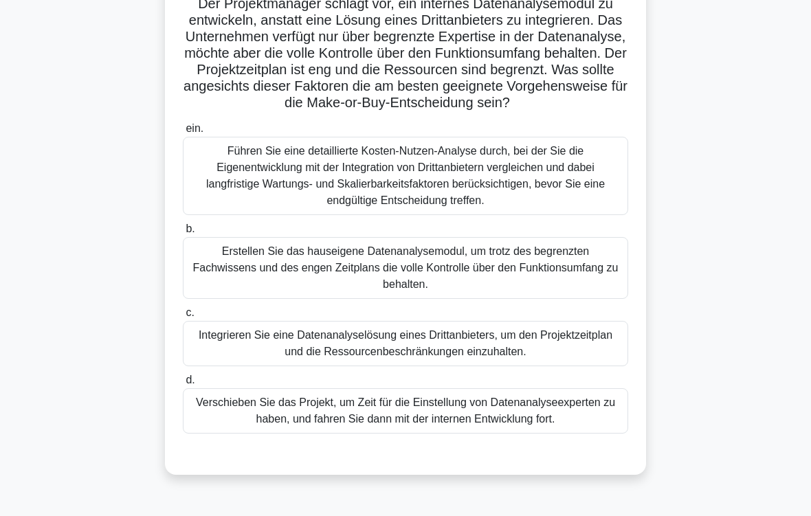
scroll to position [126, 0]
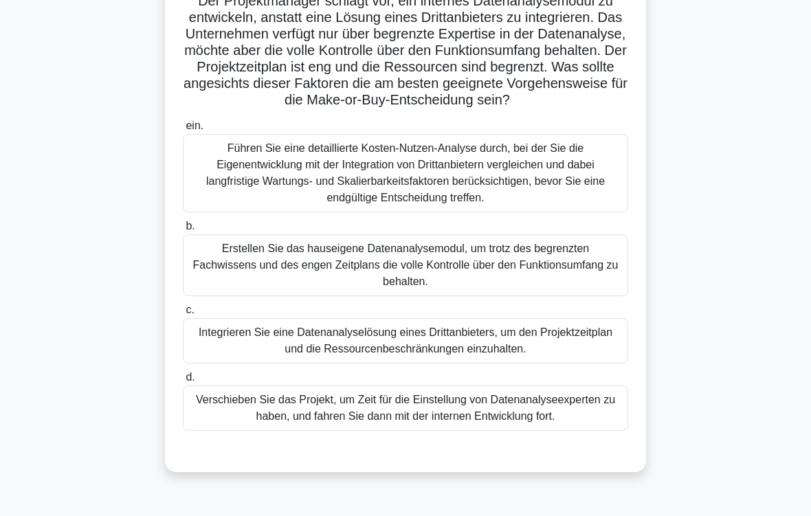
click at [421, 197] on div "Führen Sie eine detaillierte Kosten-Nutzen-Analyse durch, bei der Sie die Eigen…" at bounding box center [405, 173] width 445 height 78
click at [183, 131] on input "ein. Führen Sie eine detaillierte Kosten-Nutzen-Analyse durch, bei der Sie die …" at bounding box center [183, 126] width 0 height 9
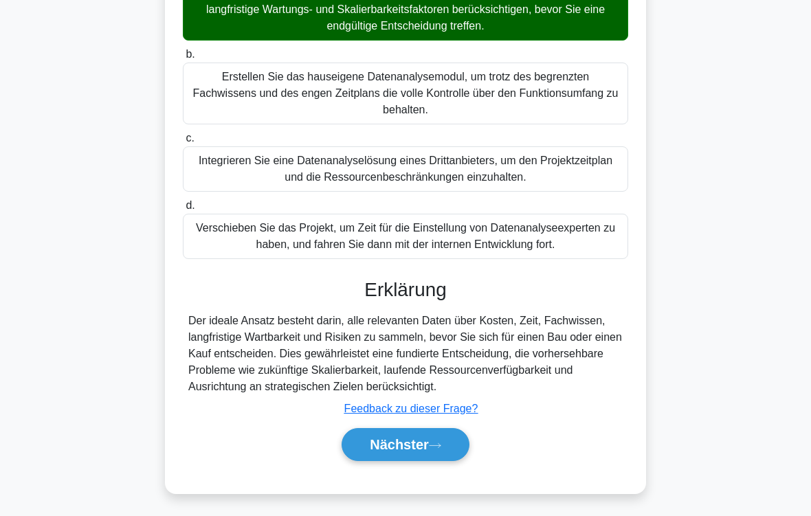
scroll to position [348, 0]
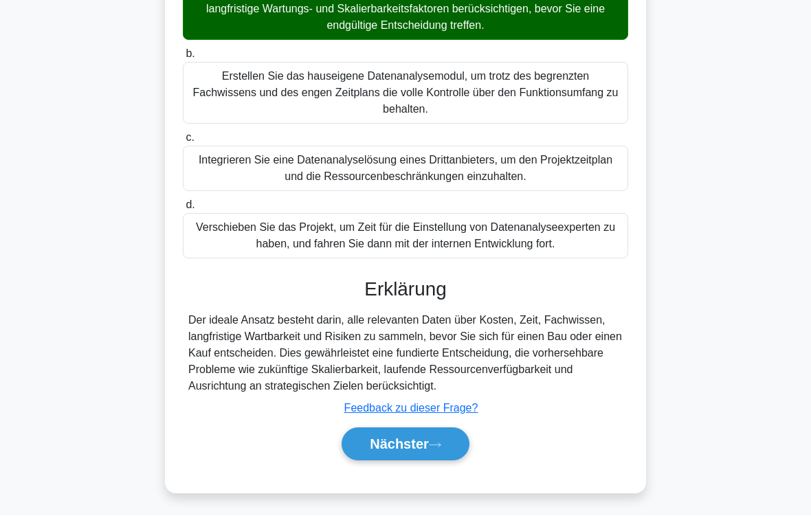
click at [432, 430] on button "Nächster" at bounding box center [406, 444] width 128 height 33
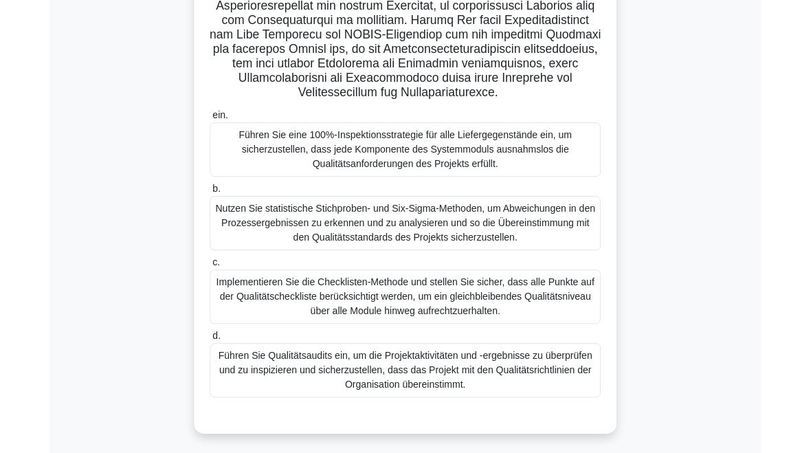
scroll to position [305, 0]
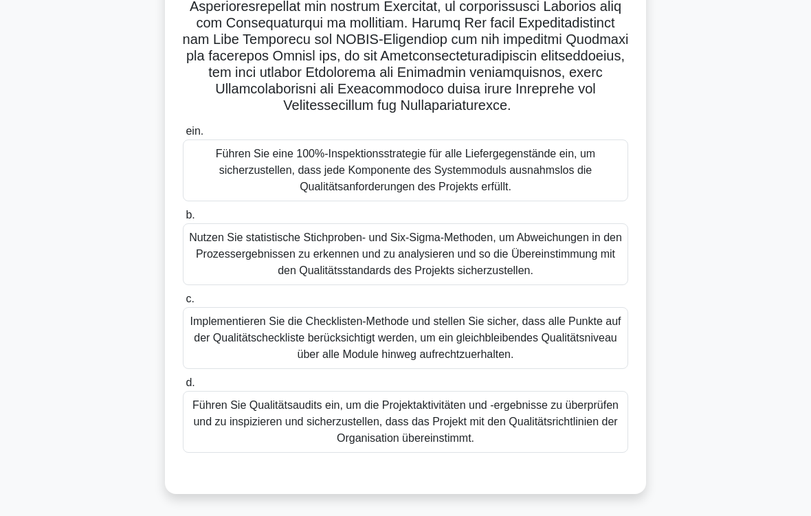
click at [385, 430] on div "Führen Sie Qualitätsaudits ein, um die Projektaktivitäten und -ergebnisse zu üb…" at bounding box center [405, 422] width 445 height 62
click at [183, 388] on input "d. Führen Sie Qualitätsaudits ein, um die Projektaktivitäten und -ergebnisse zu…" at bounding box center [183, 383] width 0 height 9
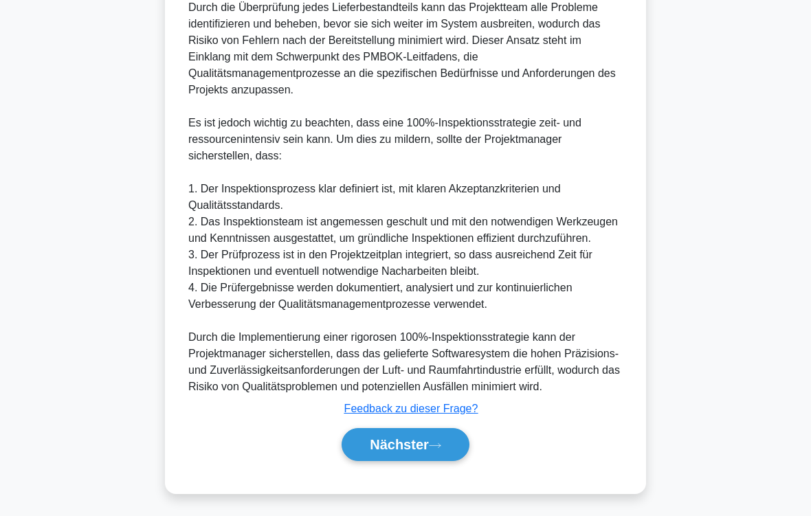
scroll to position [1273, 0]
click at [422, 430] on font "Nächster" at bounding box center [399, 444] width 59 height 15
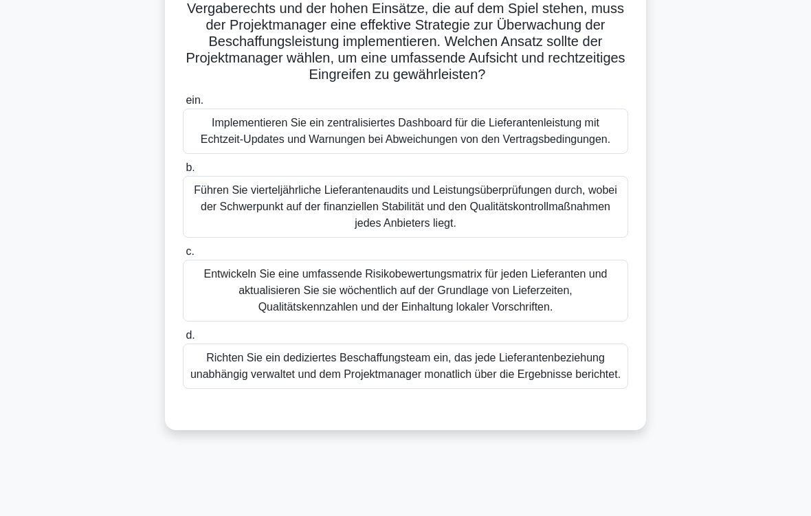
scroll to position [168, 0]
click at [423, 154] on div "Implementieren Sie ein zentralisiertes Dashboard für die Lieferantenleistung mi…" at bounding box center [405, 131] width 445 height 45
click at [183, 105] on input "ein. Implementieren Sie ein zentralisiertes Dashboard für die Lieferantenleistu…" at bounding box center [183, 100] width 0 height 9
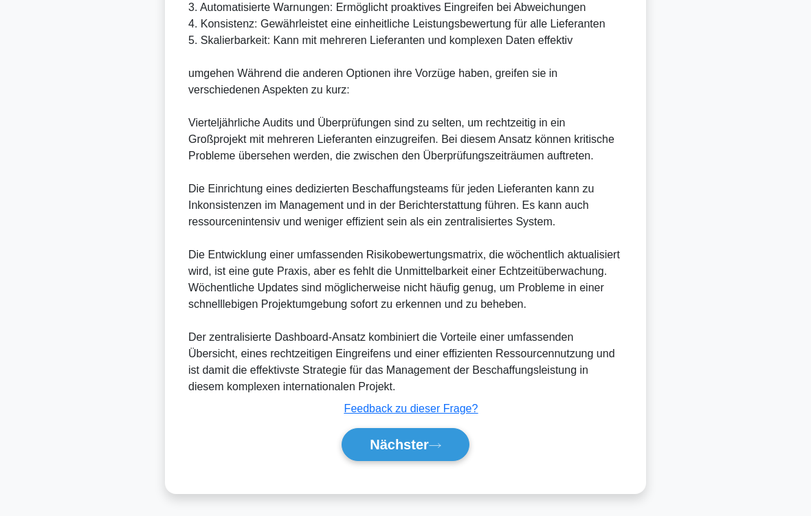
scroll to position [958, 0]
click at [439, 430] on button "Nächster" at bounding box center [406, 444] width 128 height 33
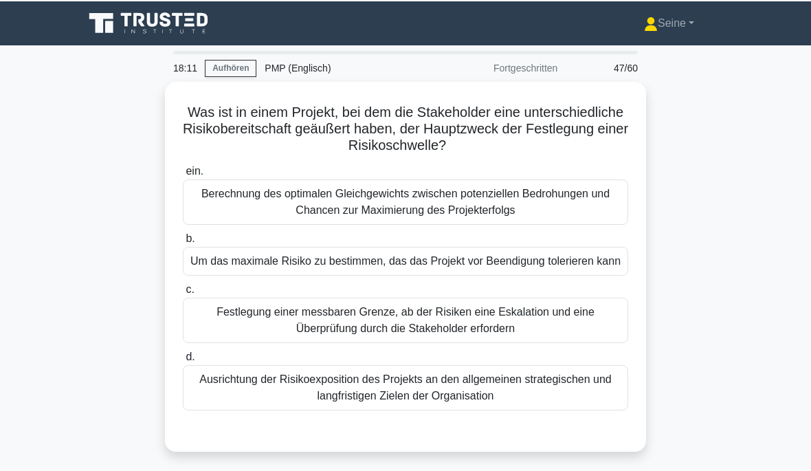
scroll to position [38, 0]
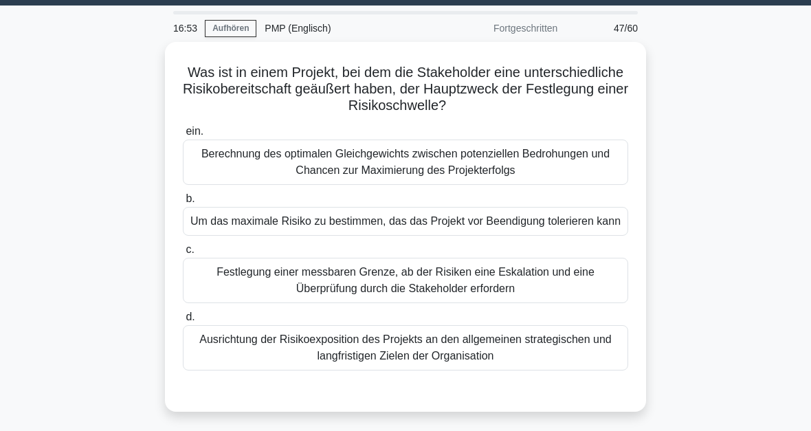
click at [447, 371] on div "Ausrichtung der Risikoexposition des Projekts an den allgemeinen strategischen …" at bounding box center [405, 347] width 445 height 45
click at [183, 322] on input "d. Ausrichtung der Risikoexposition des Projekts an den allgemeinen strategisch…" at bounding box center [183, 317] width 0 height 9
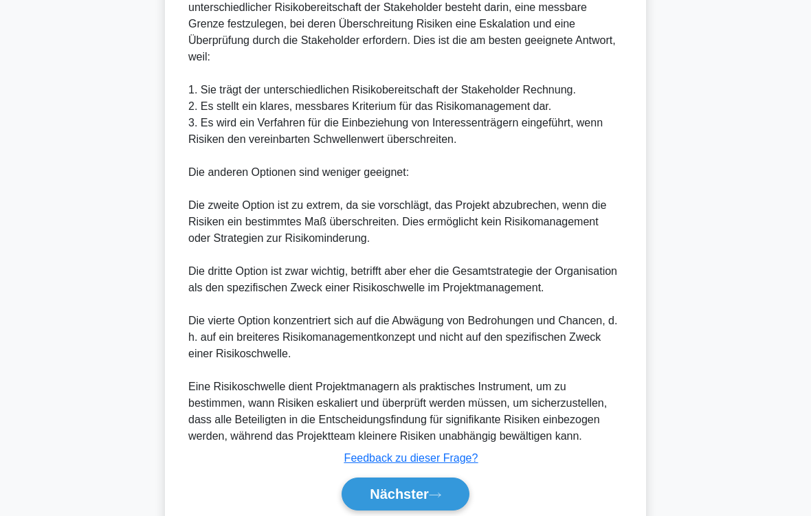
scroll to position [597, 0]
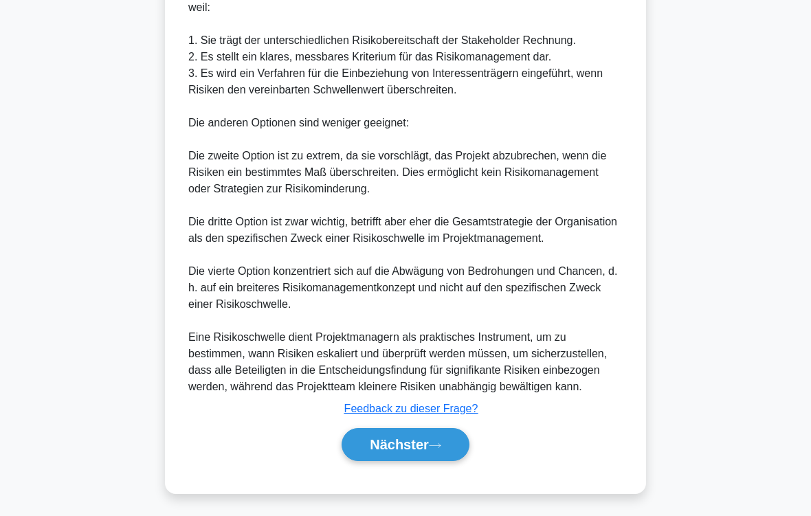
click at [397, 430] on font "Nächster" at bounding box center [399, 444] width 59 height 15
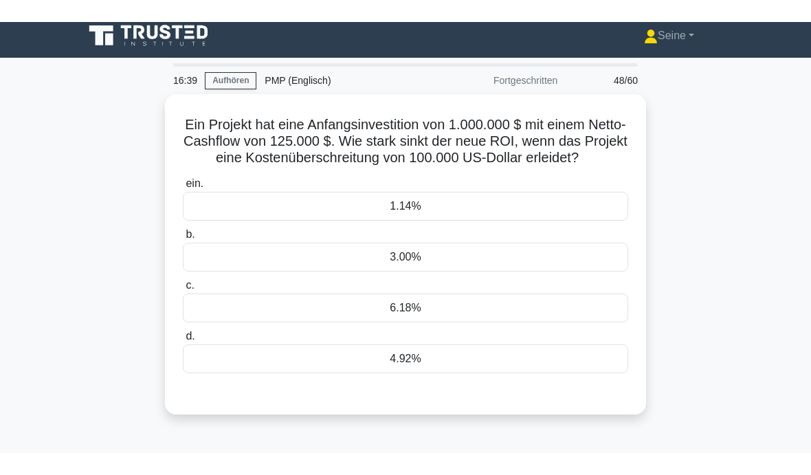
scroll to position [0, 0]
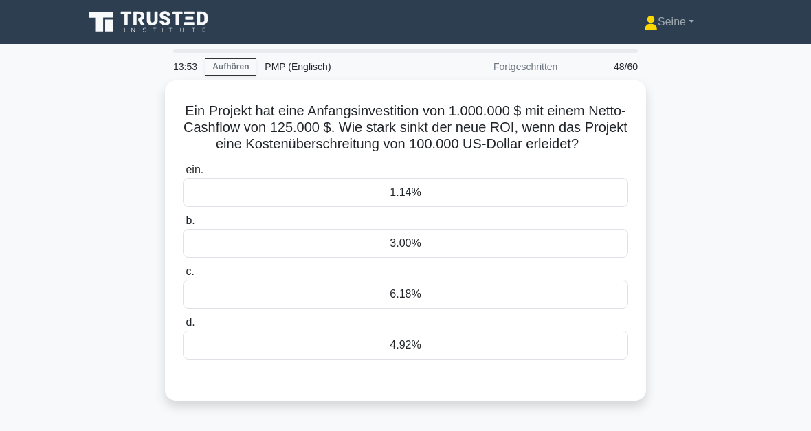
click at [411, 305] on div "6.18%" at bounding box center [405, 294] width 445 height 29
click at [183, 276] on input "c. 6.18%" at bounding box center [183, 271] width 0 height 9
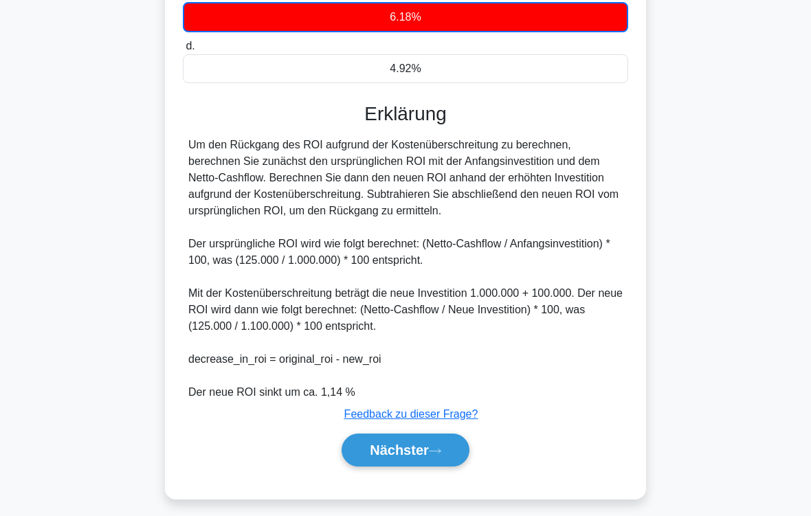
scroll to position [316, 0]
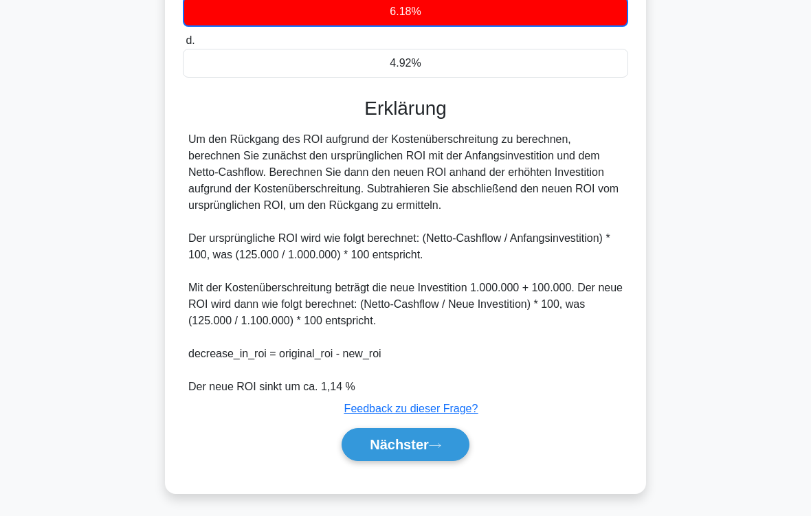
click at [440, 430] on icon at bounding box center [435, 446] width 12 height 8
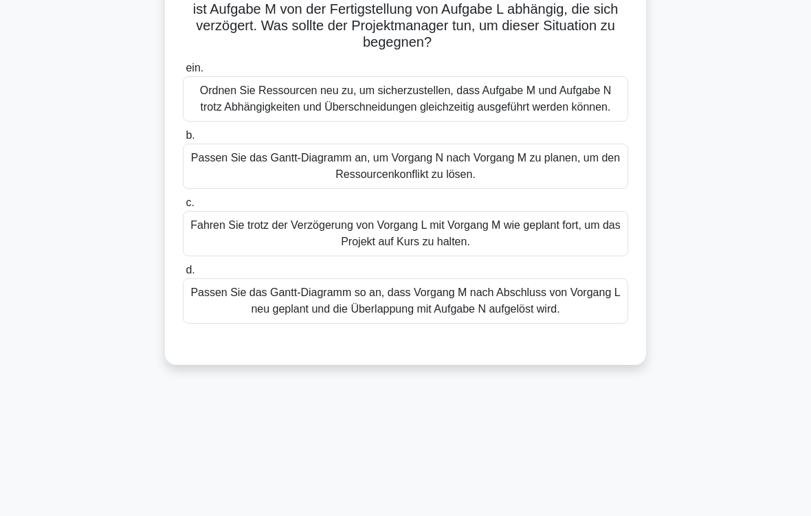
scroll to position [168, 0]
click at [411, 188] on div "Passen Sie das Gantt-Diagramm an, um Vorgang N nach Vorgang M zu planen, um den…" at bounding box center [405, 165] width 445 height 45
click at [183, 140] on input "b. Passen Sie das Gantt-Diagramm an, um Vorgang N nach Vorgang M zu planen, um …" at bounding box center [183, 135] width 0 height 9
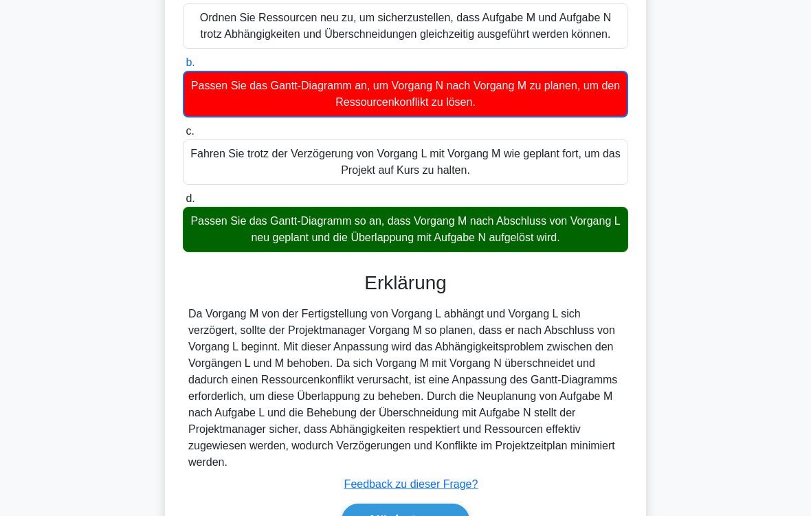
scroll to position [366, 0]
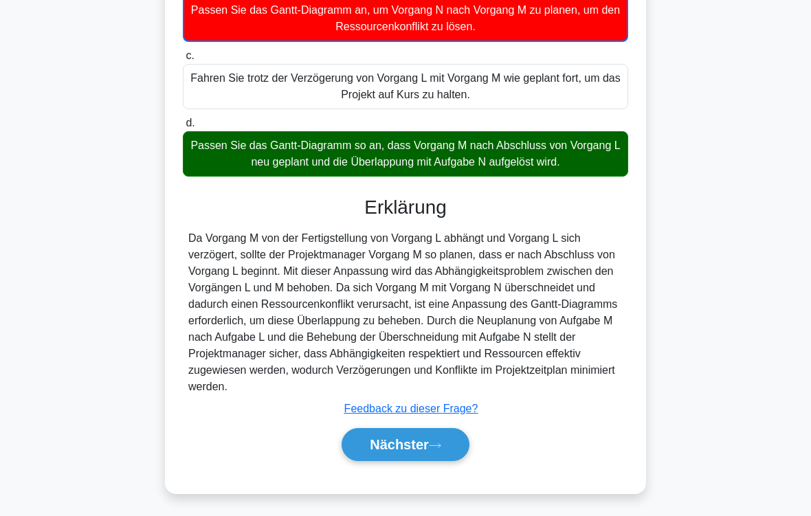
click at [427, 430] on font "Nächster" at bounding box center [399, 444] width 59 height 15
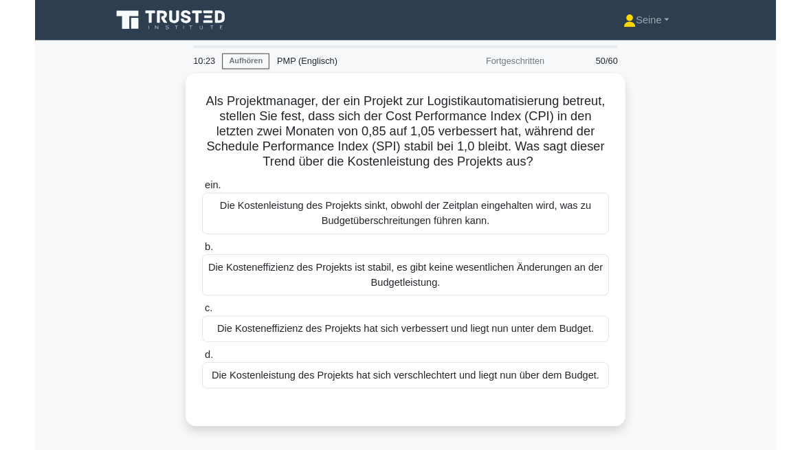
scroll to position [63, 0]
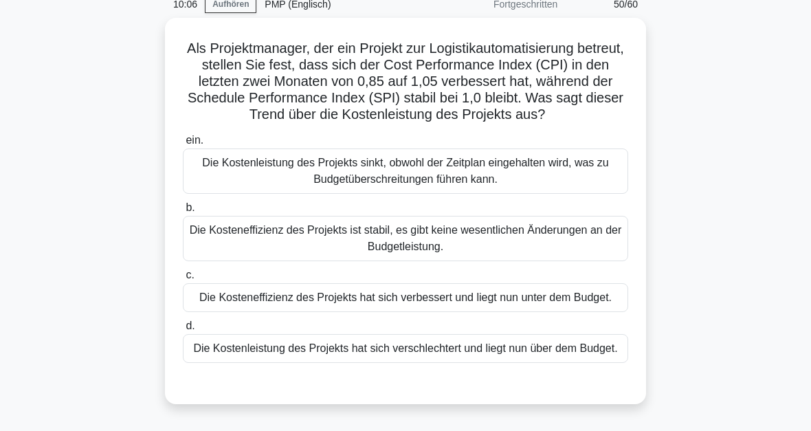
click at [430, 312] on div "Die Kosteneffizienz des Projekts hat sich verbessert und liegt nun unter dem Bu…" at bounding box center [405, 297] width 445 height 29
click at [183, 280] on input "c. Die Kosteneffizienz des Projekts hat sich verbessert und liegt nun unter dem…" at bounding box center [183, 275] width 0 height 9
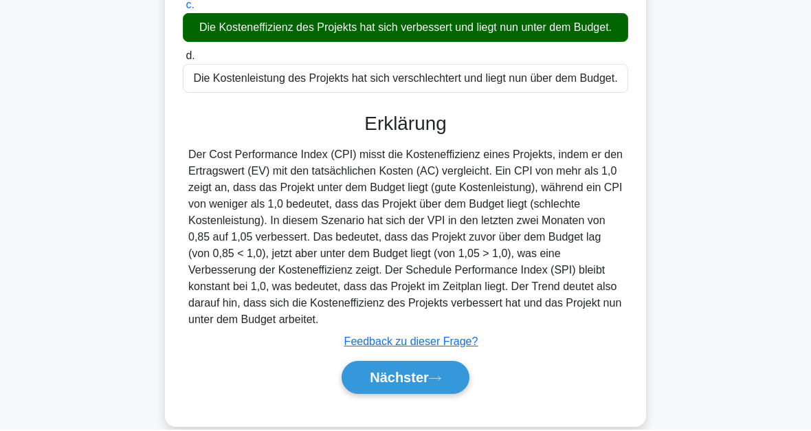
scroll to position [417, 0]
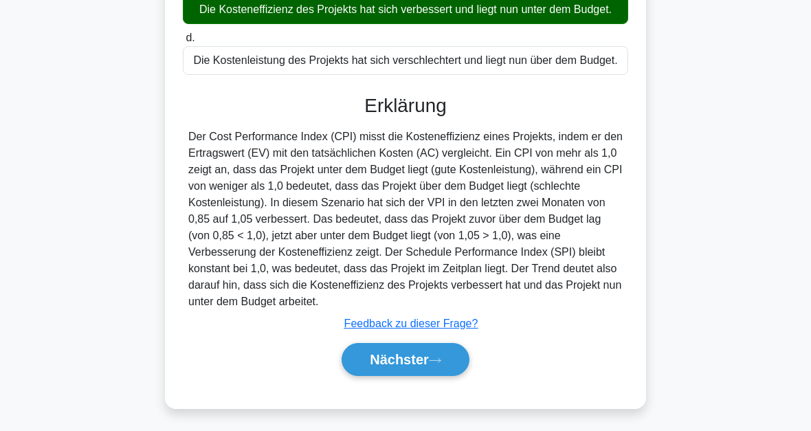
click at [416, 373] on button "Nächster" at bounding box center [406, 359] width 128 height 33
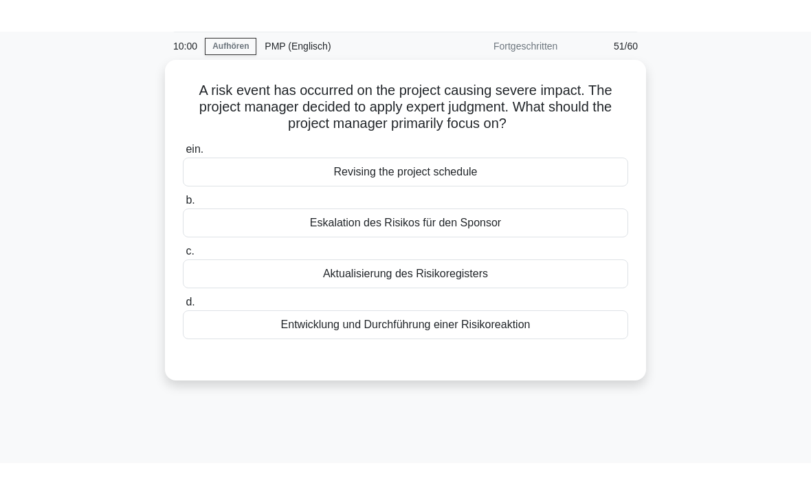
scroll to position [0, 0]
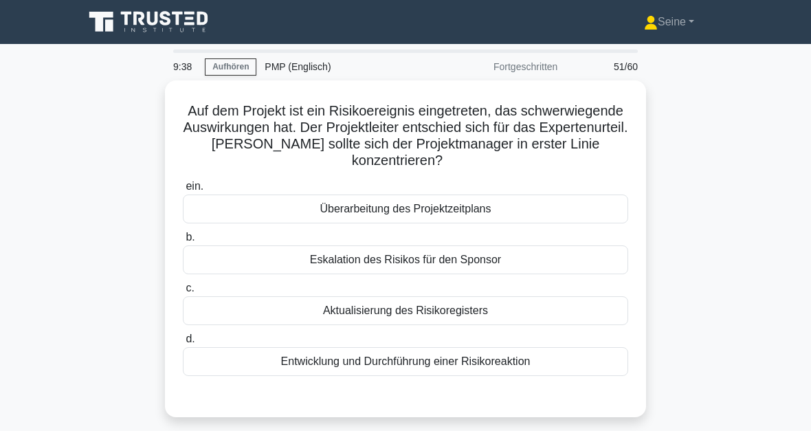
click at [419, 360] on div "Entwicklung und Durchführung einer Risikoreaktion" at bounding box center [405, 361] width 445 height 29
click at [183, 344] on input "d. Entwicklung und Durchführung einer Risikoreaktion" at bounding box center [183, 339] width 0 height 9
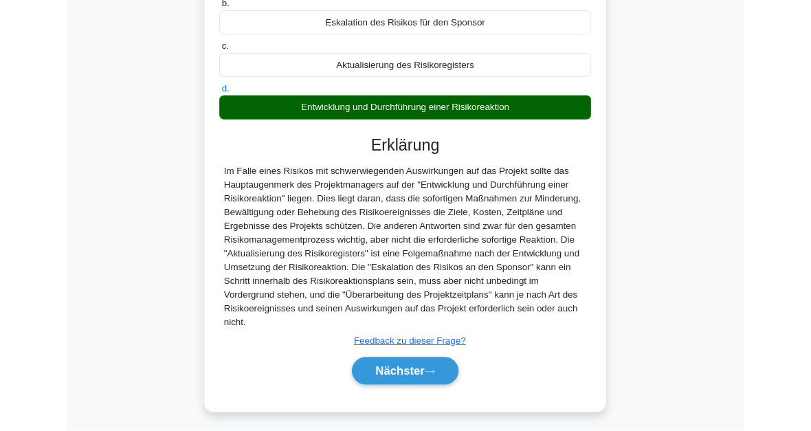
scroll to position [334, 0]
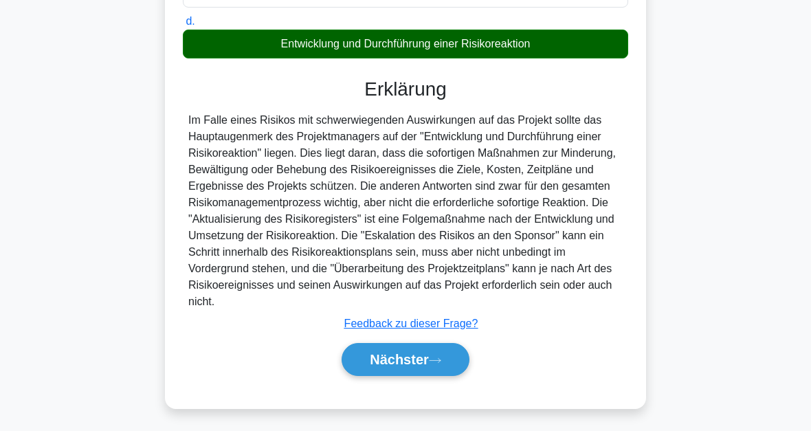
click at [410, 369] on button "Nächster" at bounding box center [406, 359] width 128 height 33
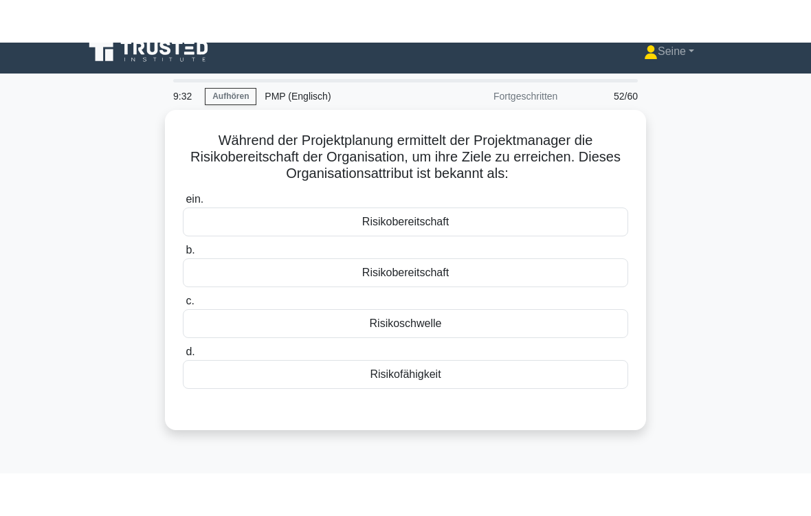
scroll to position [0, 0]
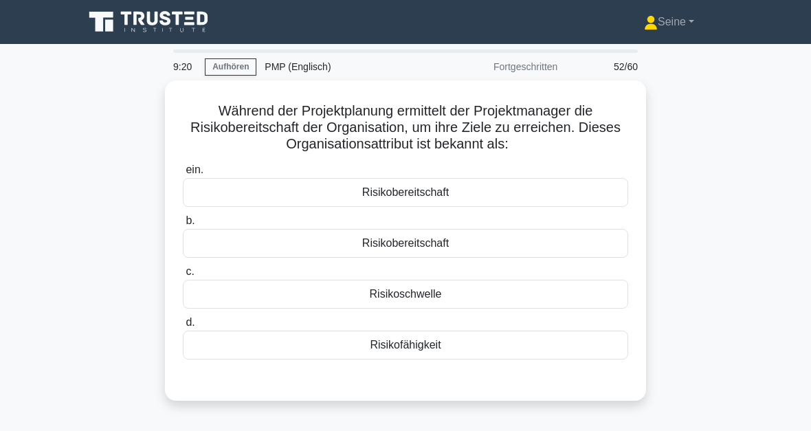
click at [425, 298] on div "Risikoschwelle" at bounding box center [405, 294] width 445 height 29
click at [183, 276] on input "c. Risikoschwelle" at bounding box center [183, 271] width 0 height 9
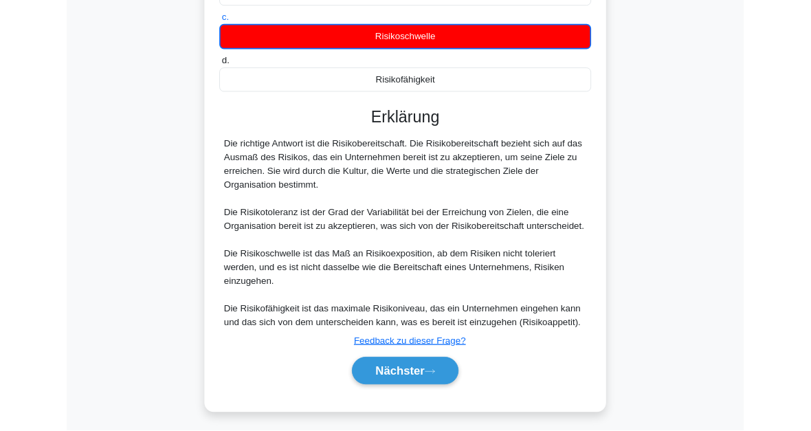
scroll to position [368, 0]
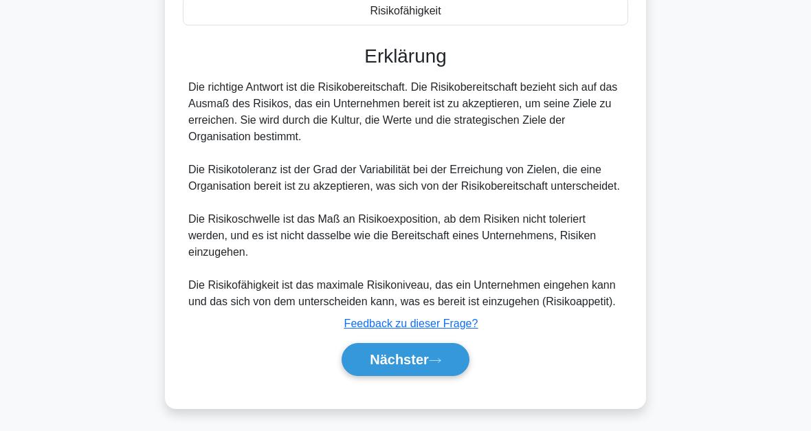
click at [431, 357] on icon at bounding box center [435, 361] width 12 height 8
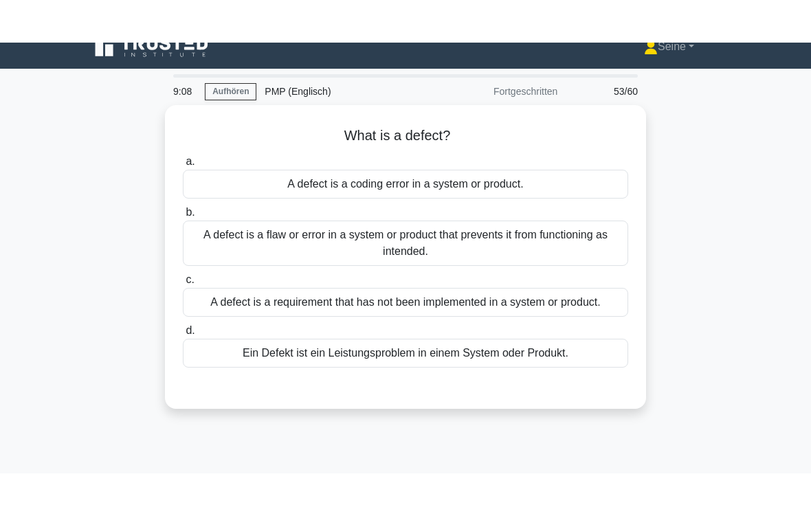
scroll to position [0, 0]
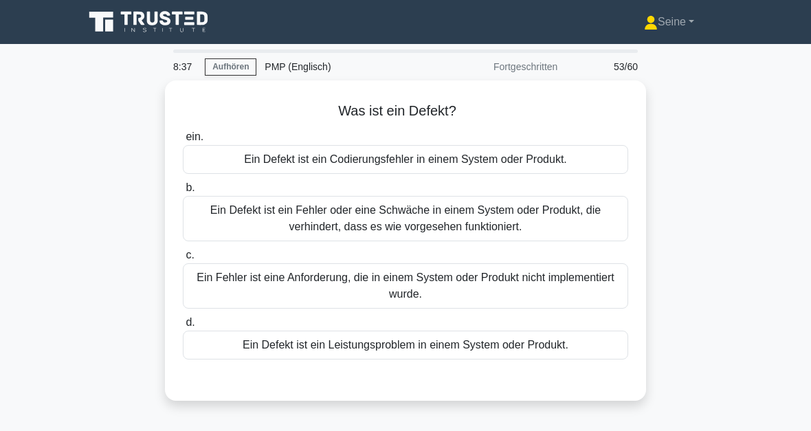
click at [540, 223] on div "Ein Defekt ist ein Fehler oder eine Schwäche in einem System oder Produkt, die …" at bounding box center [405, 218] width 445 height 45
click at [183, 192] on input "b. Ein Defekt ist ein Fehler oder eine Schwäche in einem System oder Produkt, d…" at bounding box center [183, 188] width 0 height 9
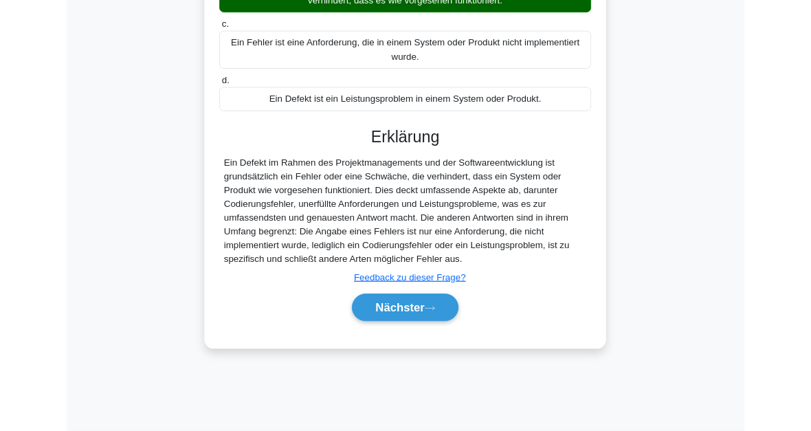
scroll to position [311, 0]
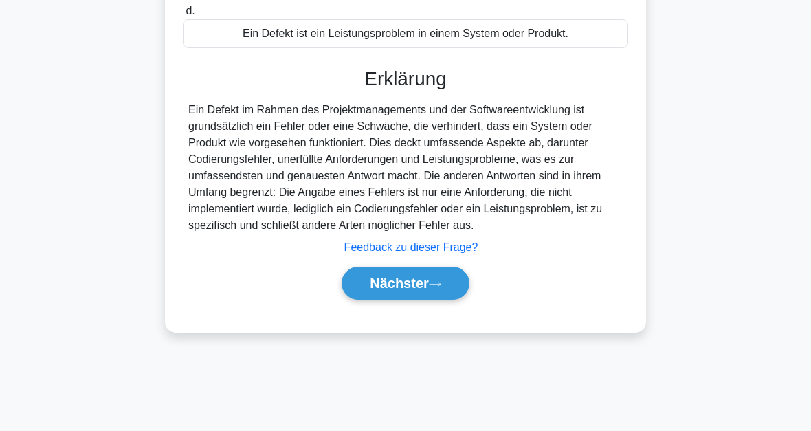
click at [431, 288] on icon at bounding box center [435, 284] width 12 height 8
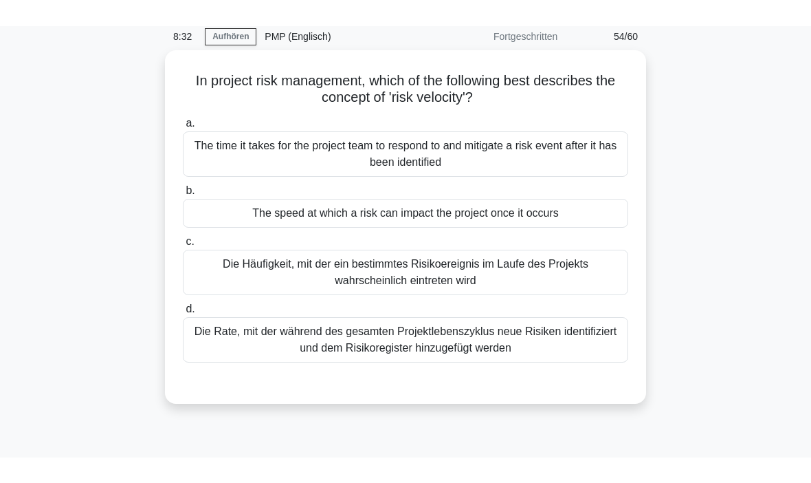
scroll to position [0, 0]
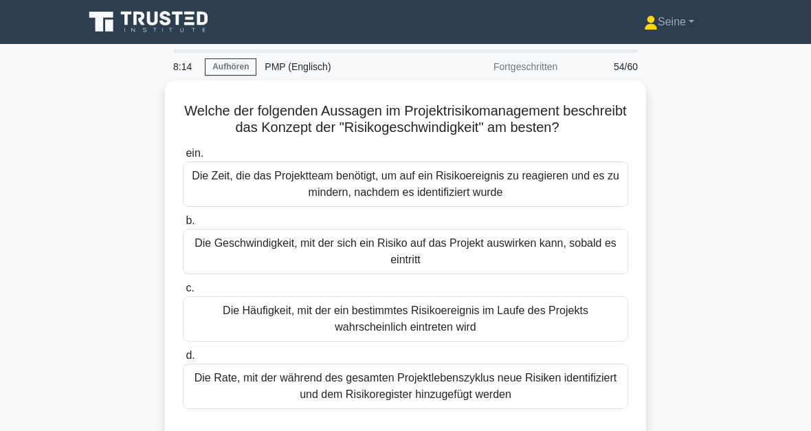
click at [498, 272] on div "Die Geschwindigkeit, mit der sich ein Risiko auf das Projekt auswirken kann, so…" at bounding box center [405, 251] width 445 height 45
click at [183, 225] on input "b. Die Geschwindigkeit, mit der sich ein Risiko auf das Projekt auswirken kann,…" at bounding box center [183, 221] width 0 height 9
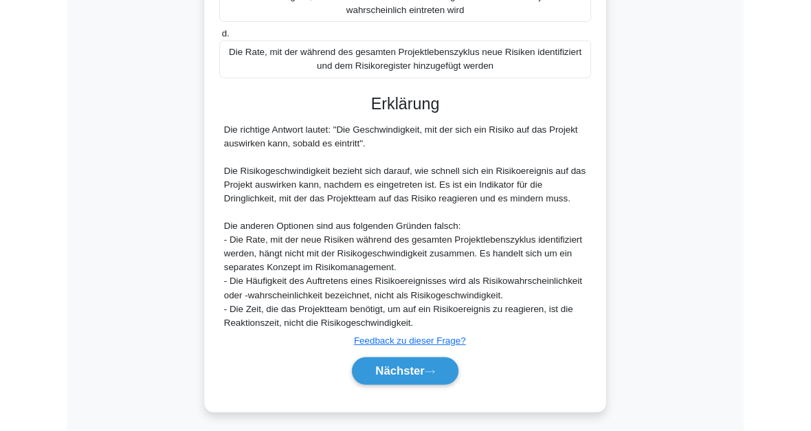
scroll to position [450, 0]
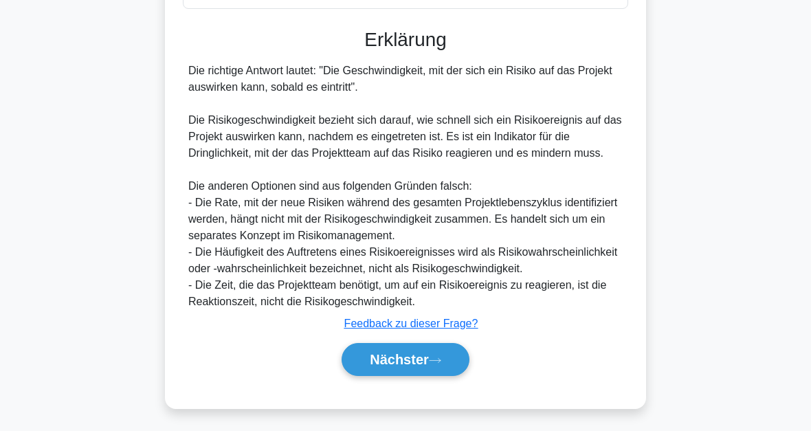
click at [434, 359] on icon at bounding box center [435, 361] width 12 height 8
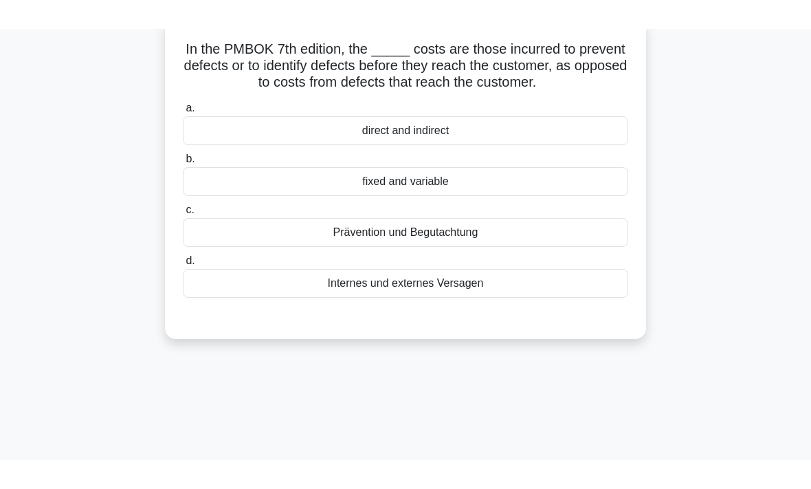
scroll to position [0, 0]
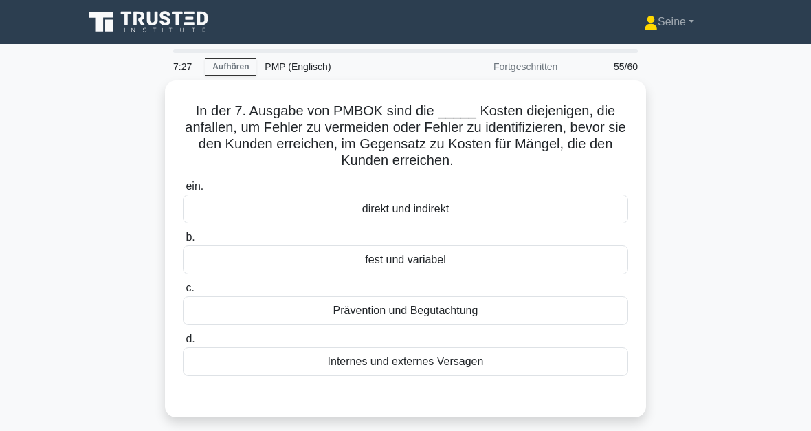
click at [455, 314] on div "Prävention und Begutachtung" at bounding box center [405, 310] width 445 height 29
click at [183, 293] on input "c. Prävention und Begutachtung" at bounding box center [183, 288] width 0 height 9
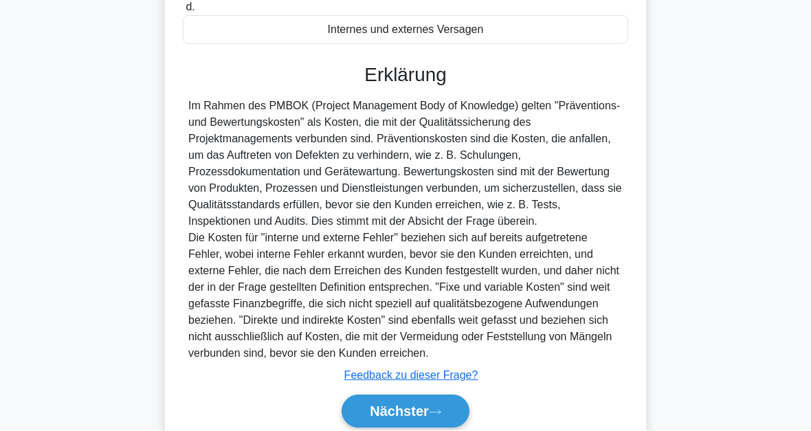
scroll to position [417, 0]
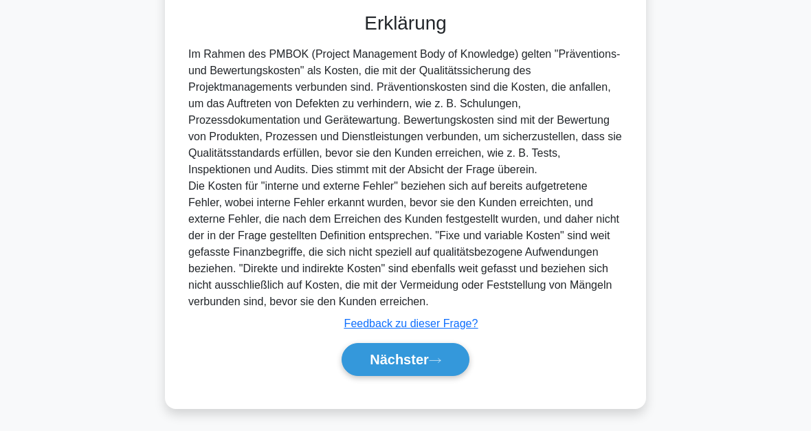
click at [439, 357] on icon at bounding box center [435, 361] width 12 height 8
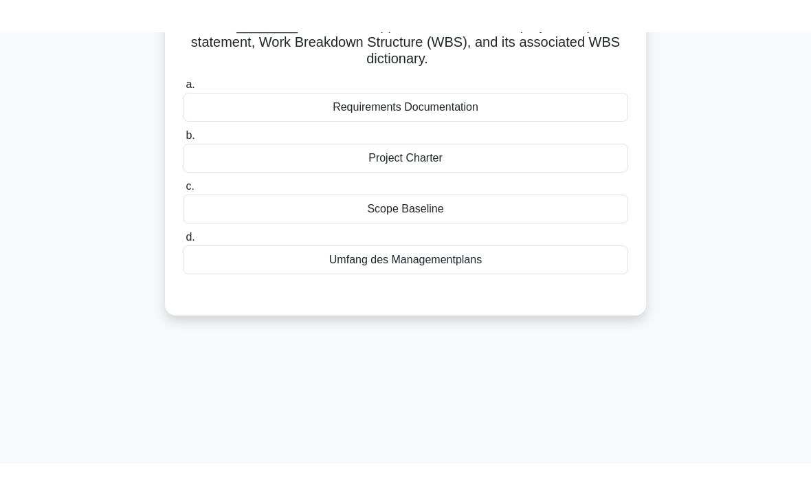
scroll to position [0, 0]
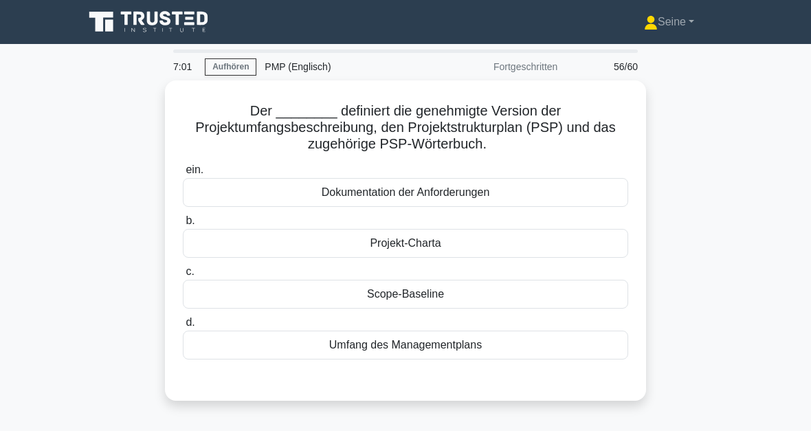
click at [465, 298] on div "Scope-Baseline" at bounding box center [405, 294] width 445 height 29
click at [183, 276] on input "c. Scope-Baseline" at bounding box center [183, 271] width 0 height 9
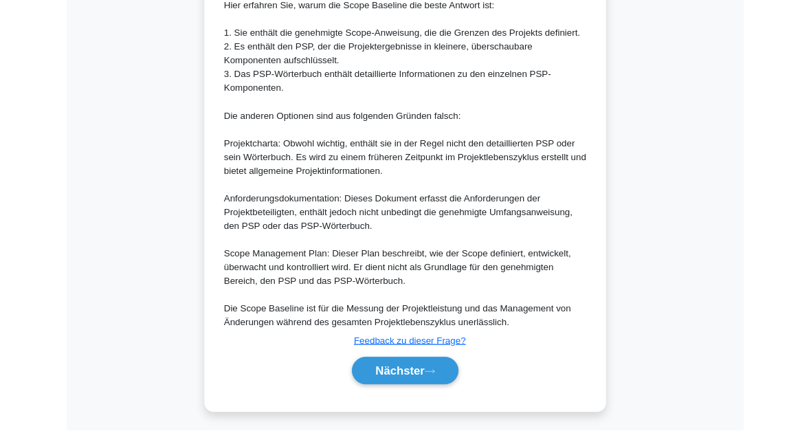
scroll to position [664, 0]
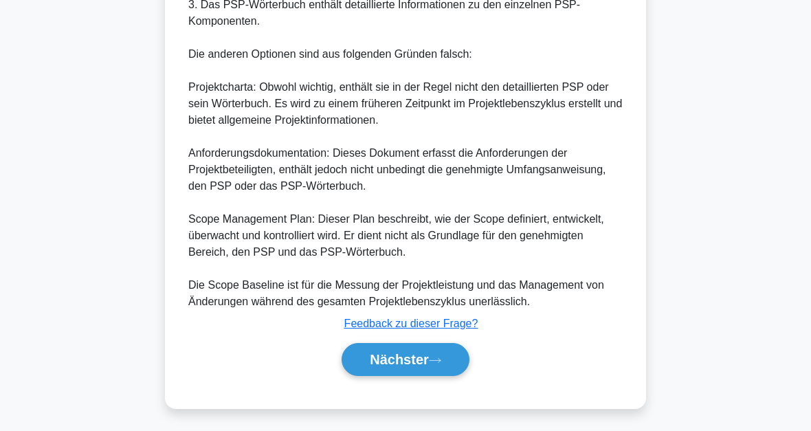
click at [431, 366] on button "Nächster" at bounding box center [406, 359] width 128 height 33
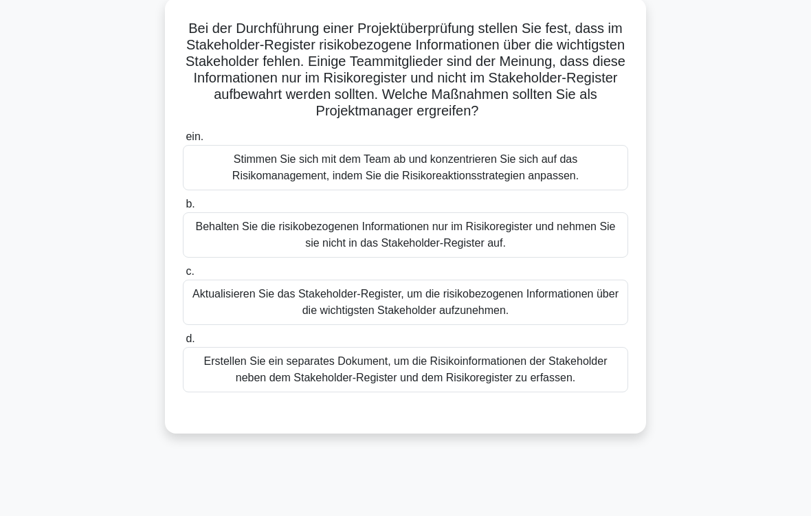
scroll to position [86, 0]
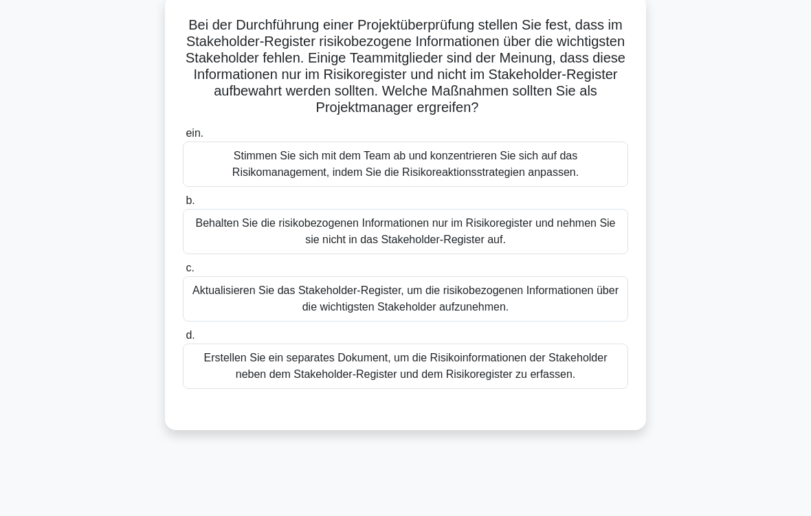
click at [409, 319] on div "Aktualisieren Sie das Stakeholder-Register, um die risikobezogenen Informatione…" at bounding box center [405, 298] width 445 height 45
click at [183, 273] on input "c. Aktualisieren Sie das Stakeholder-Register, um die risikobezogenen Informati…" at bounding box center [183, 268] width 0 height 9
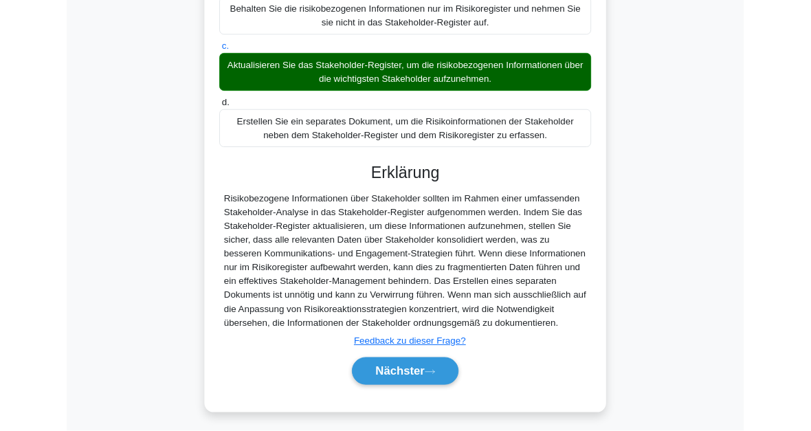
scroll to position [450, 0]
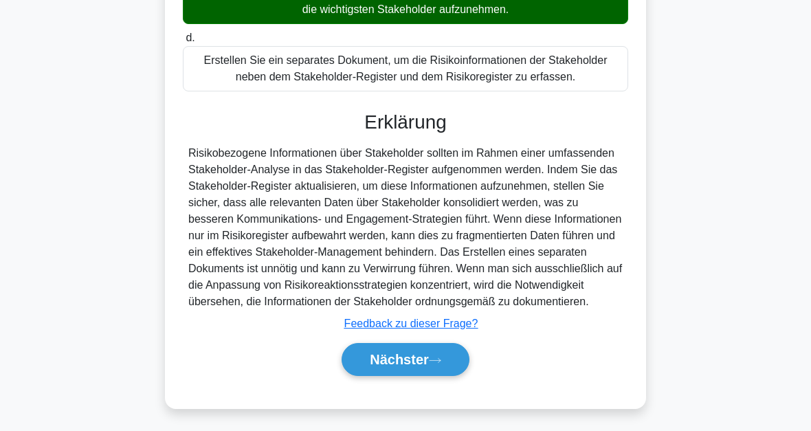
click at [418, 353] on font "Nächster" at bounding box center [399, 359] width 59 height 15
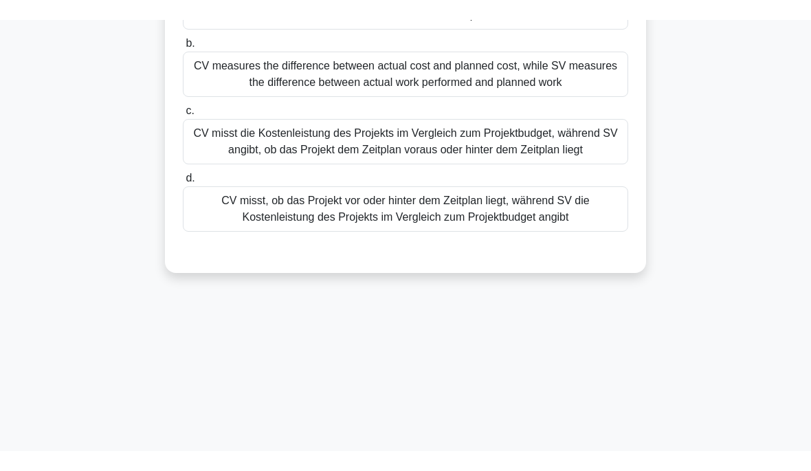
scroll to position [0, 0]
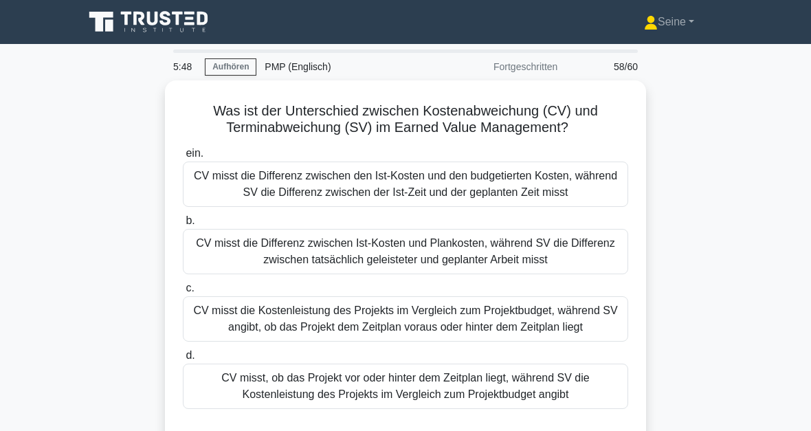
click at [405, 196] on div "CV misst die Differenz zwischen den Ist-Kosten und den budgetierten Kosten, wäh…" at bounding box center [405, 184] width 445 height 45
click at [183, 158] on input "ein. CV misst die Differenz zwischen den Ist-Kosten und den budgetierten Kosten…" at bounding box center [183, 153] width 0 height 9
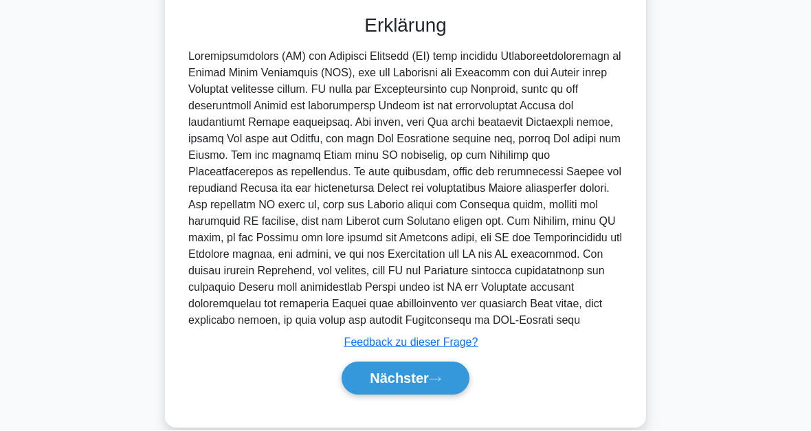
scroll to position [500, 0]
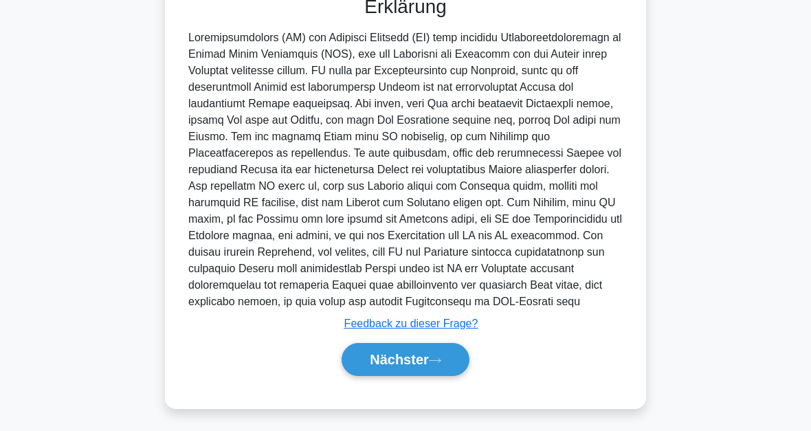
click at [421, 365] on button "Nächster" at bounding box center [406, 359] width 128 height 33
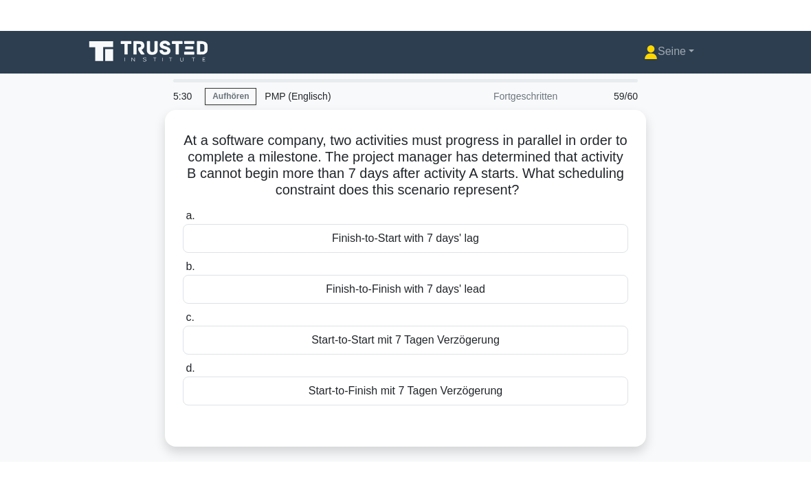
scroll to position [0, 0]
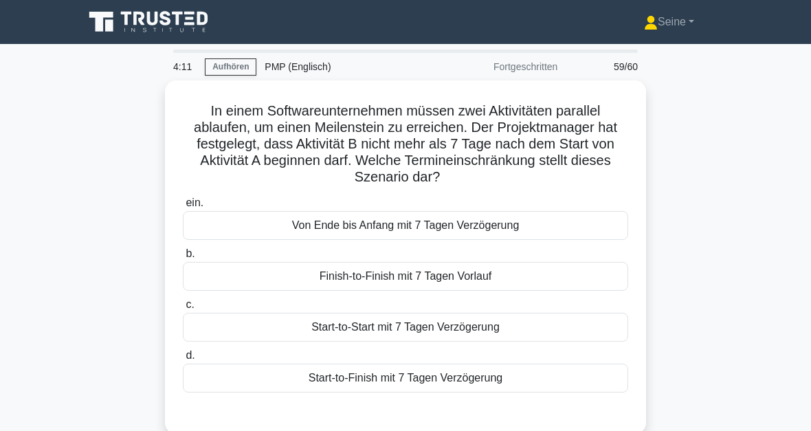
click at [447, 331] on div "Start-to-Start mit 7 Tagen Verzögerung" at bounding box center [405, 327] width 445 height 29
click at [183, 309] on input "c. Start-to-Start mit 7 Tagen Verzögerung" at bounding box center [183, 304] width 0 height 9
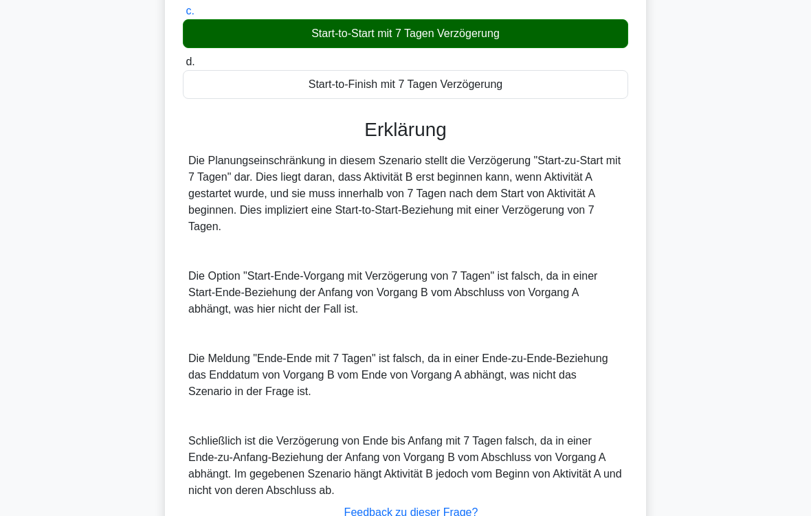
scroll to position [397, 0]
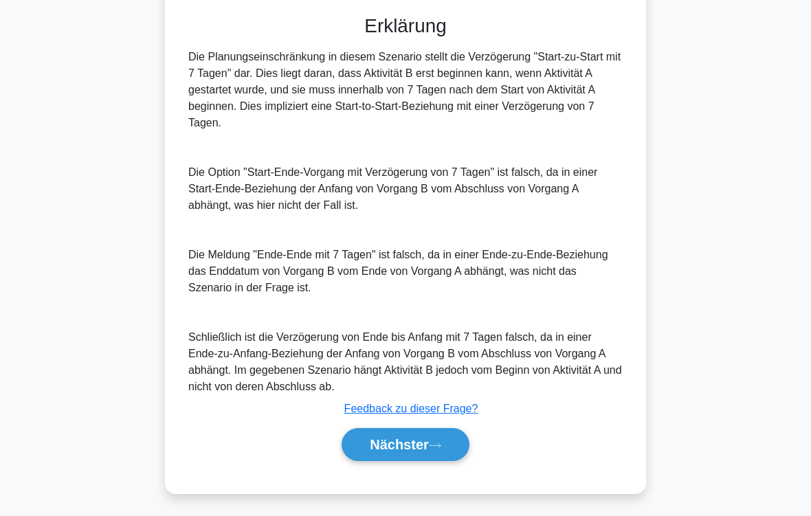
click at [428, 430] on font "Nächster" at bounding box center [399, 444] width 59 height 15
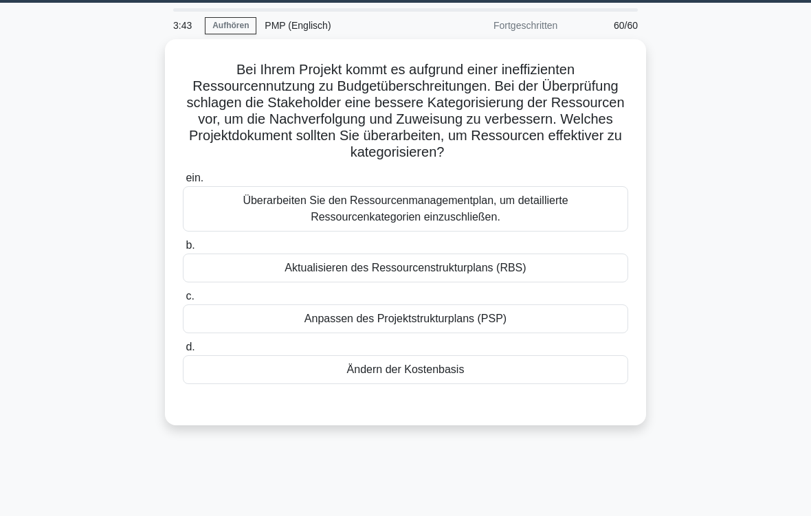
scroll to position [41, 0]
click at [455, 273] on div "Aktualisieren des Ressourcenstrukturplans (RBS)" at bounding box center [405, 268] width 445 height 29
click at [183, 250] on input "b. Aktualisieren des Ressourcenstrukturplans (RBS)" at bounding box center [183, 245] width 0 height 9
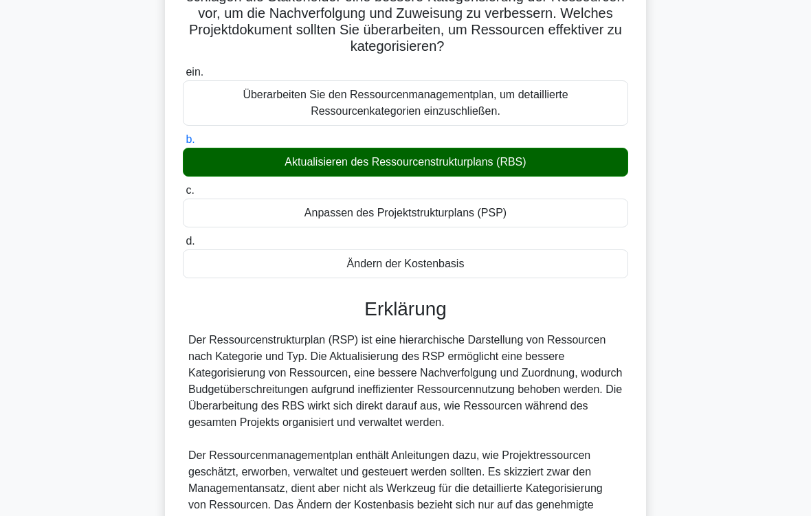
scroll to position [348, 0]
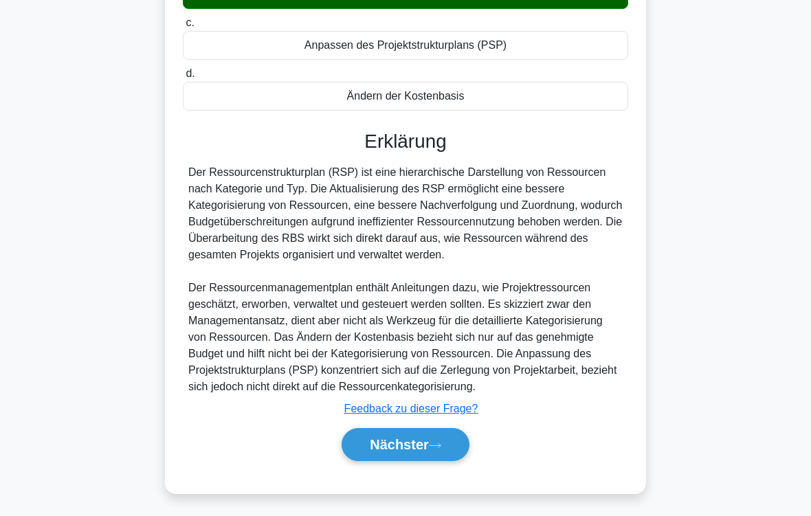
click at [418, 430] on button "Nächster" at bounding box center [406, 444] width 128 height 33
click at [428, 430] on font "Nächster" at bounding box center [399, 444] width 59 height 15
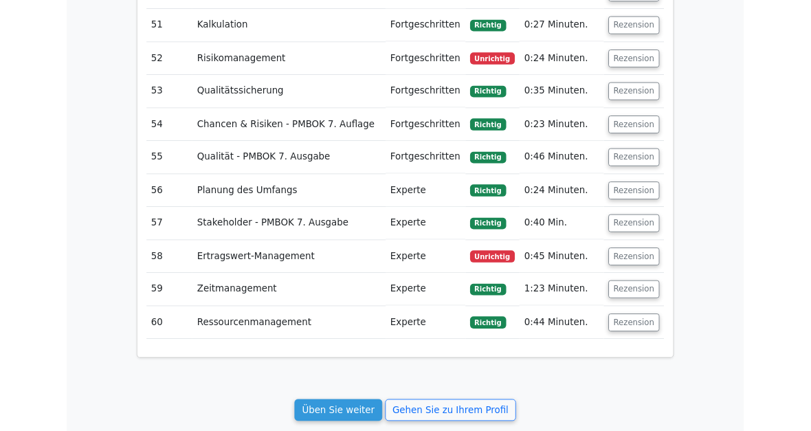
scroll to position [4519, 0]
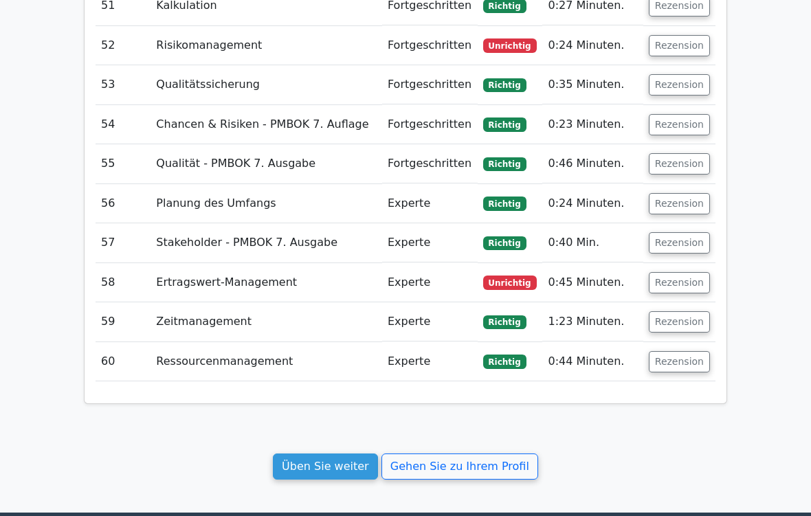
click at [693, 272] on button "Rezension" at bounding box center [679, 282] width 61 height 21
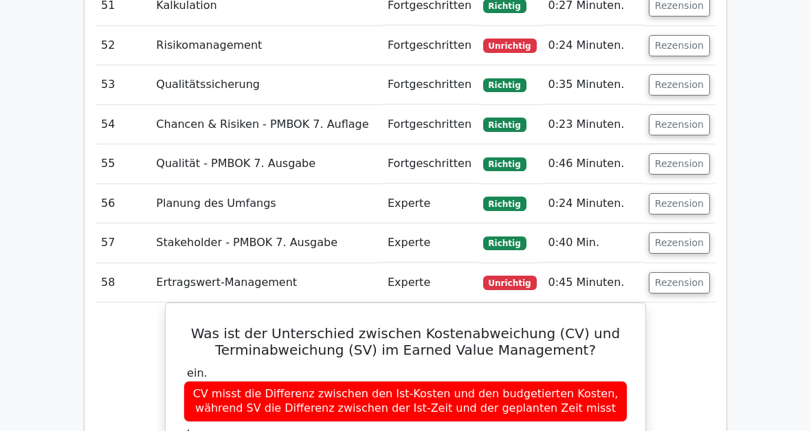
scroll to position [4605, 0]
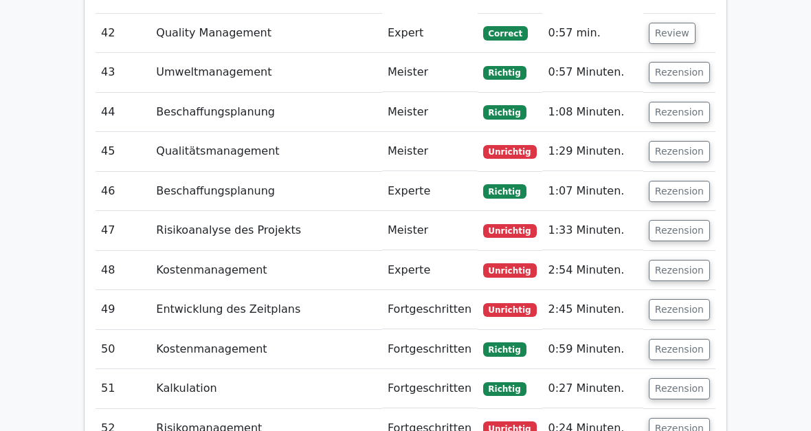
click at [687, 419] on button "Rezension" at bounding box center [679, 429] width 61 height 21
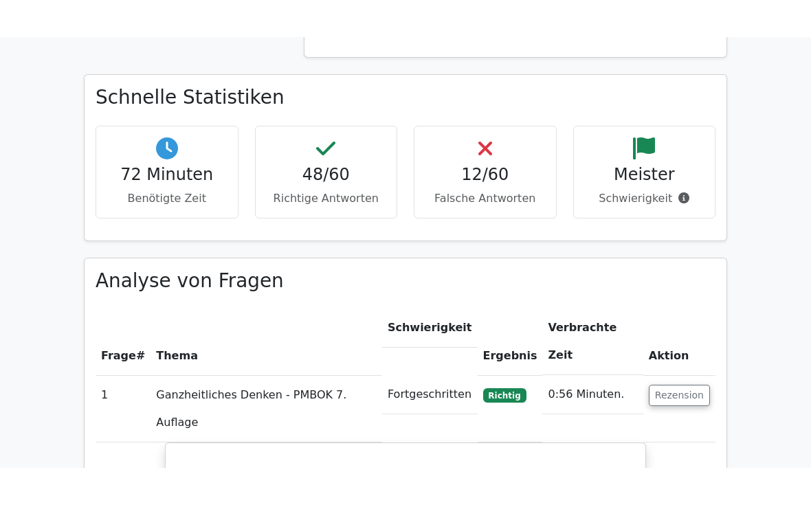
scroll to position [1314, 0]
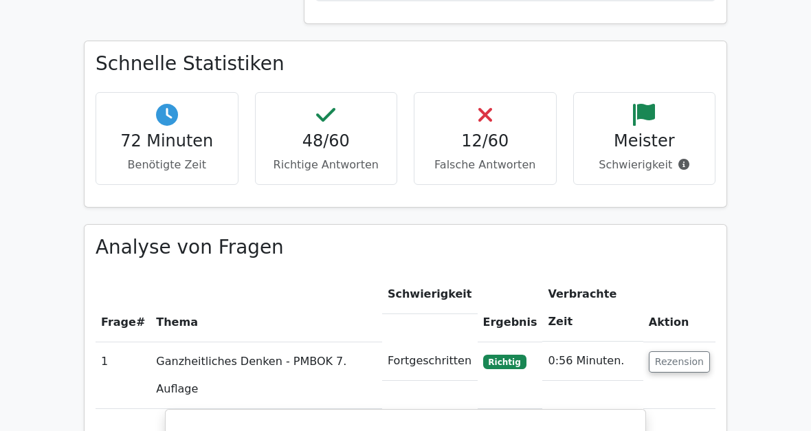
click at [691, 351] on button "Rezension" at bounding box center [679, 361] width 61 height 21
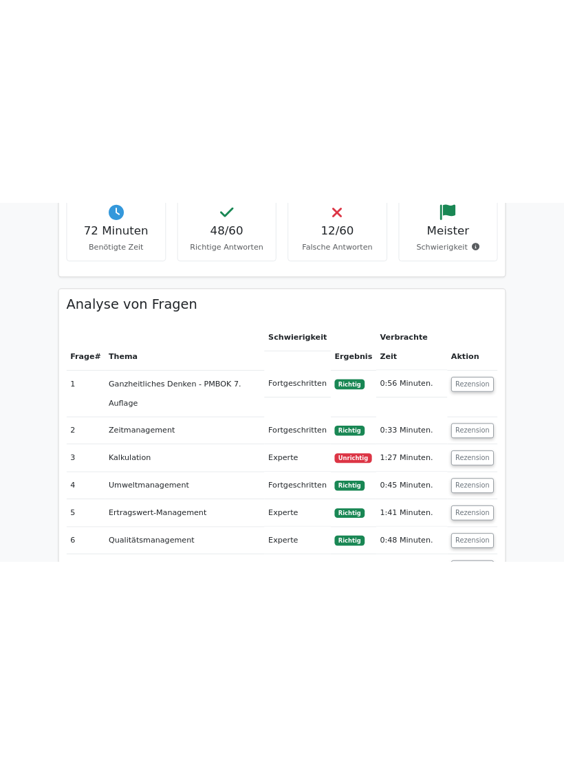
scroll to position [1651, 0]
